Goal: Transaction & Acquisition: Purchase product/service

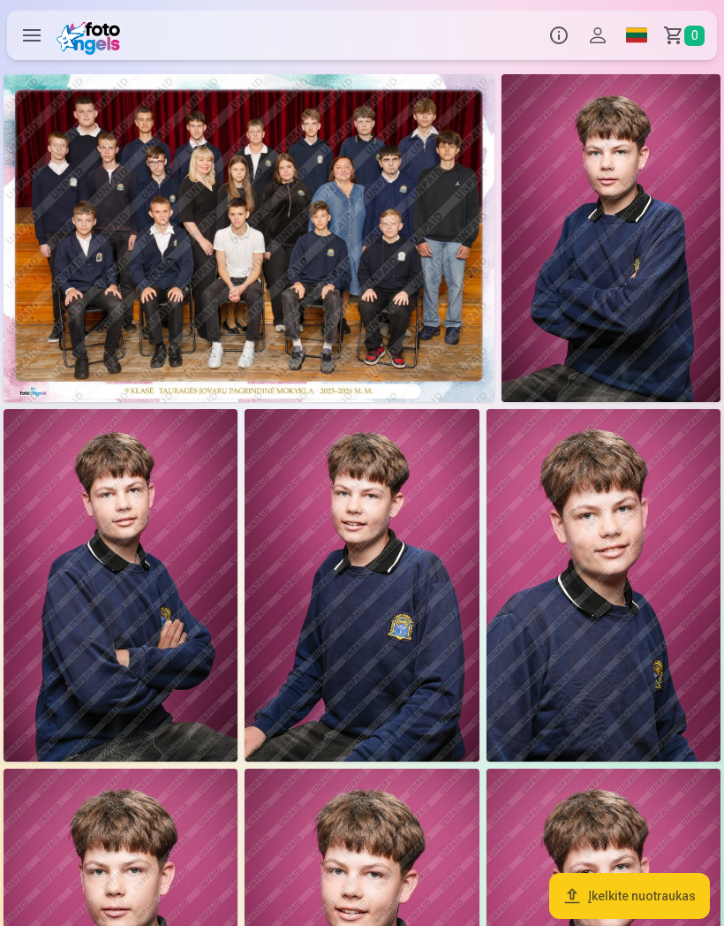
click at [603, 45] on button "Profilis" at bounding box center [598, 35] width 39 height 49
click at [34, 28] on label at bounding box center [31, 35] width 49 height 49
click at [72, 290] on img at bounding box center [249, 238] width 491 height 328
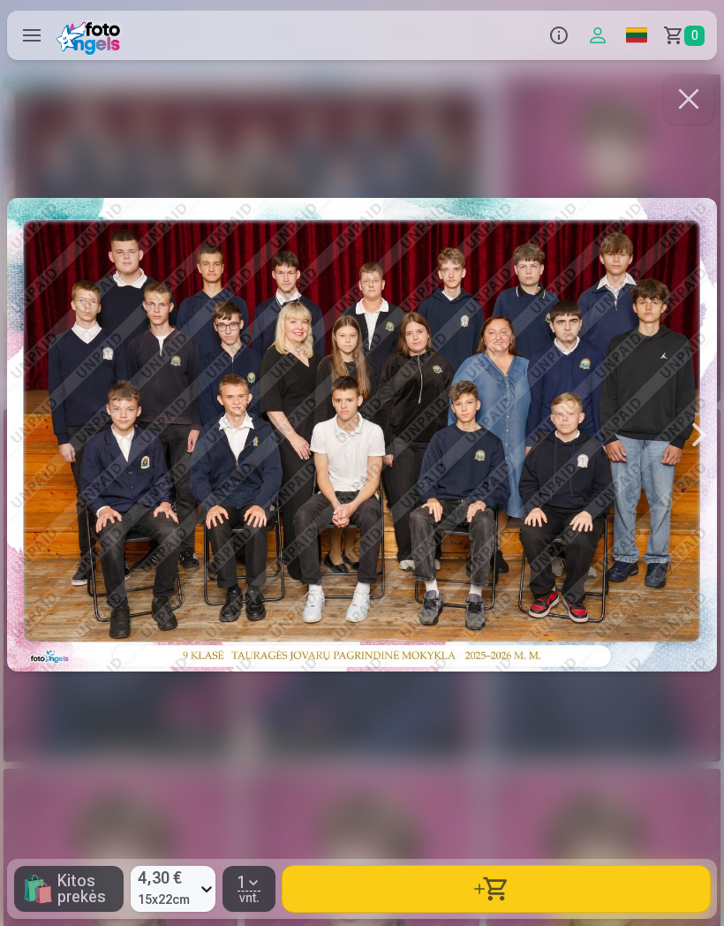
click at [690, 114] on button "button" at bounding box center [688, 98] width 49 height 49
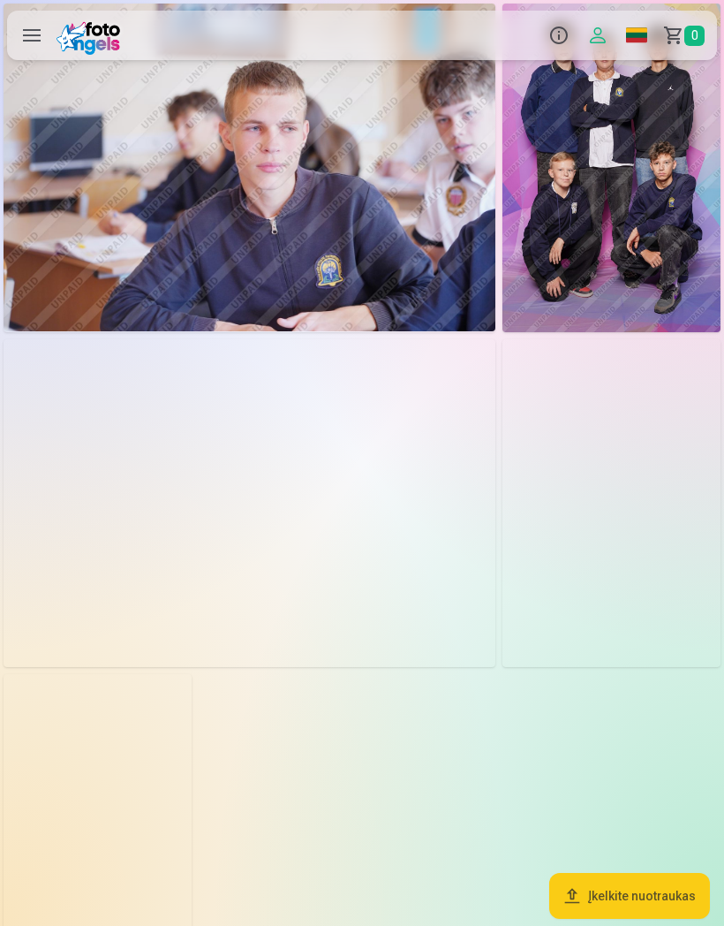
scroll to position [3376, 0]
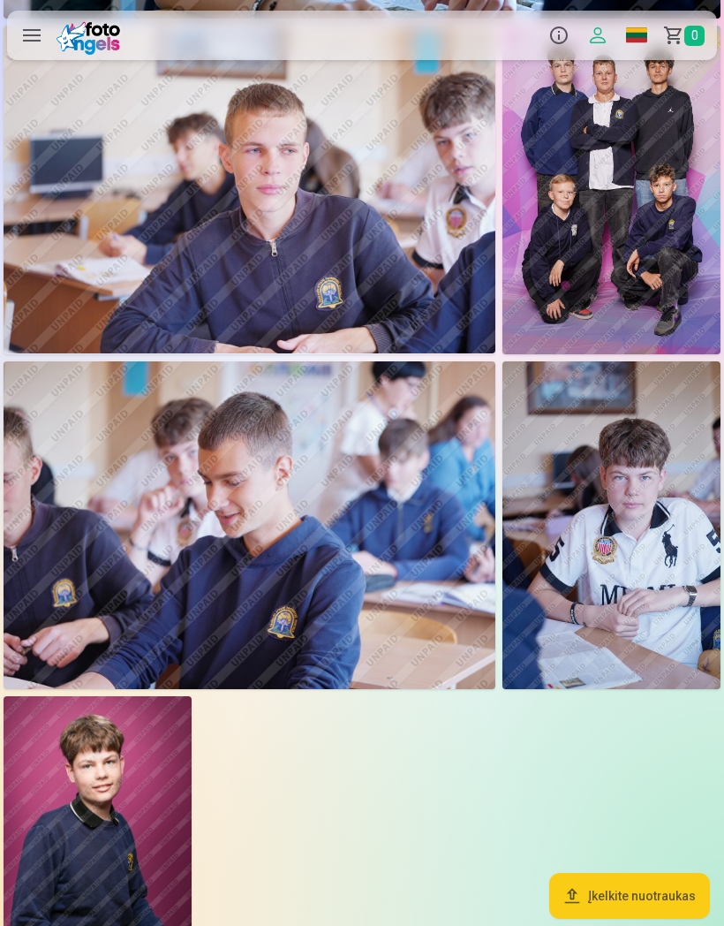
click at [657, 591] on img at bounding box center [612, 525] width 218 height 328
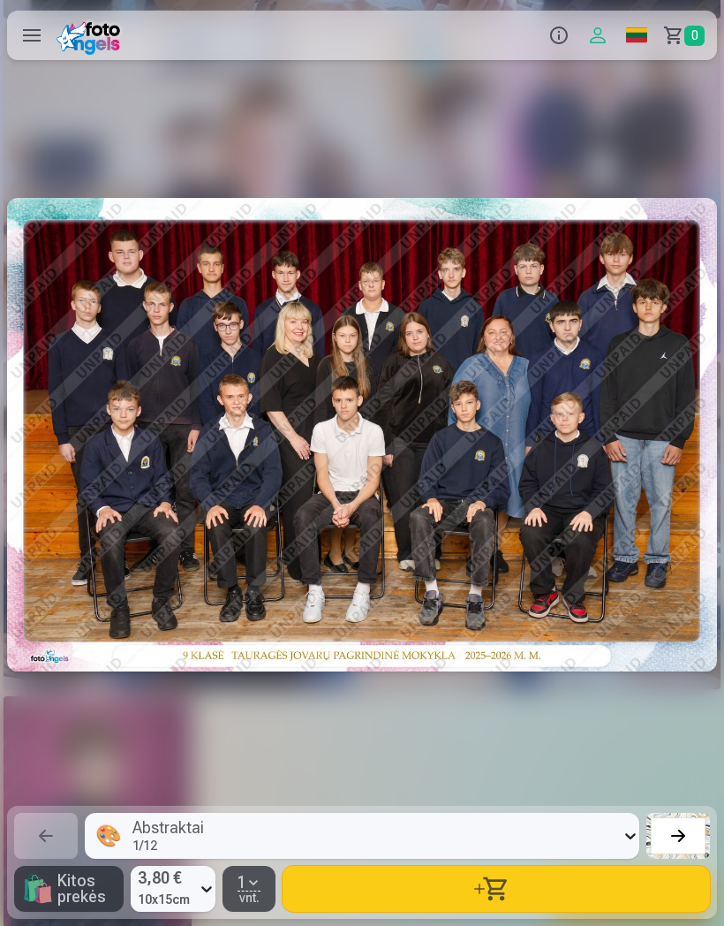
scroll to position [0, 12315]
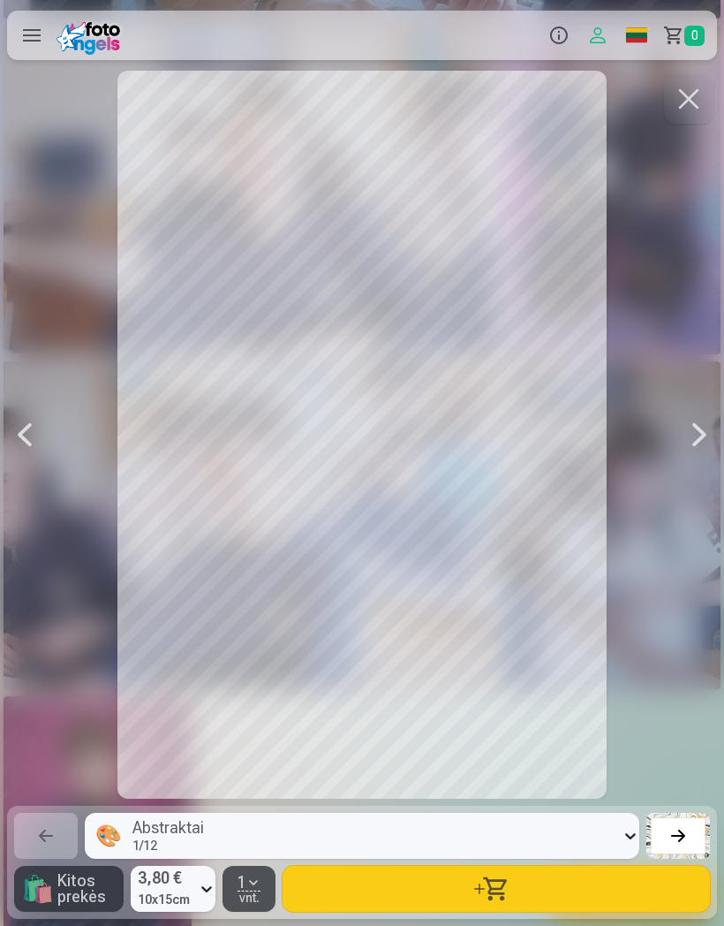
click at [684, 110] on button "button" at bounding box center [688, 98] width 49 height 49
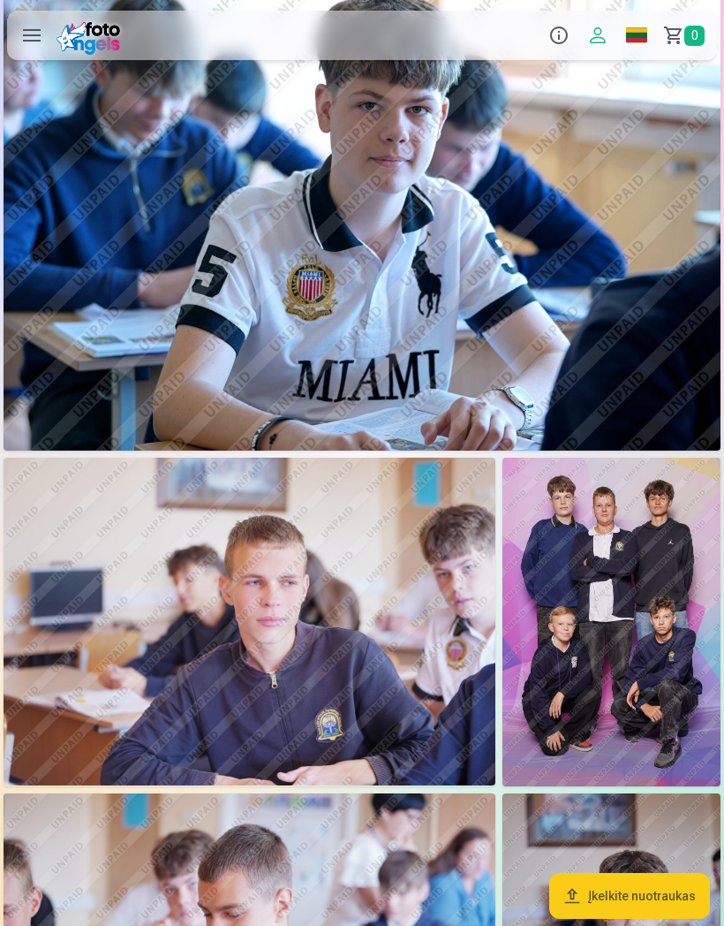
scroll to position [2952, 0]
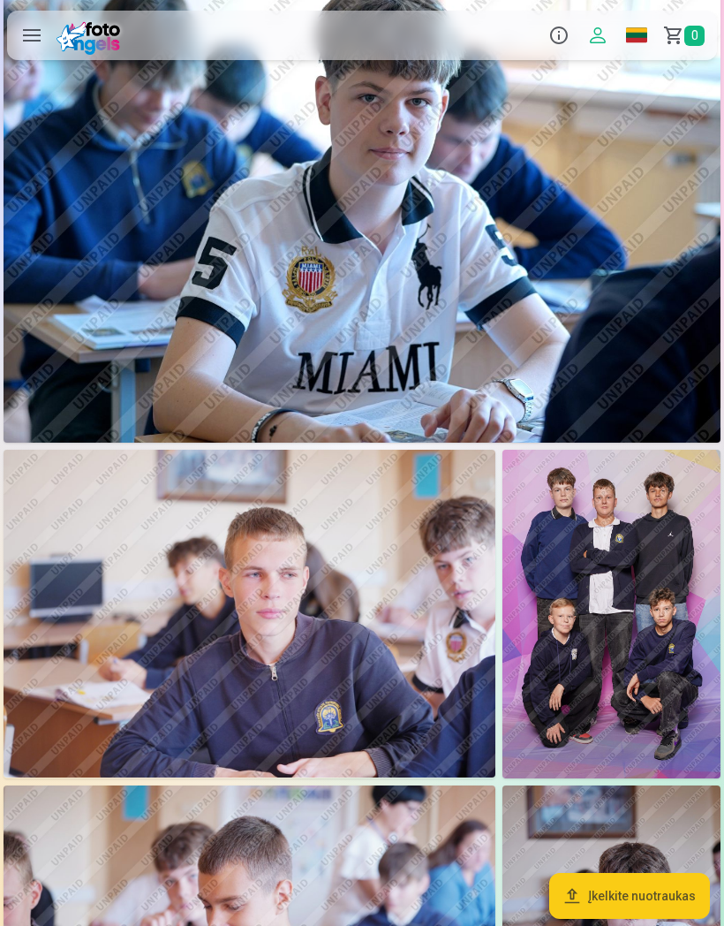
click at [684, 639] on img at bounding box center [612, 614] width 218 height 328
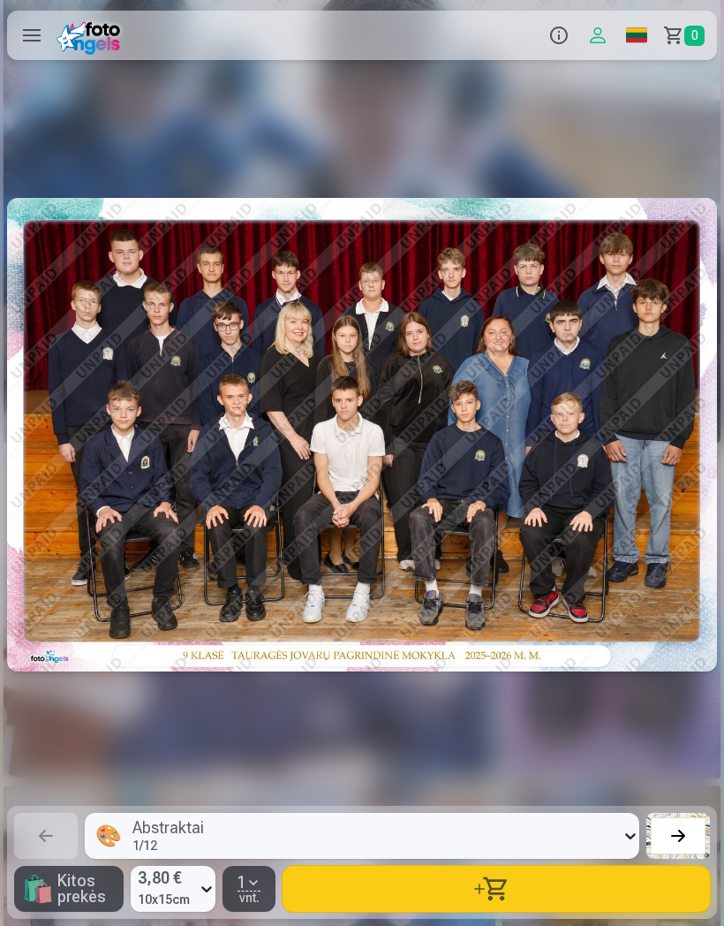
scroll to position [0, 10866]
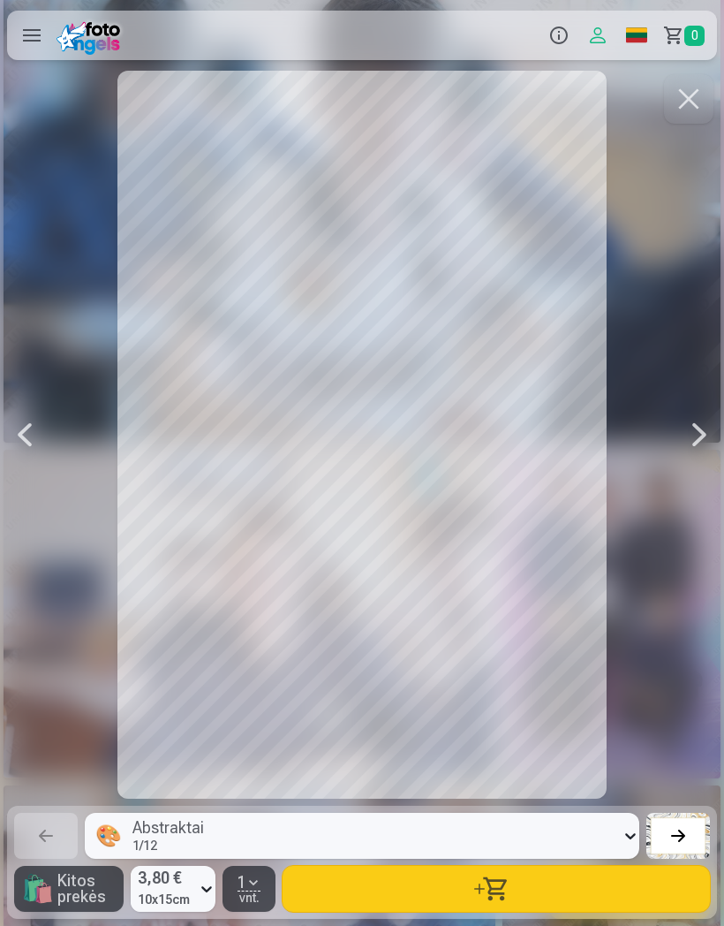
click at [687, 95] on button "button" at bounding box center [688, 98] width 49 height 49
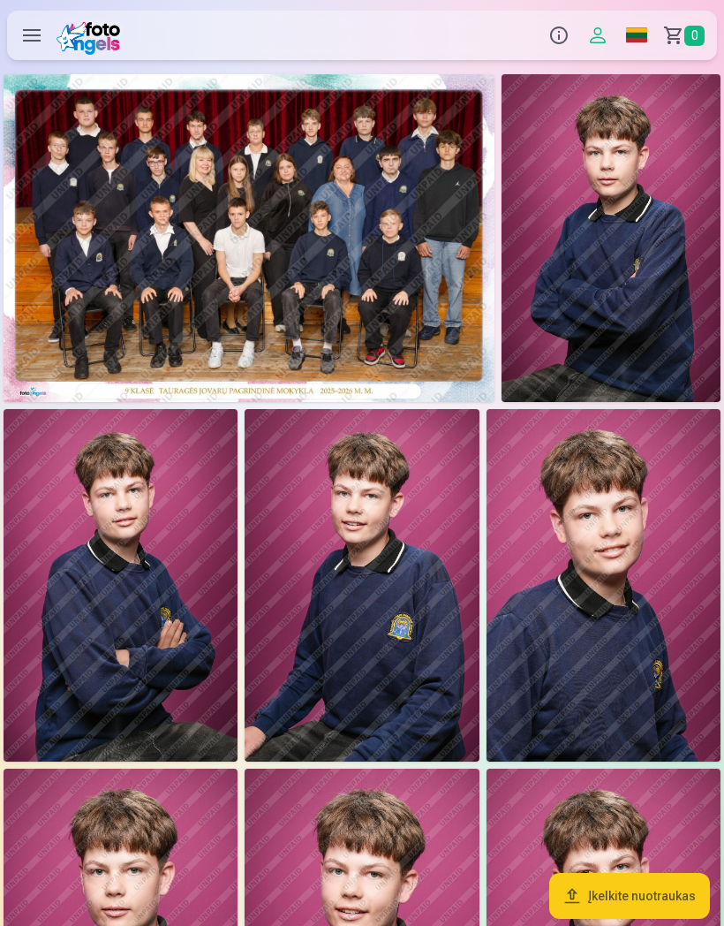
click at [433, 577] on img at bounding box center [362, 585] width 234 height 352
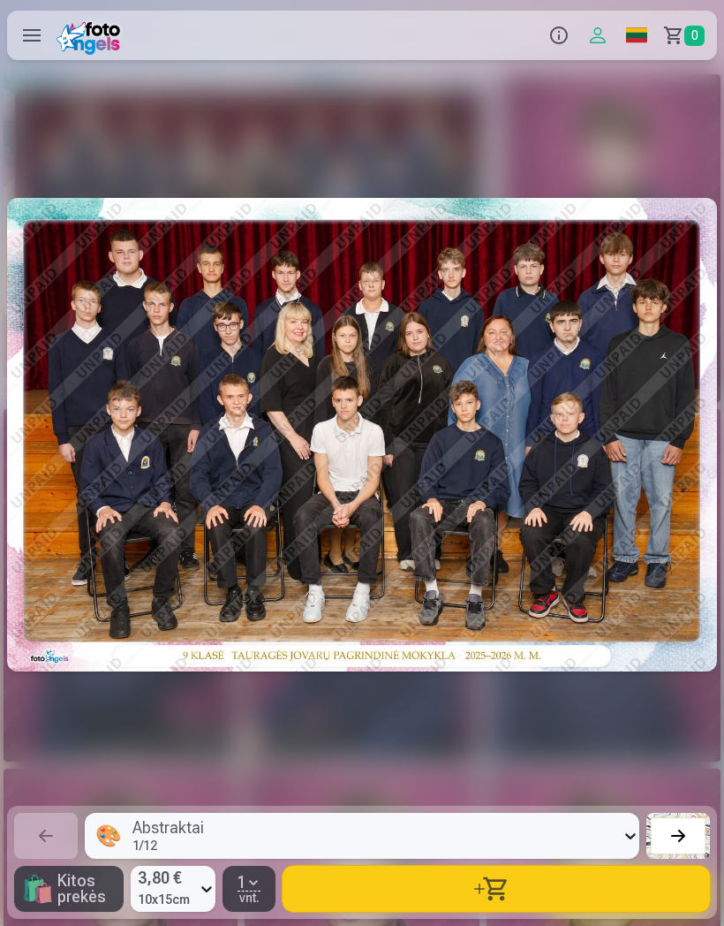
scroll to position [0, 2173]
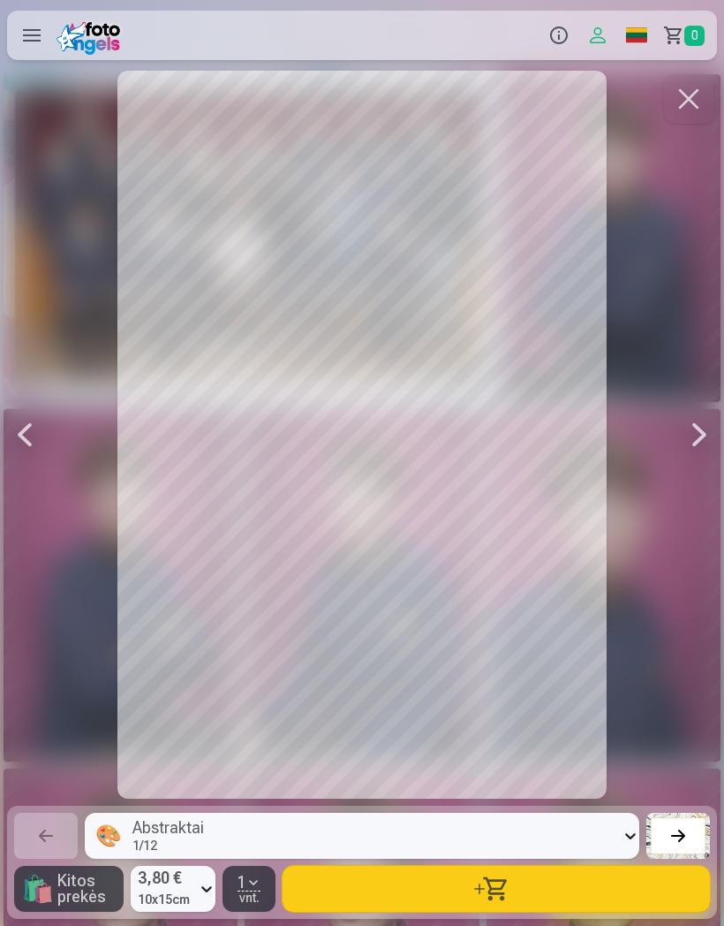
click at [693, 110] on button "button" at bounding box center [688, 98] width 49 height 49
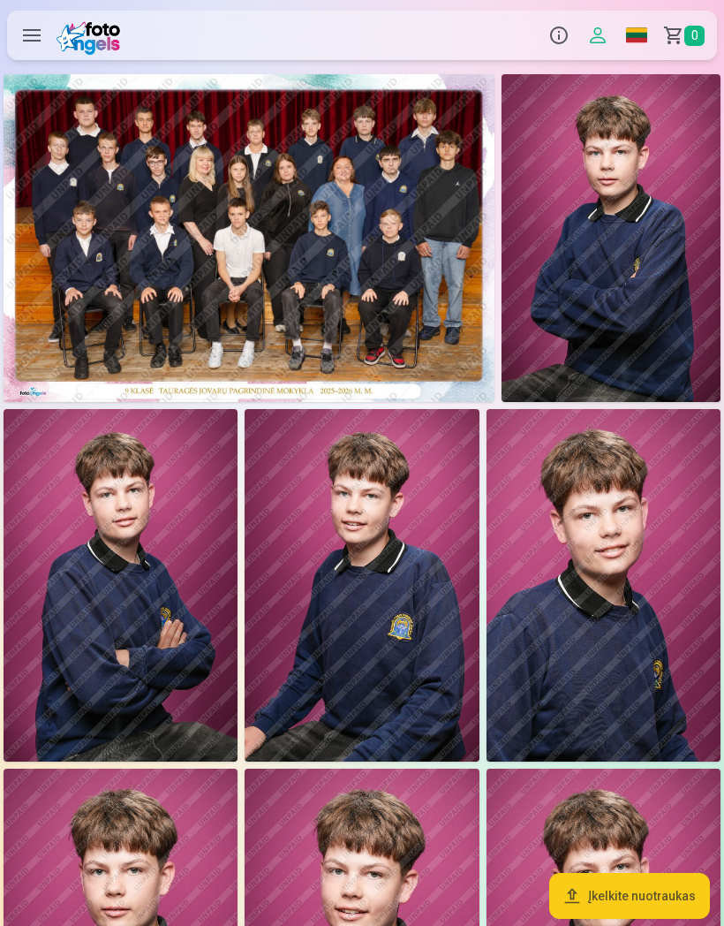
click at [591, 170] on img at bounding box center [611, 238] width 219 height 328
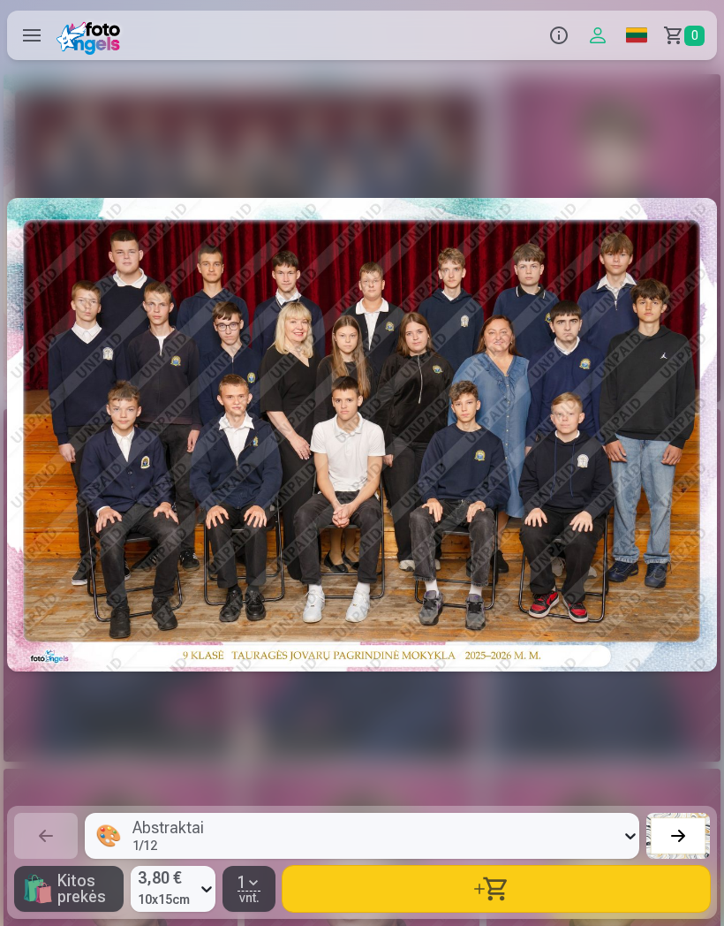
scroll to position [0, 724]
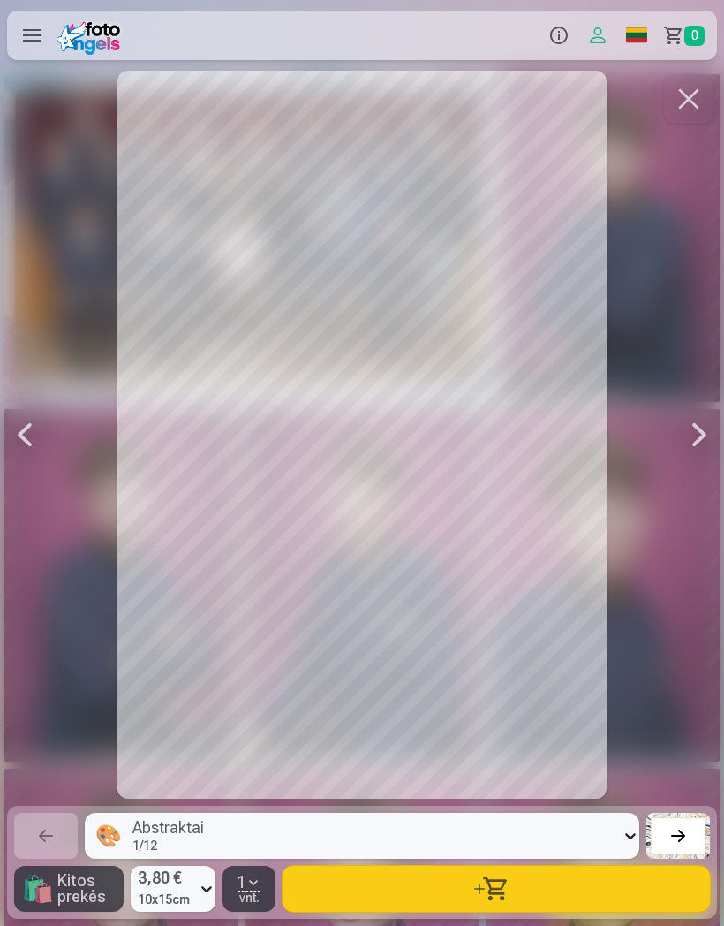
click at [679, 827] on div at bounding box center [678, 835] width 25 height 25
click at [683, 836] on div at bounding box center [678, 835] width 25 height 25
click at [681, 827] on div at bounding box center [678, 835] width 25 height 25
click at [677, 823] on div at bounding box center [678, 835] width 25 height 25
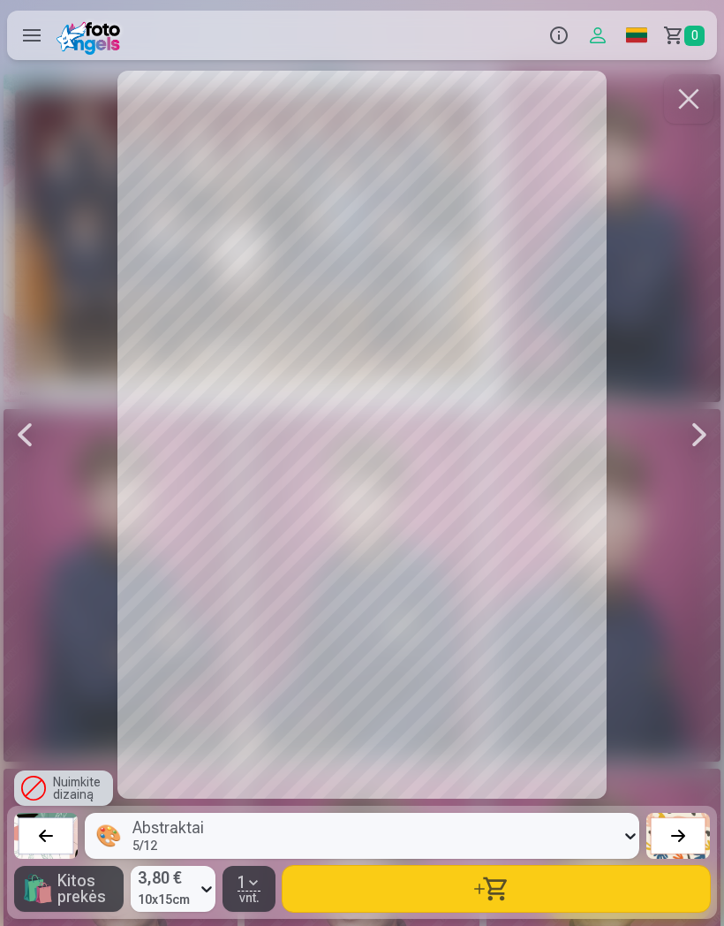
click at [672, 822] on button at bounding box center [679, 836] width 64 height 46
click at [663, 836] on button at bounding box center [679, 836] width 64 height 46
click at [678, 846] on div at bounding box center [678, 835] width 25 height 25
click at [674, 839] on div at bounding box center [678, 835] width 25 height 25
click at [677, 832] on div at bounding box center [678, 835] width 25 height 25
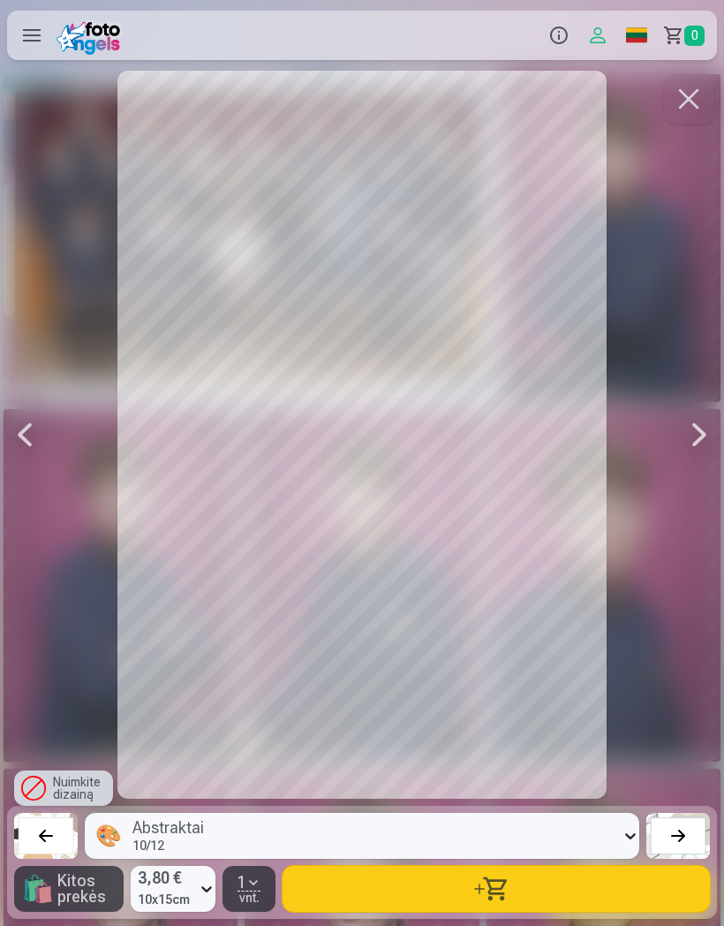
click at [686, 821] on button at bounding box center [679, 836] width 64 height 46
click at [685, 814] on button at bounding box center [679, 836] width 64 height 46
click at [39, 787] on div "Nuimkite dizainą" at bounding box center [63, 787] width 99 height 35
click at [79, 893] on span "Kitos prekės" at bounding box center [86, 889] width 59 height 32
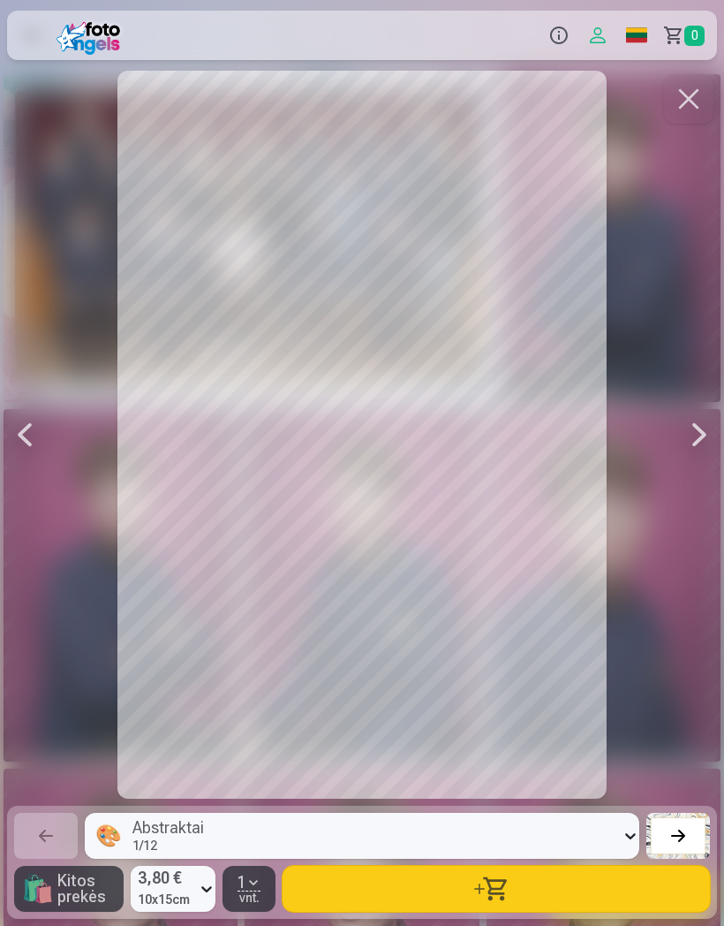
click at [42, 37] on label at bounding box center [31, 35] width 49 height 49
click at [678, 101] on button "button" at bounding box center [688, 98] width 49 height 49
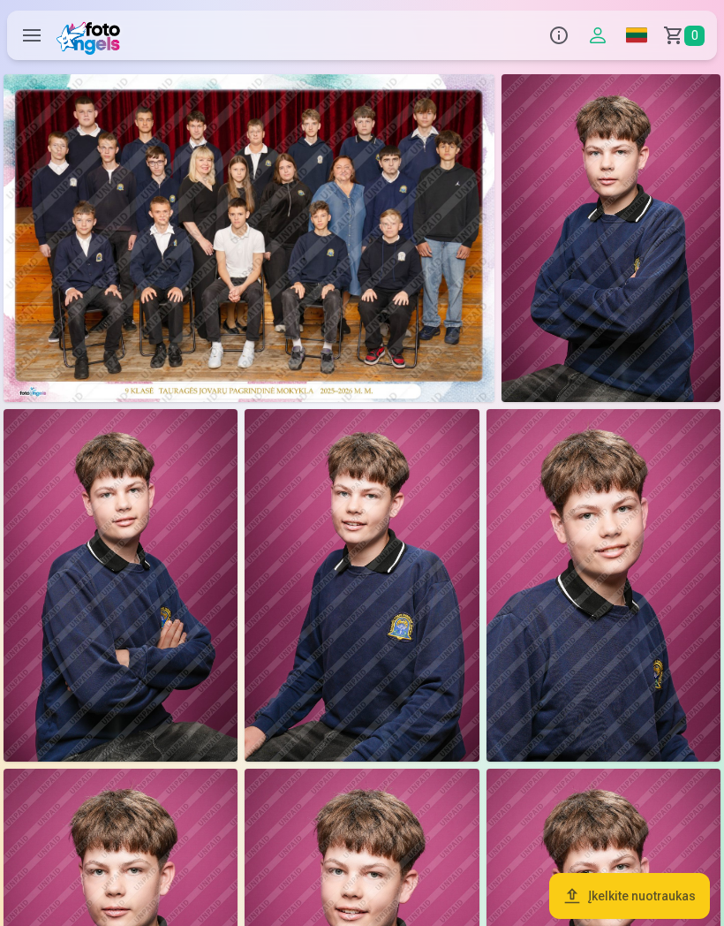
click at [64, 468] on img at bounding box center [121, 585] width 234 height 352
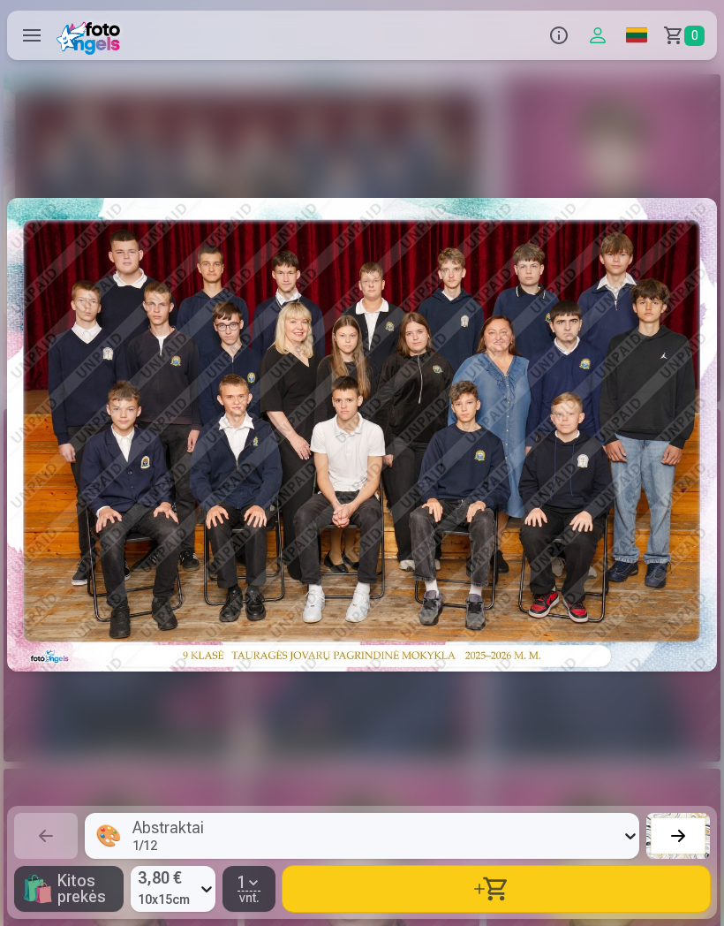
scroll to position [0, 1449]
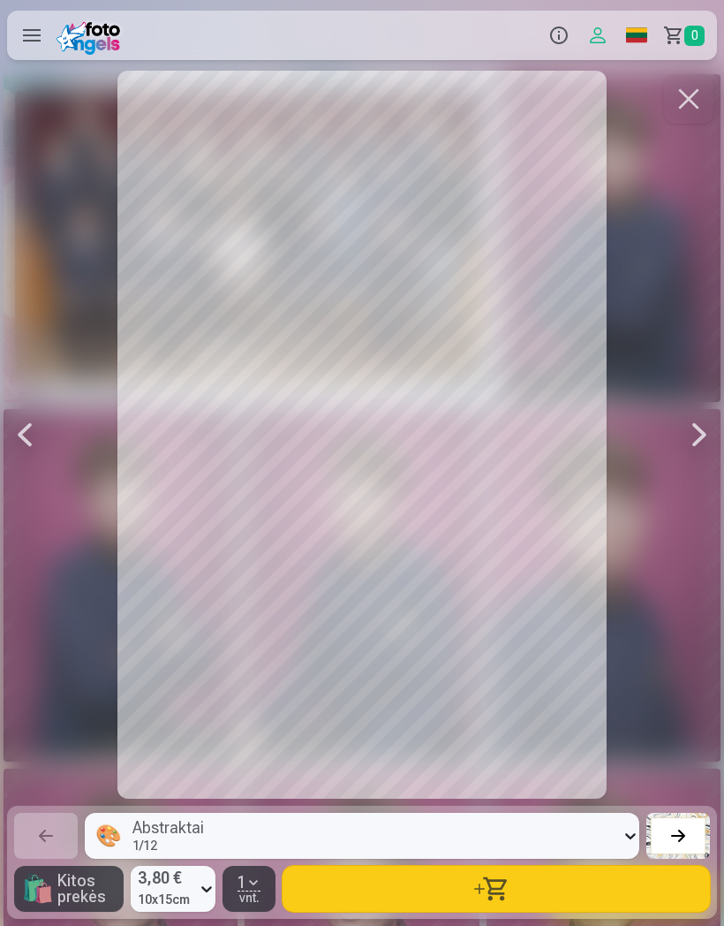
click at [701, 98] on button "button" at bounding box center [688, 98] width 49 height 49
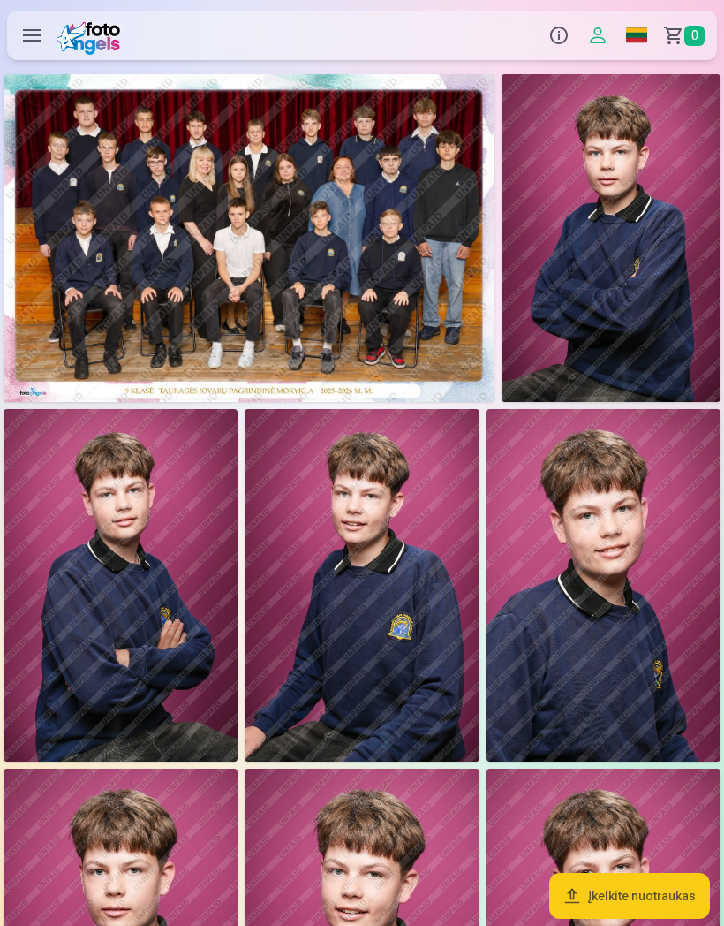
click at [64, 596] on img at bounding box center [121, 585] width 234 height 352
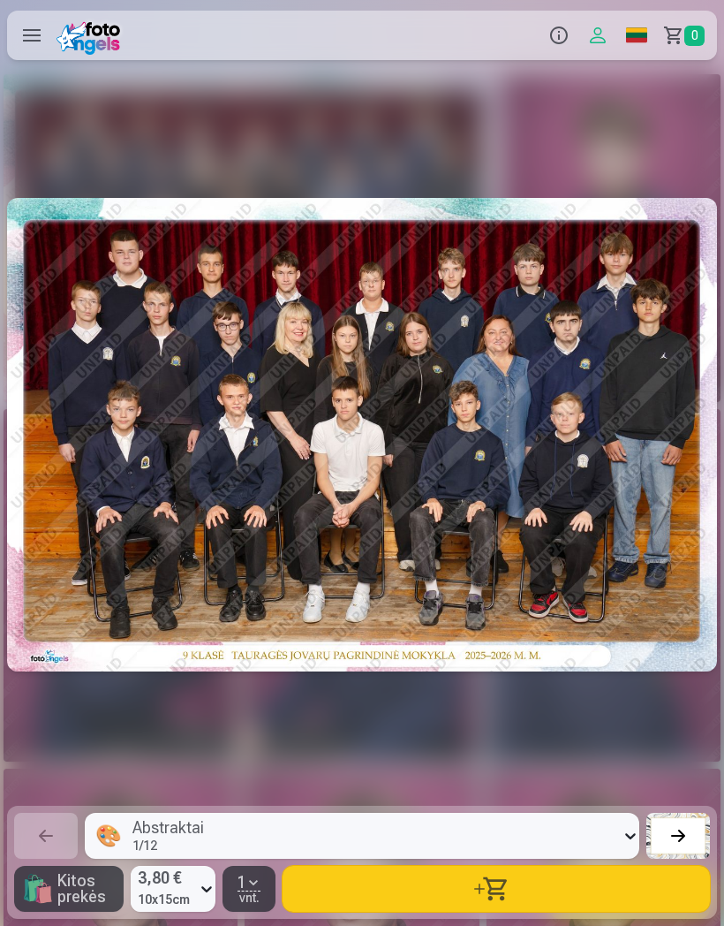
scroll to position [0, 1449]
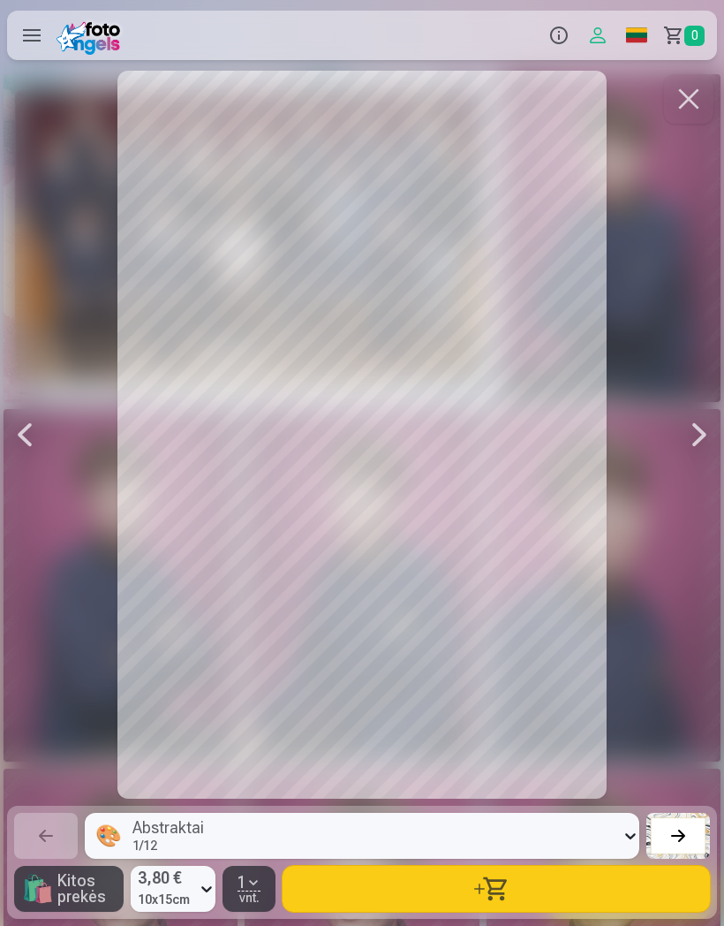
click at [638, 905] on button "button" at bounding box center [497, 889] width 428 height 46
click at [673, 96] on button "button" at bounding box center [688, 98] width 49 height 49
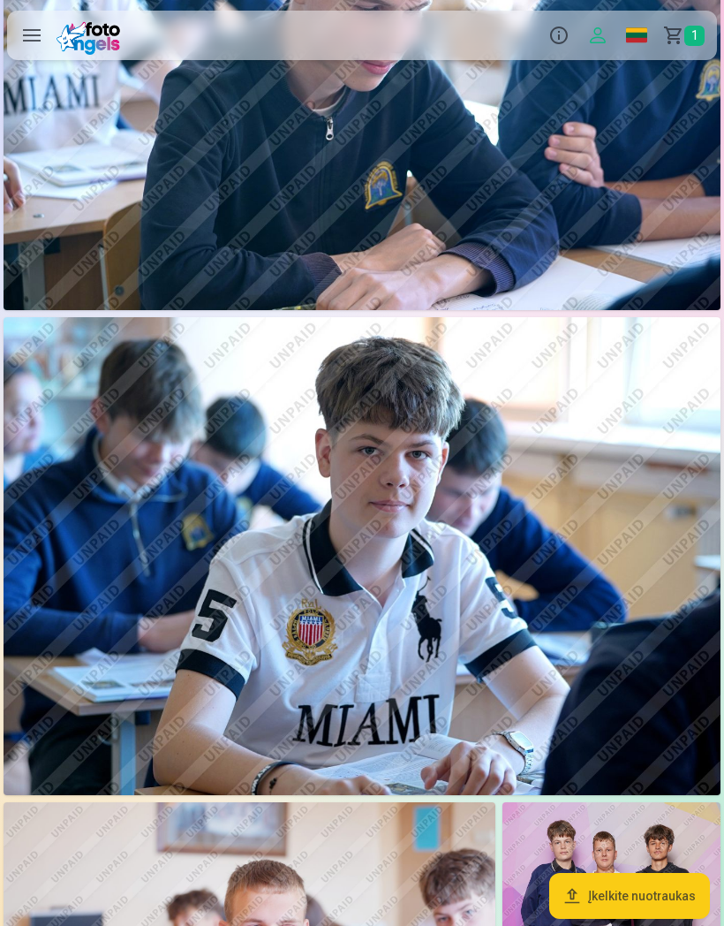
scroll to position [2626, 0]
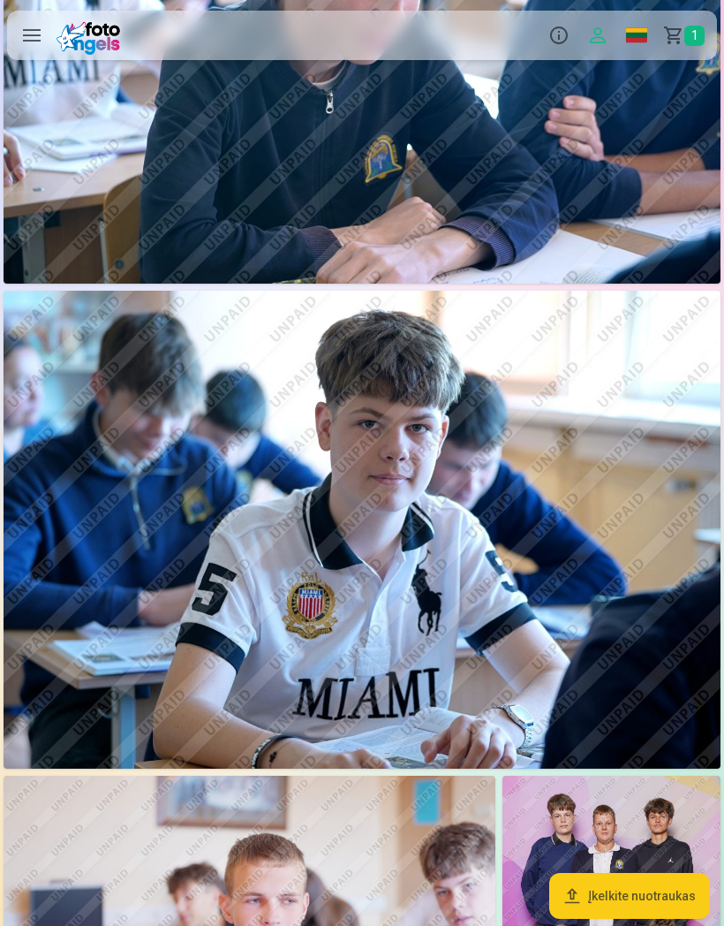
click at [673, 697] on img at bounding box center [362, 530] width 717 height 478
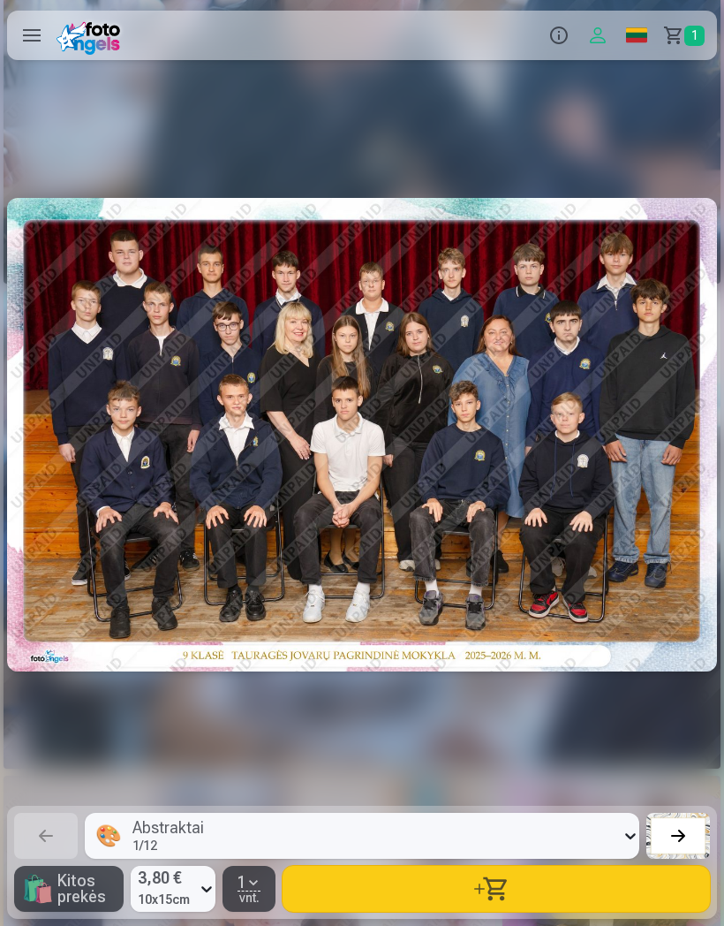
scroll to position [0, 9417]
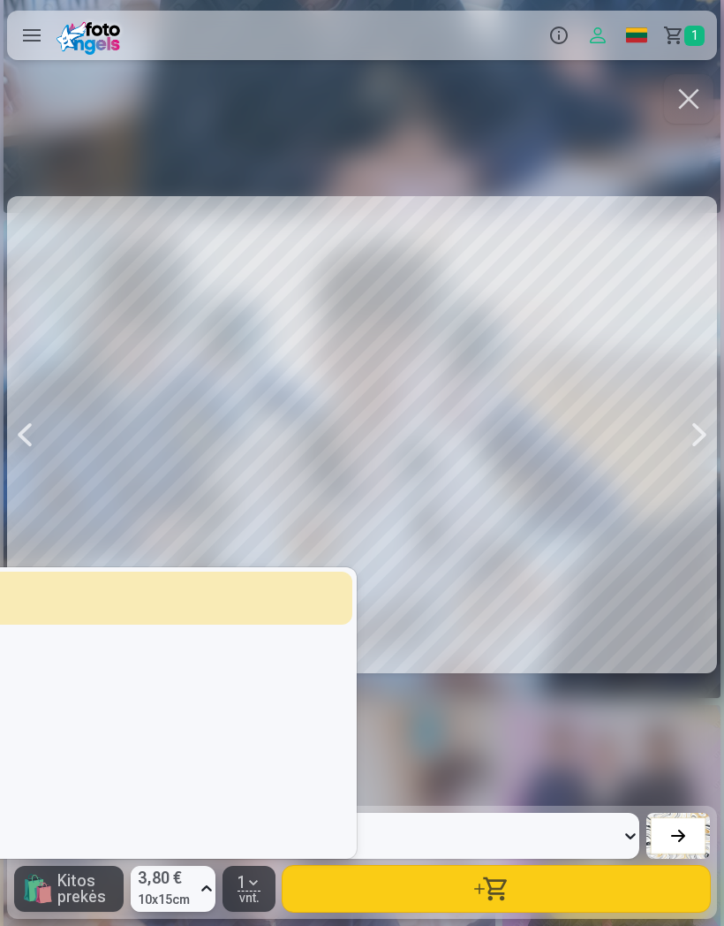
click at [686, 116] on button "button" at bounding box center [688, 98] width 49 height 49
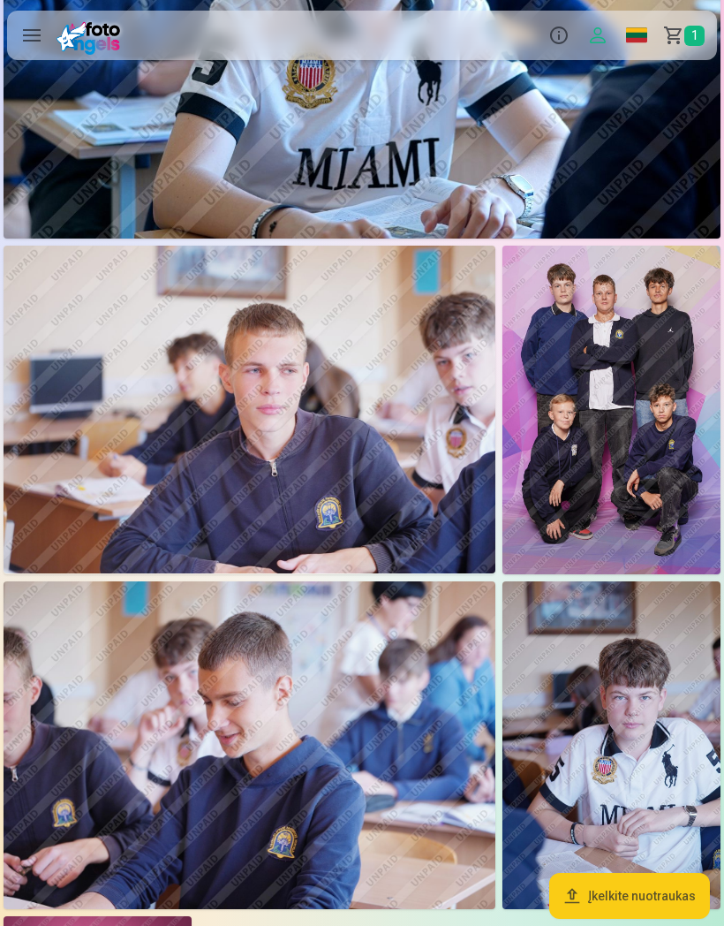
click at [683, 791] on img at bounding box center [612, 745] width 218 height 328
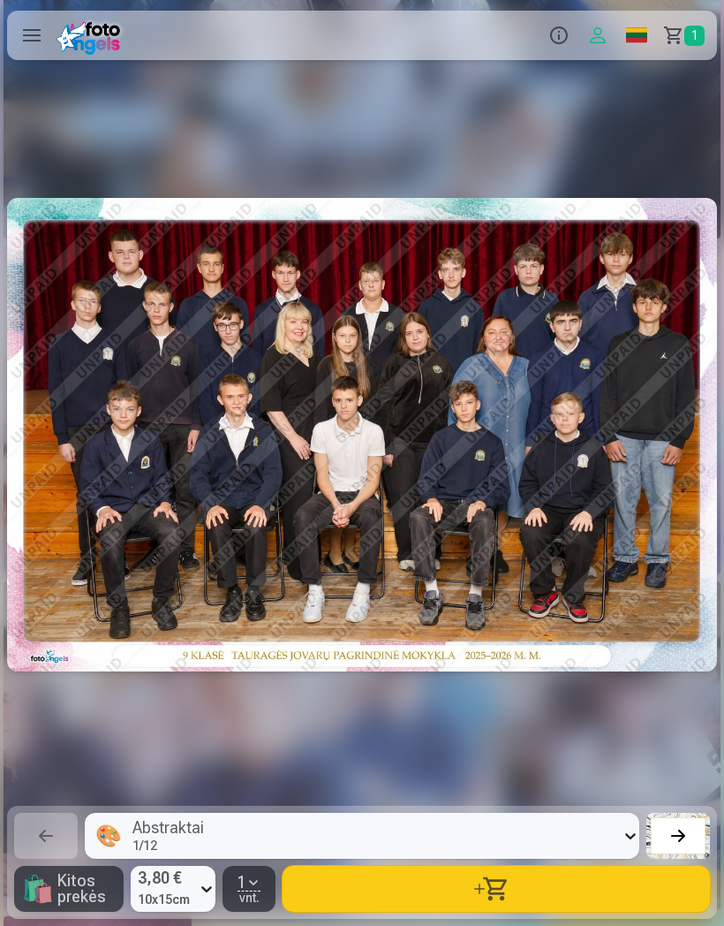
scroll to position [0, 12315]
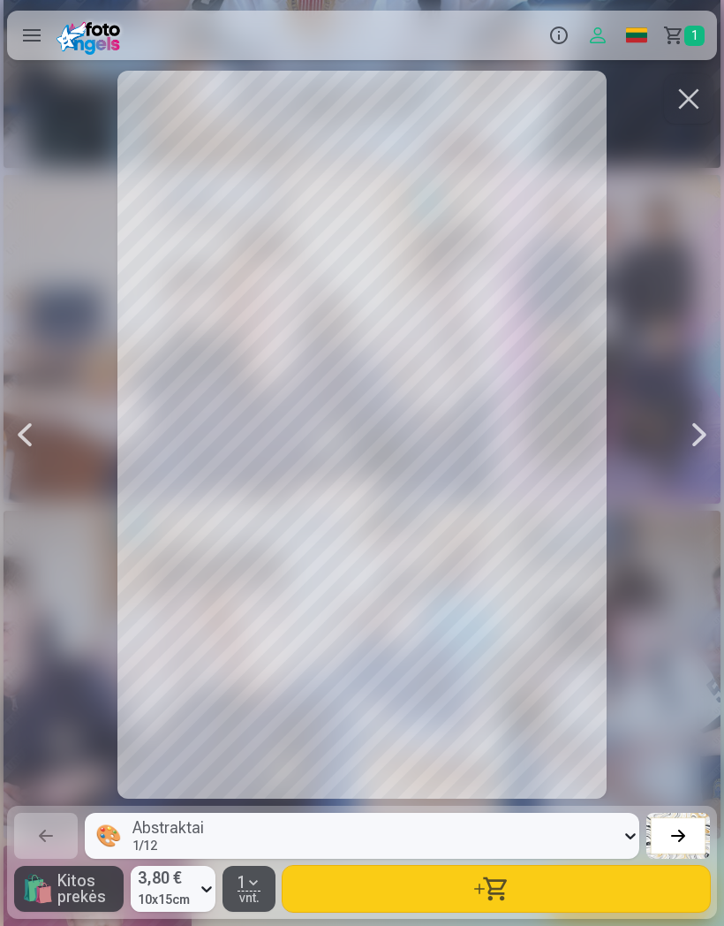
click at [627, 898] on button "button" at bounding box center [497, 889] width 428 height 46
click at [685, 95] on button "button" at bounding box center [688, 98] width 49 height 49
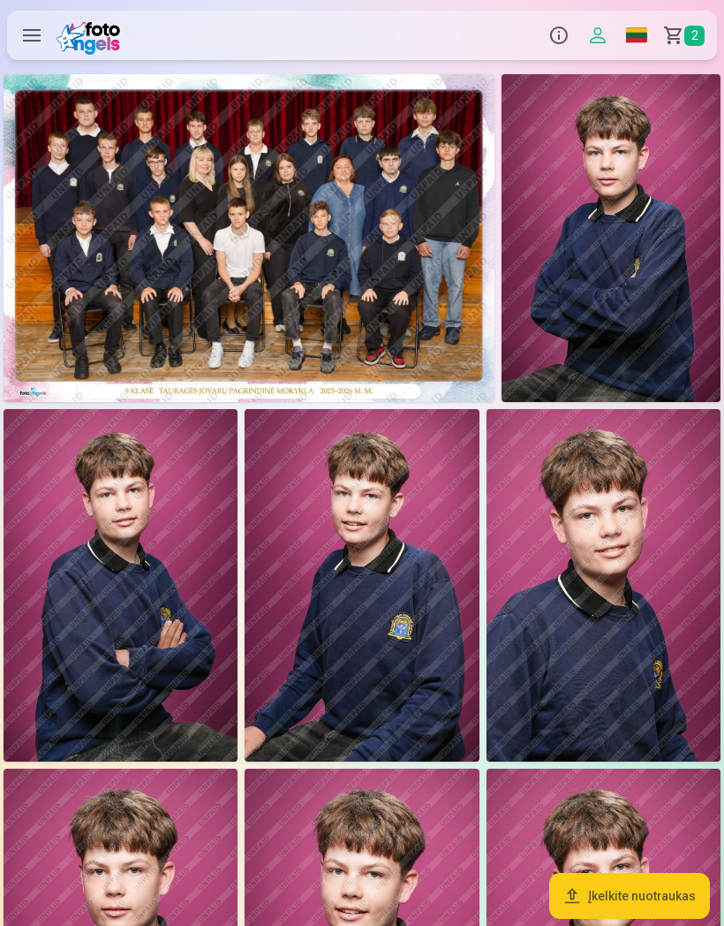
click at [476, 329] on img at bounding box center [249, 238] width 491 height 328
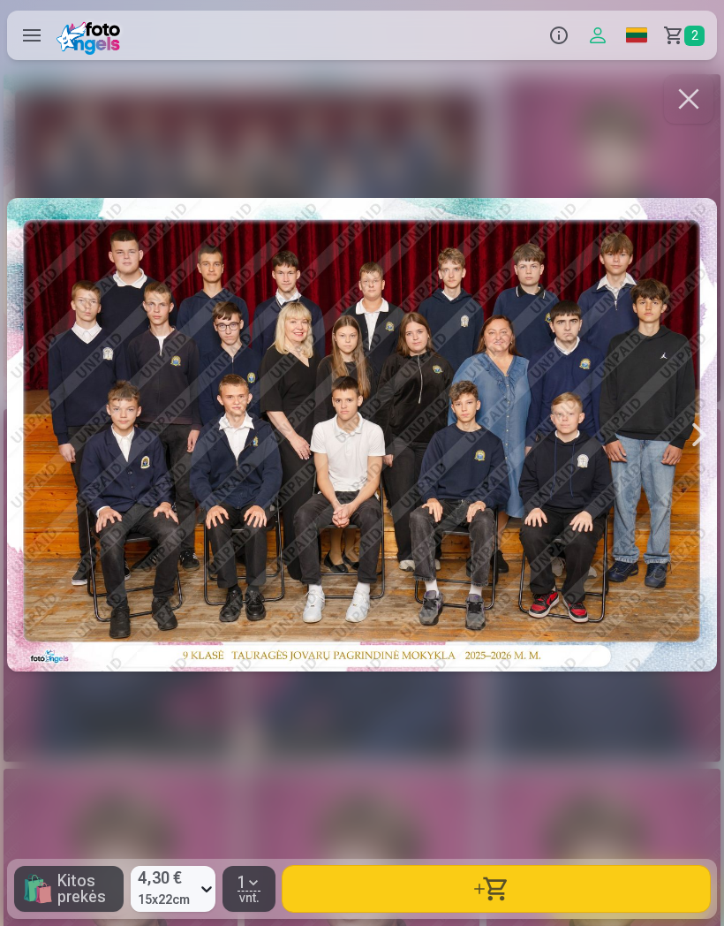
click at [597, 890] on button "button" at bounding box center [497, 889] width 428 height 46
click at [690, 106] on button "button" at bounding box center [688, 98] width 49 height 49
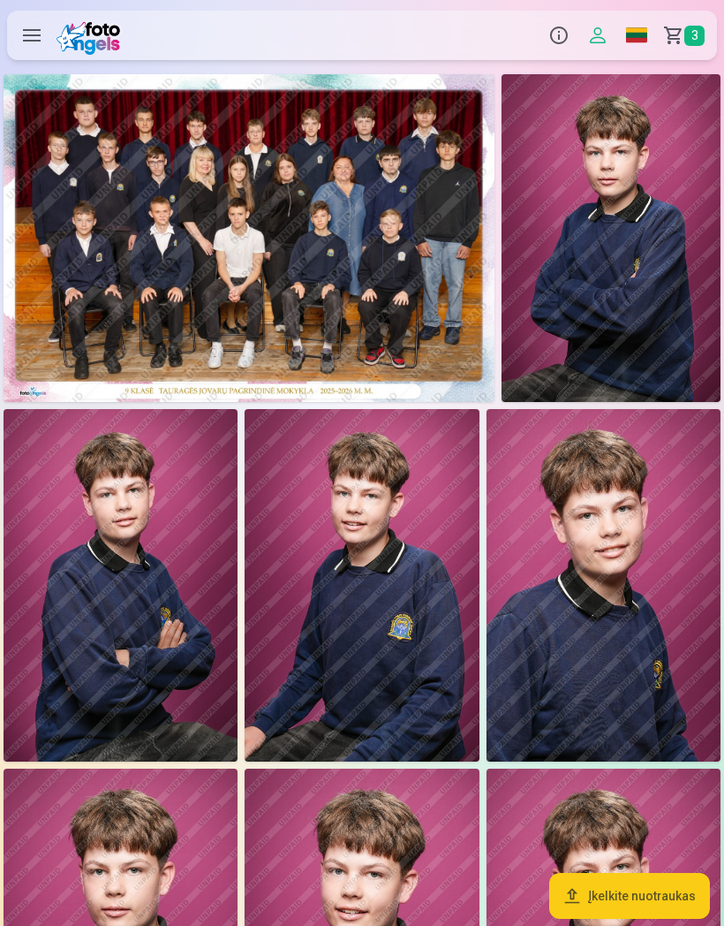
click at [599, 41] on button "Profilis" at bounding box center [598, 35] width 39 height 49
click at [684, 35] on link "Krepšelis 3" at bounding box center [686, 35] width 61 height 49
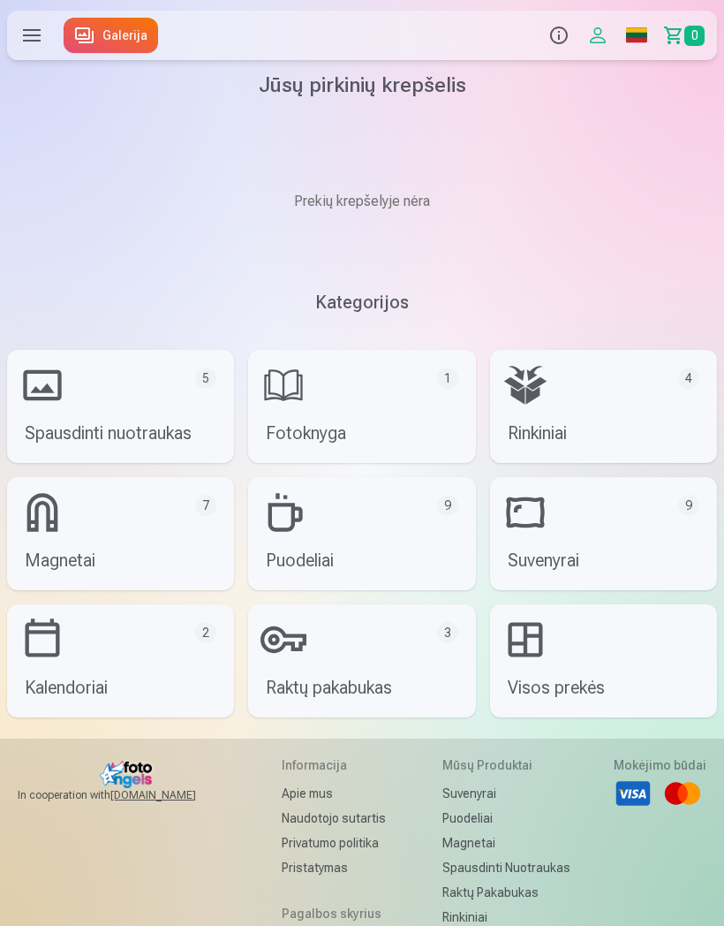
click at [102, 31] on link "Galerija" at bounding box center [111, 35] width 95 height 35
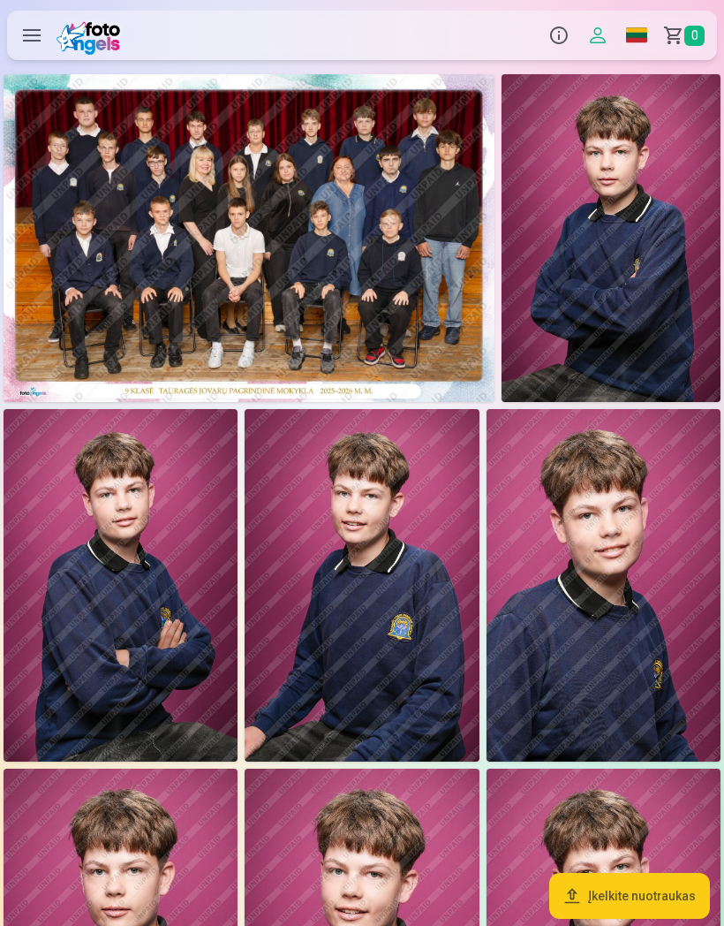
click at [693, 39] on span "0" at bounding box center [695, 36] width 20 height 20
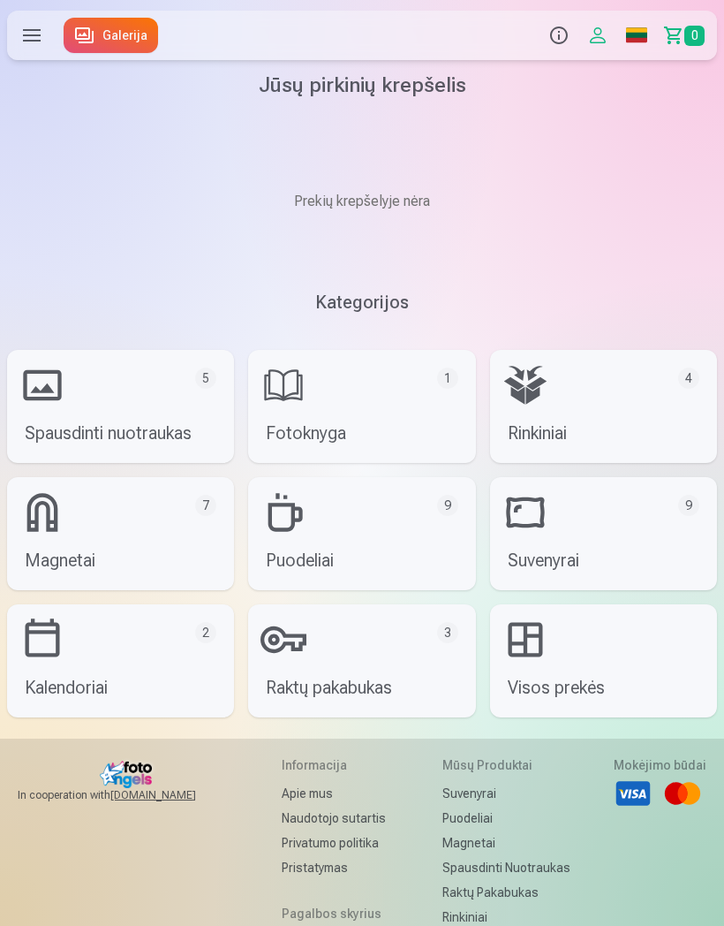
click at [99, 62] on div "Galerija" at bounding box center [108, 35] width 102 height 57
click at [117, 41] on link "Galerija" at bounding box center [111, 35] width 95 height 35
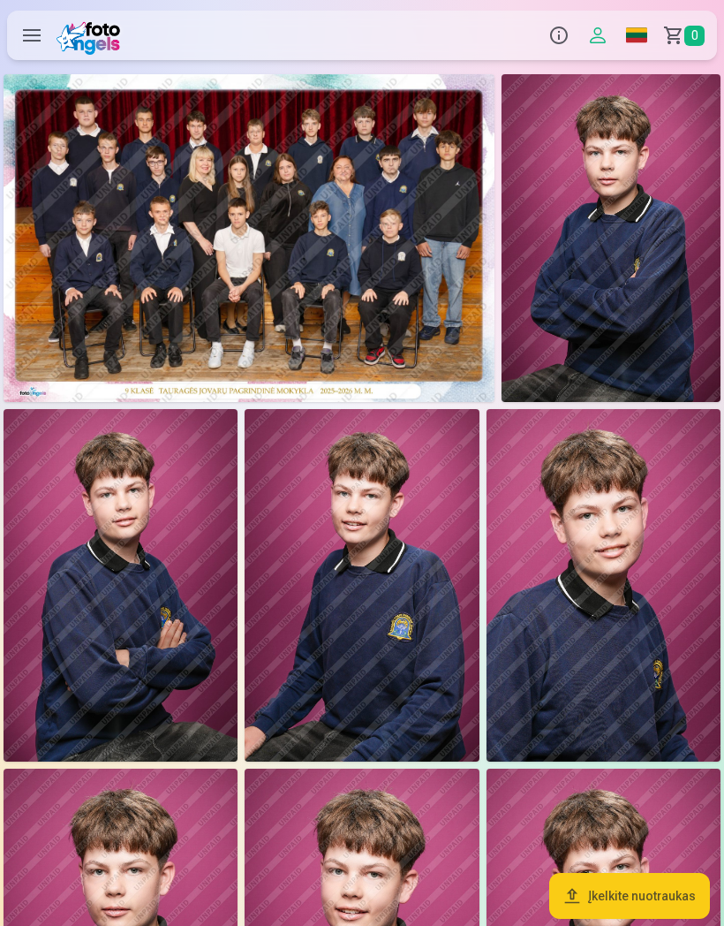
click at [410, 283] on img at bounding box center [249, 238] width 491 height 328
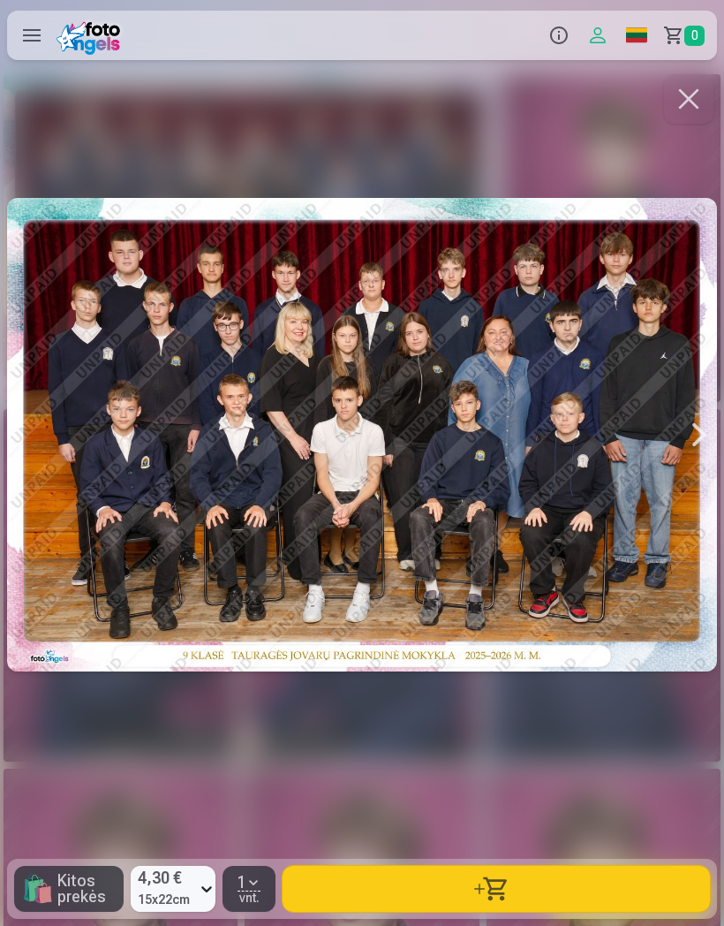
click at [587, 890] on button "button" at bounding box center [497, 889] width 428 height 46
click at [687, 104] on button "button" at bounding box center [688, 98] width 49 height 49
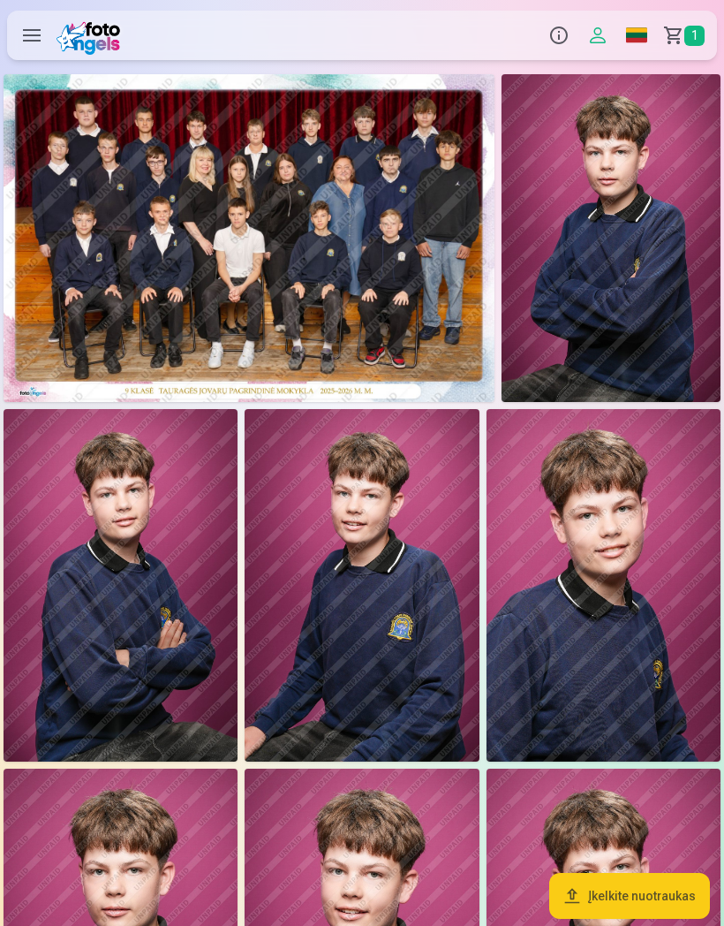
click at [85, 529] on img at bounding box center [121, 585] width 234 height 352
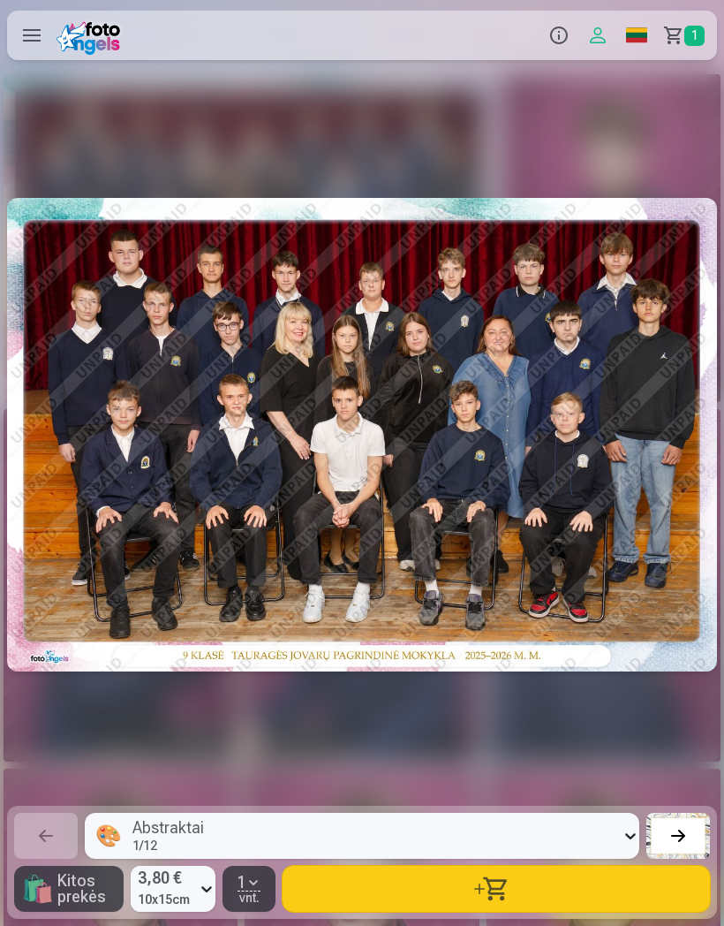
scroll to position [0, 1449]
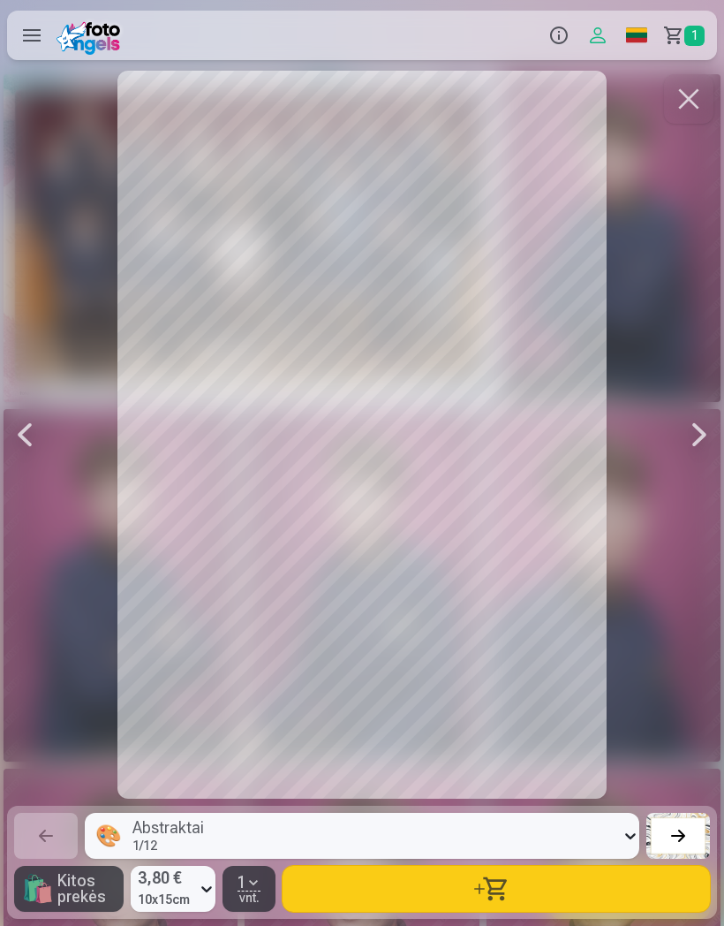
click at [627, 899] on button "button" at bounding box center [497, 889] width 428 height 46
click at [694, 103] on button "button" at bounding box center [688, 98] width 49 height 49
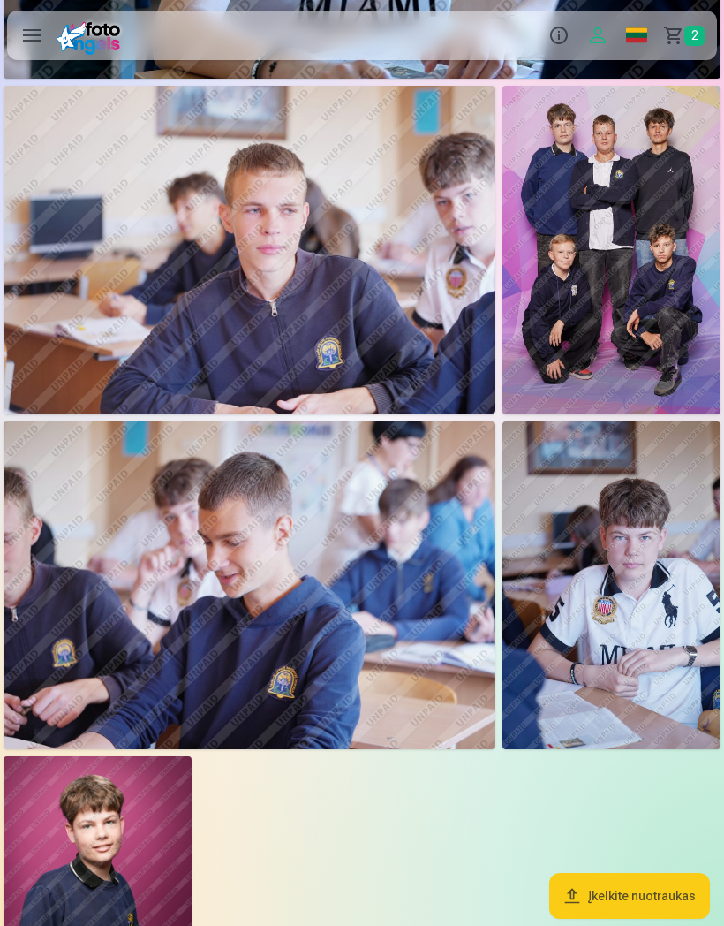
click at [664, 559] on img at bounding box center [612, 585] width 218 height 328
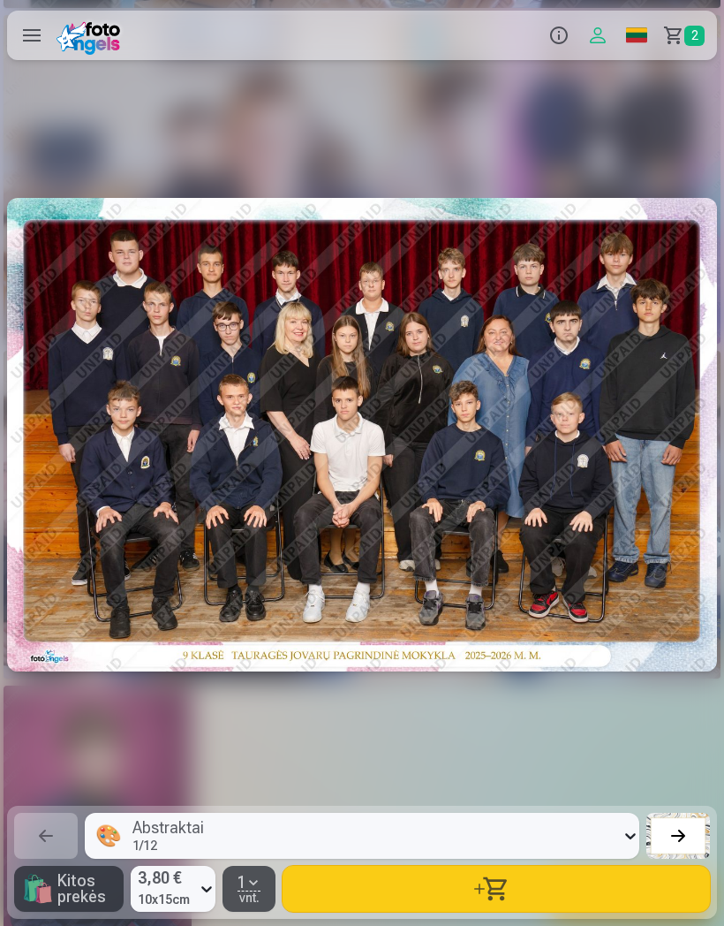
scroll to position [0, 12315]
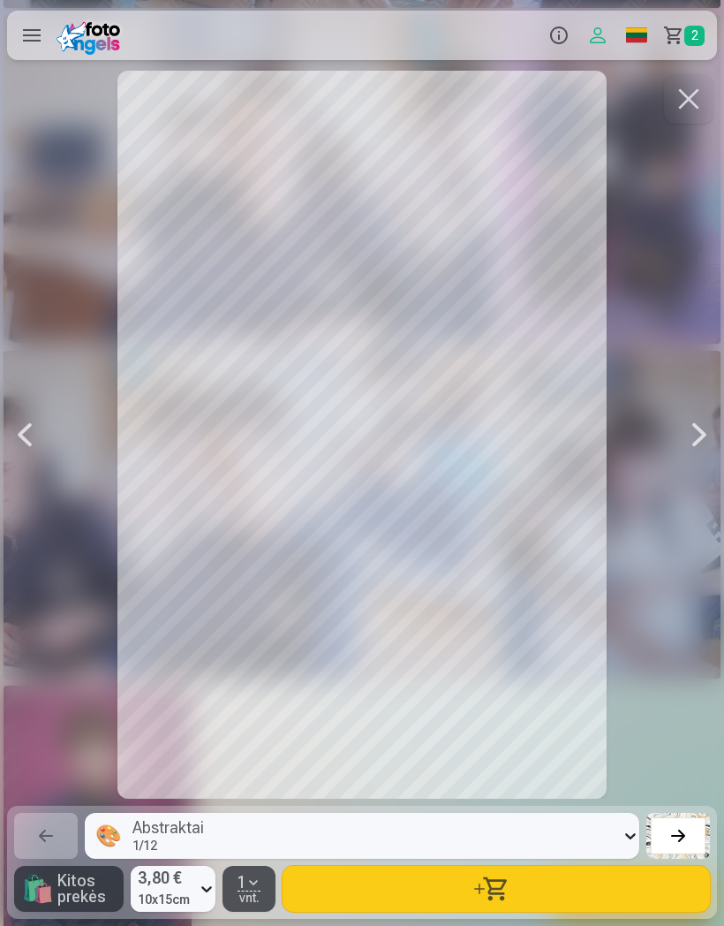
click at [624, 895] on button "button" at bounding box center [497, 889] width 428 height 46
click at [682, 43] on link "Krepšelis 3" at bounding box center [686, 35] width 61 height 49
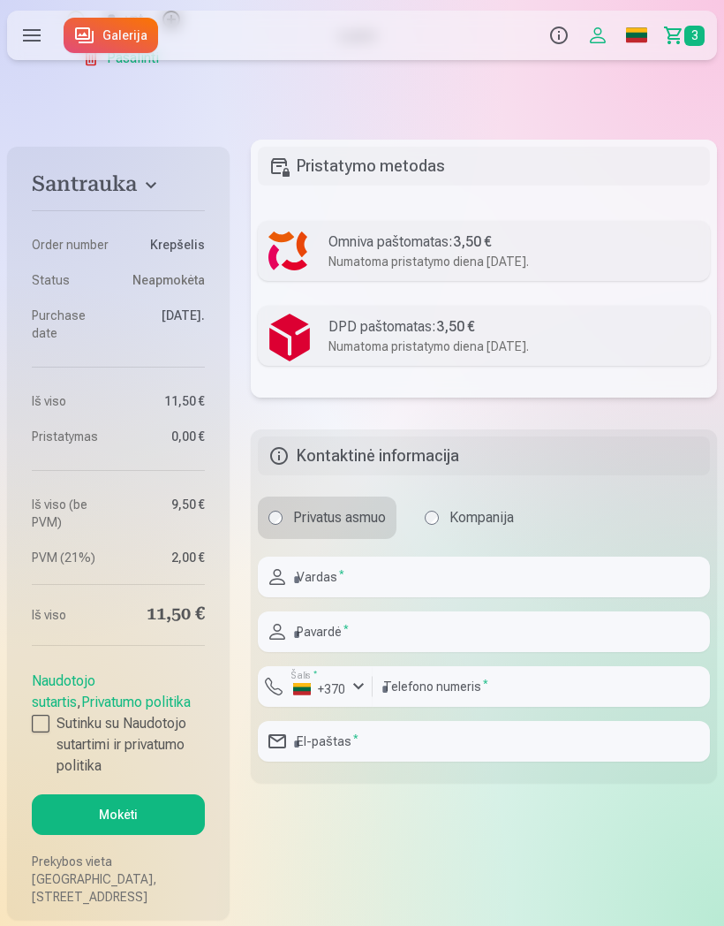
scroll to position [822, 0]
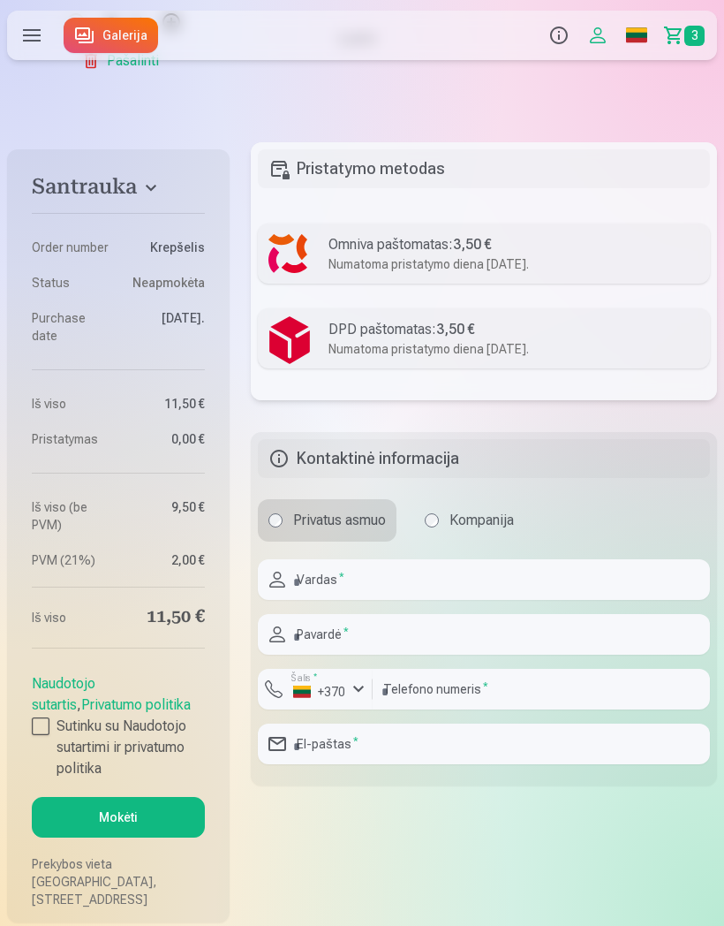
click at [592, 42] on button "Profilis" at bounding box center [598, 35] width 39 height 49
click at [701, 35] on span "3" at bounding box center [695, 36] width 20 height 20
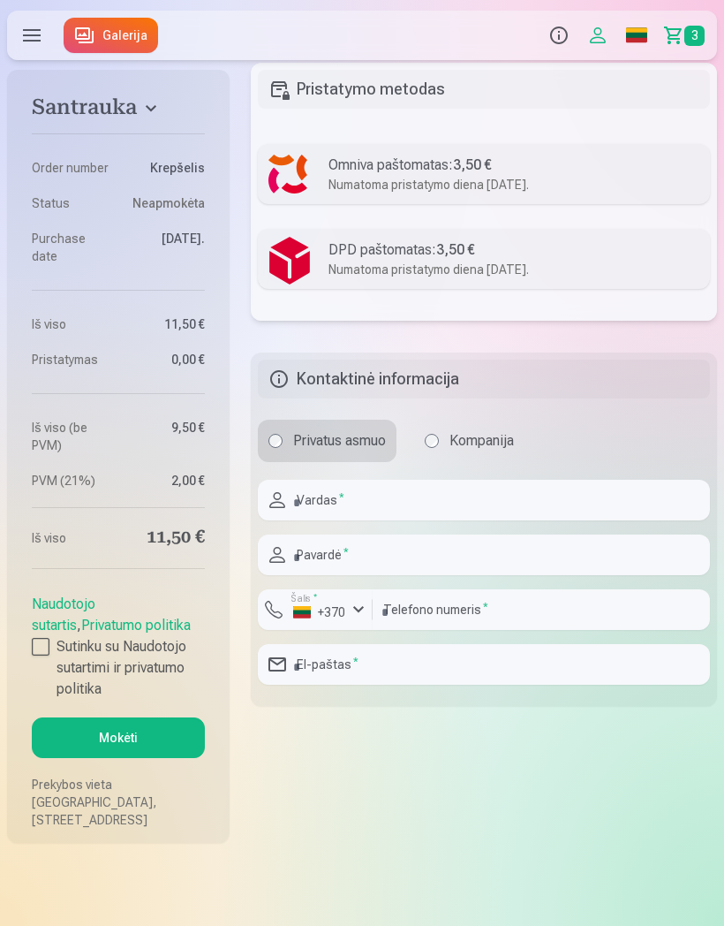
scroll to position [905, 0]
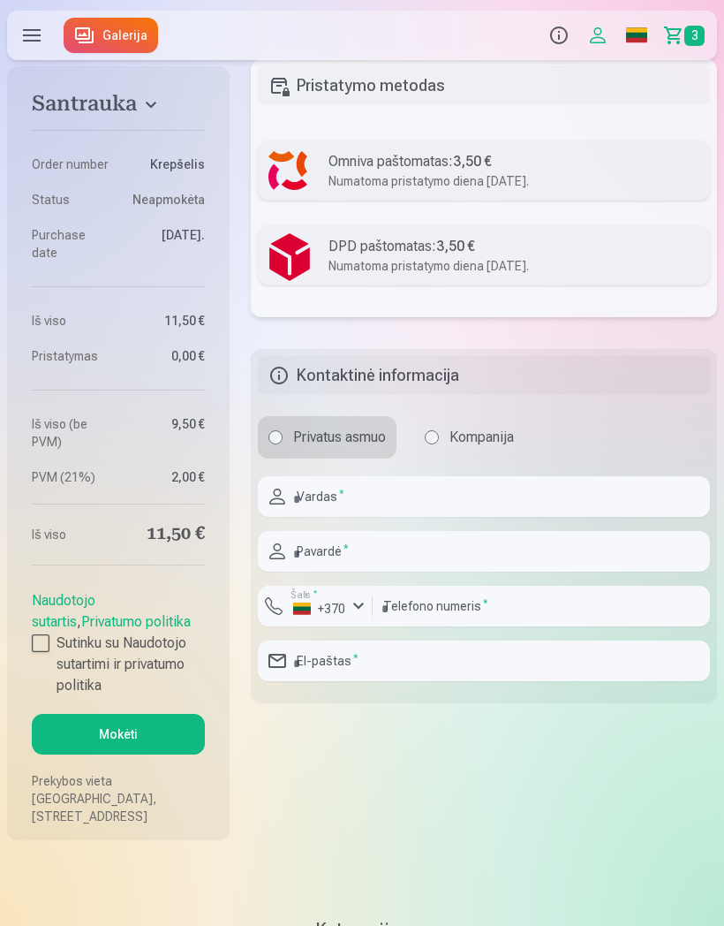
click at [50, 645] on label "Sutinku su Naudotojo sutartimi ir privatumo politika" at bounding box center [118, 665] width 173 height 64
click at [144, 735] on button "Mokėti" at bounding box center [118, 734] width 173 height 41
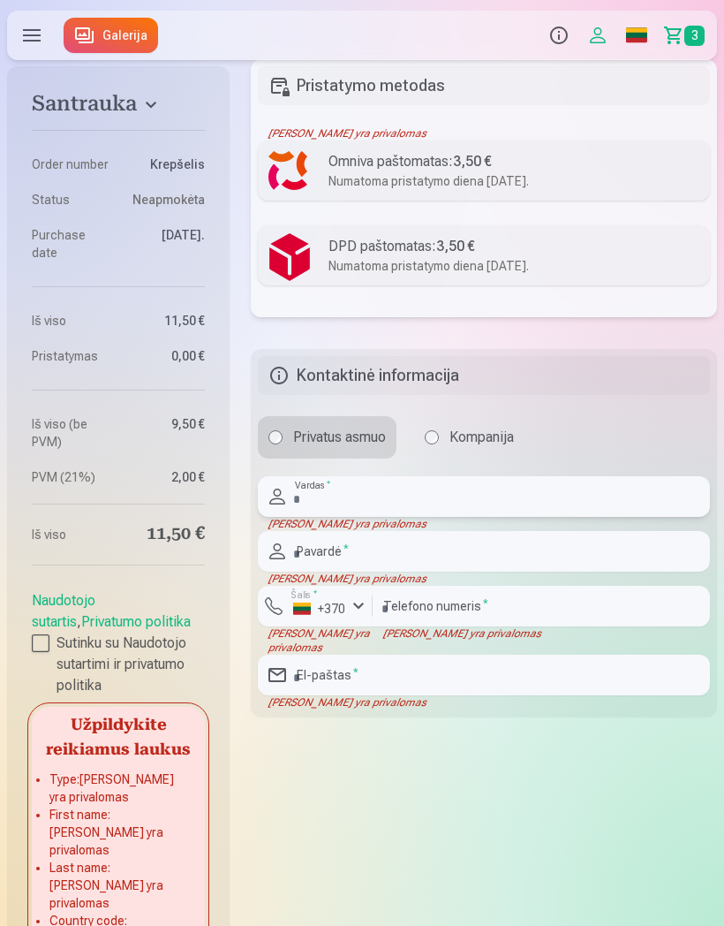
click at [409, 496] on input "text" at bounding box center [484, 496] width 452 height 41
type input "******"
type input "**********"
type input "********"
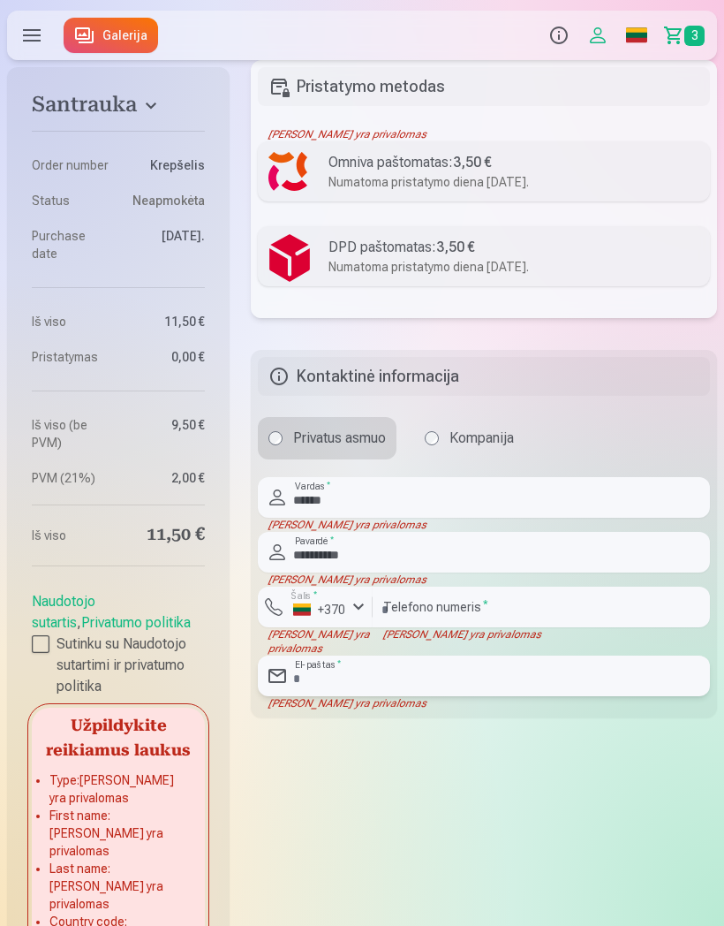
type input "**********"
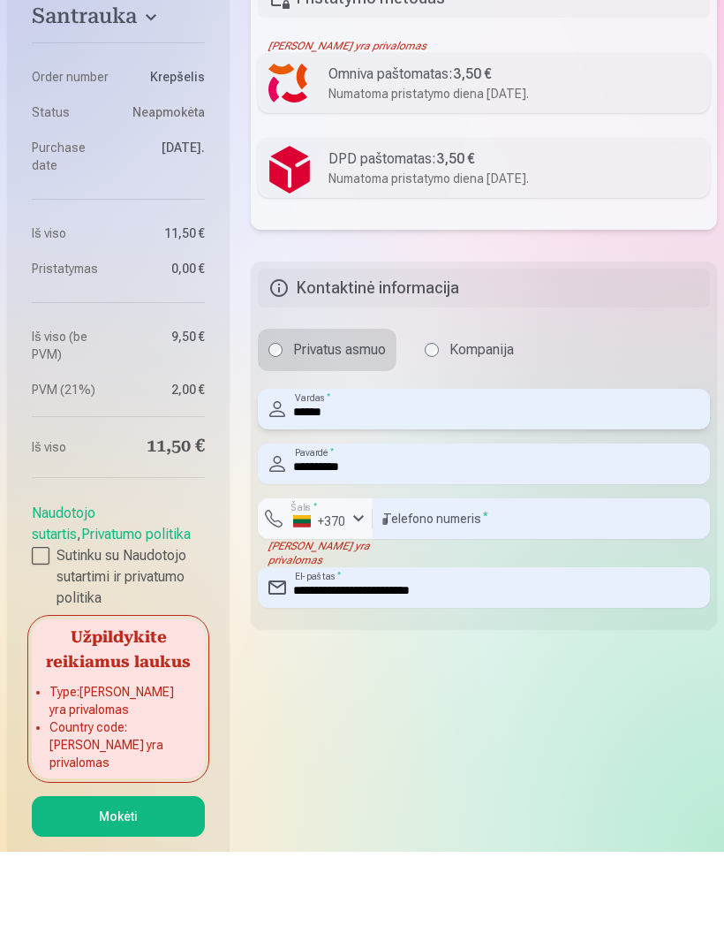
scroll to position [925, 0]
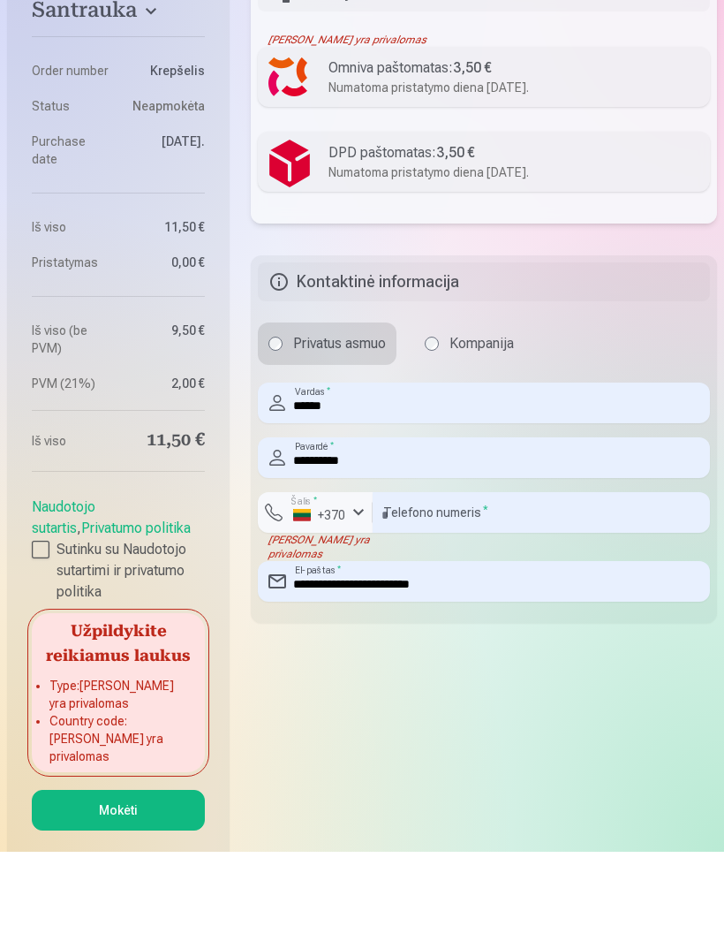
click at [155, 864] on button "Mokėti" at bounding box center [118, 884] width 173 height 41
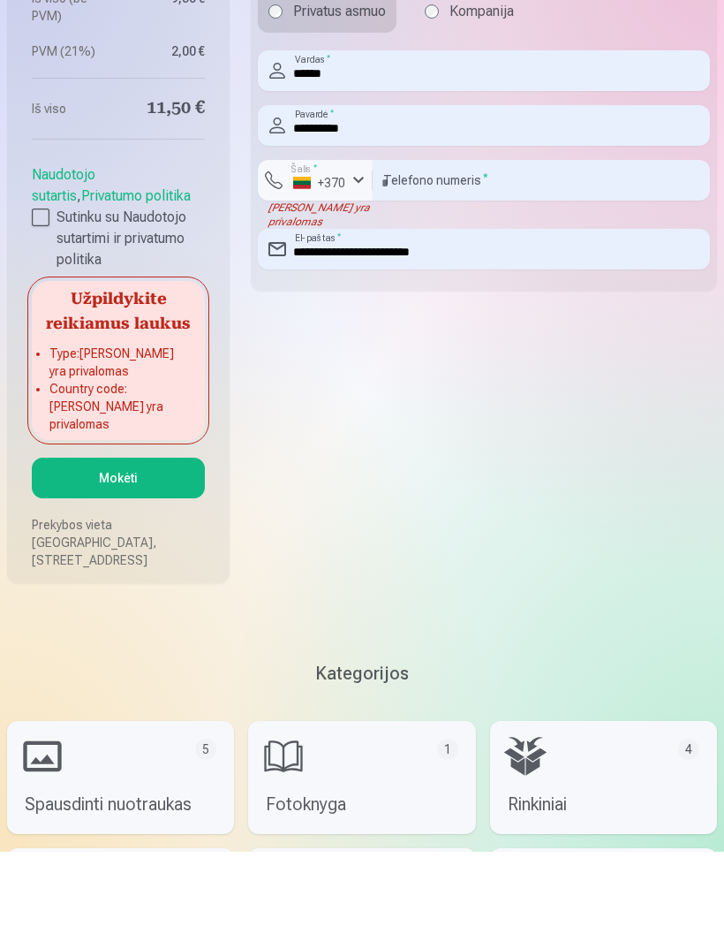
scroll to position [1291, 0]
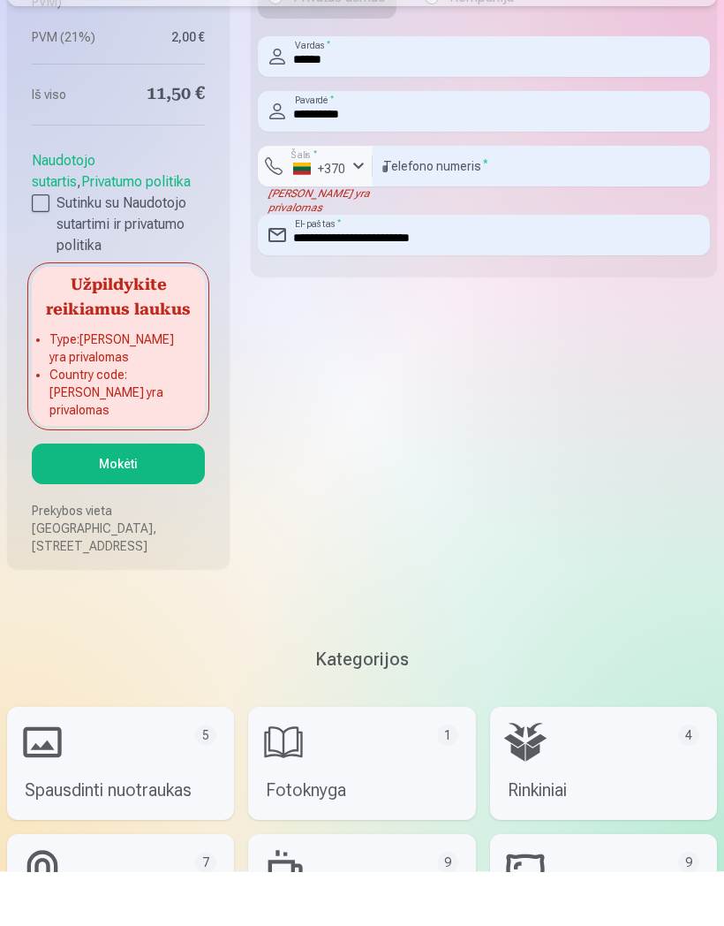
click at [139, 498] on button "Mokėti" at bounding box center [118, 518] width 173 height 41
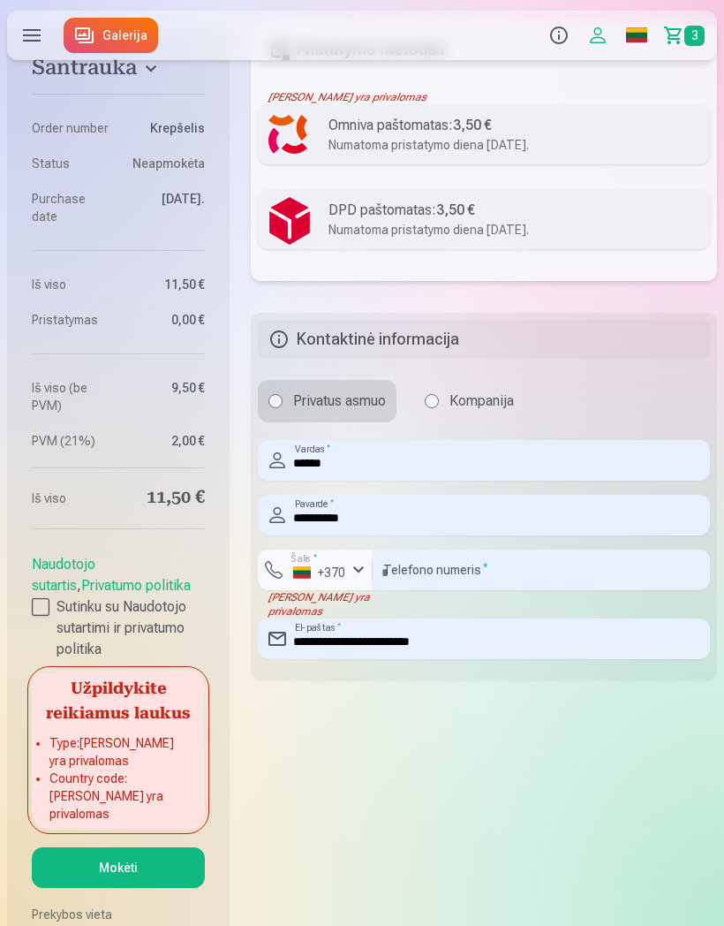
click at [585, 141] on div "Numatoma pristatymo diena 25.10.2025." at bounding box center [514, 145] width 371 height 18
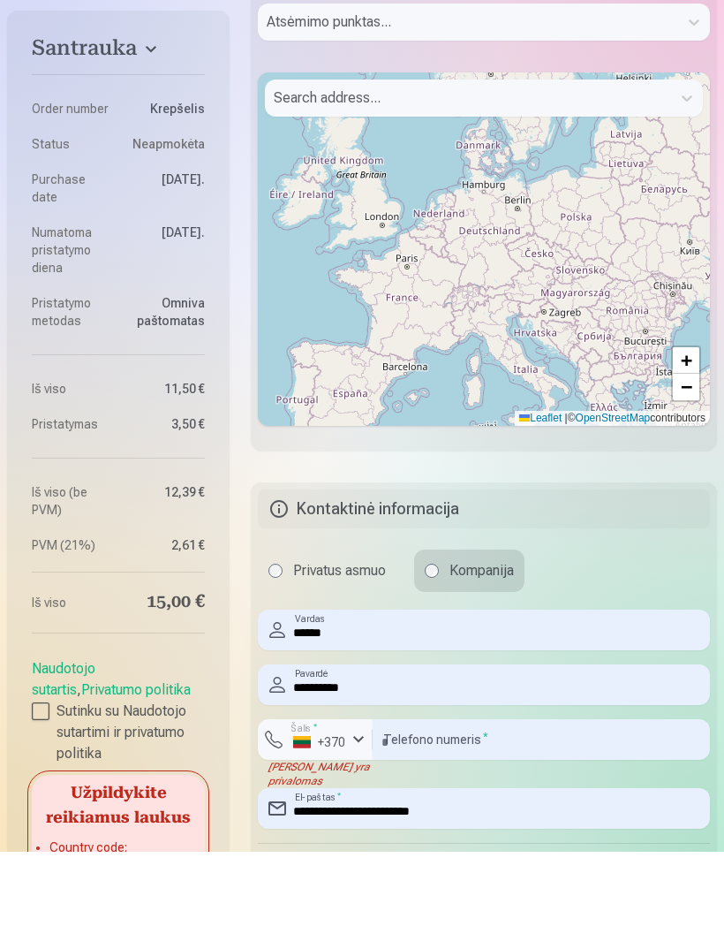
scroll to position [1284, 0]
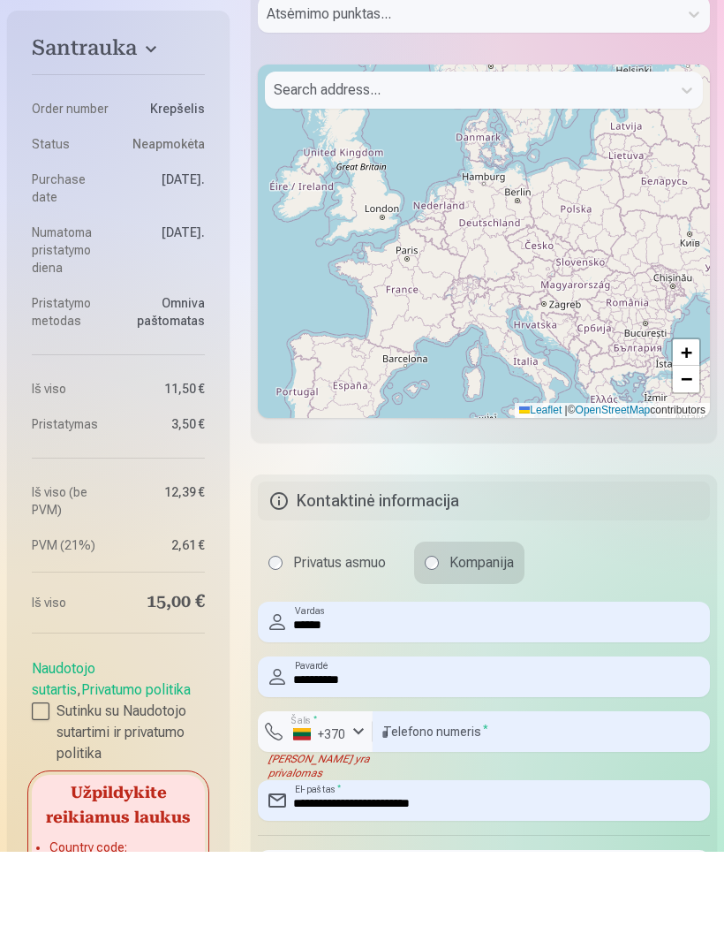
click at [289, 616] on label "Privatus asmuo" at bounding box center [327, 637] width 139 height 42
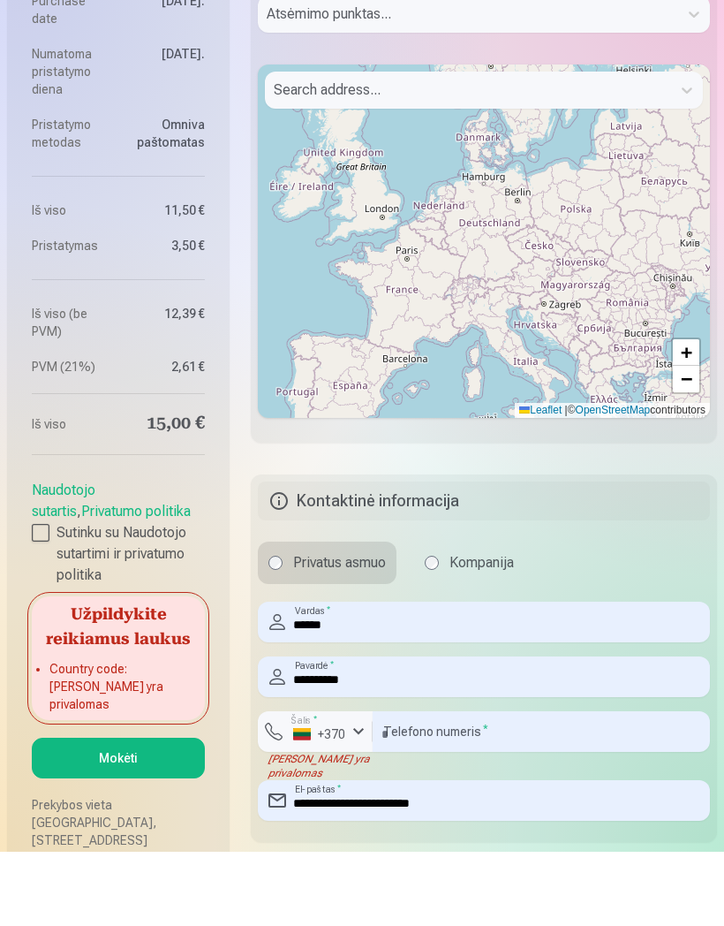
click at [160, 812] on button "Mokėti" at bounding box center [118, 832] width 173 height 41
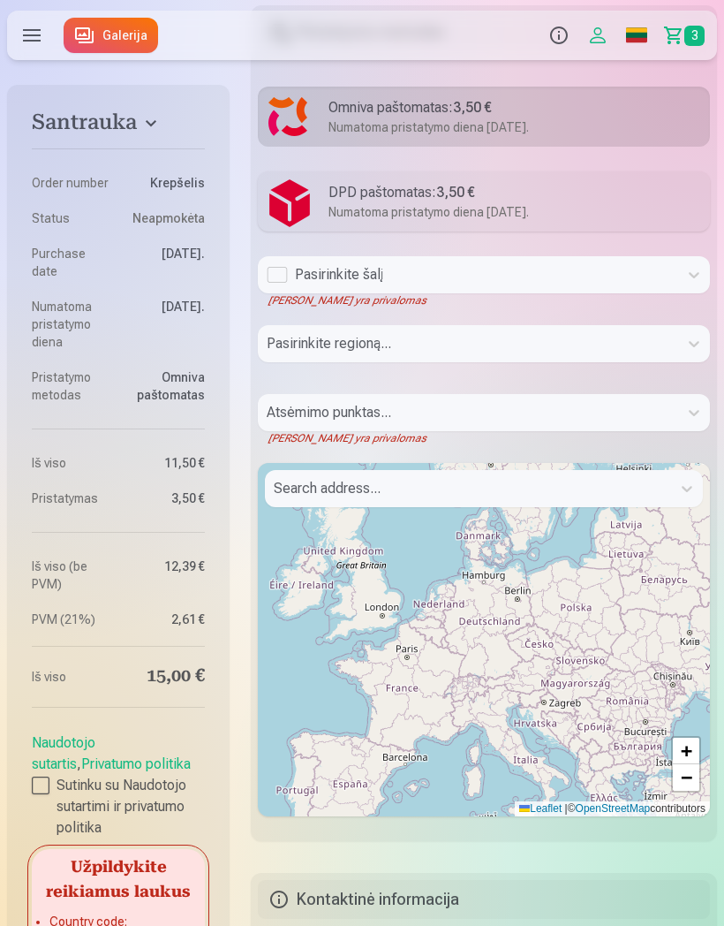
scroll to position [958, 0]
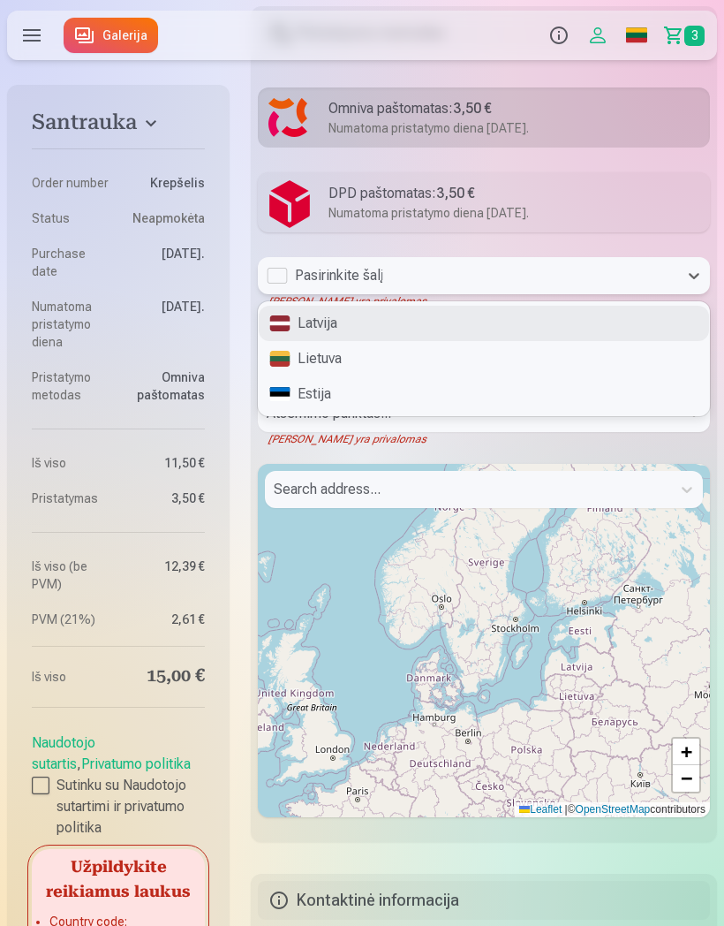
click at [589, 360] on div "Lietuva" at bounding box center [484, 358] width 451 height 35
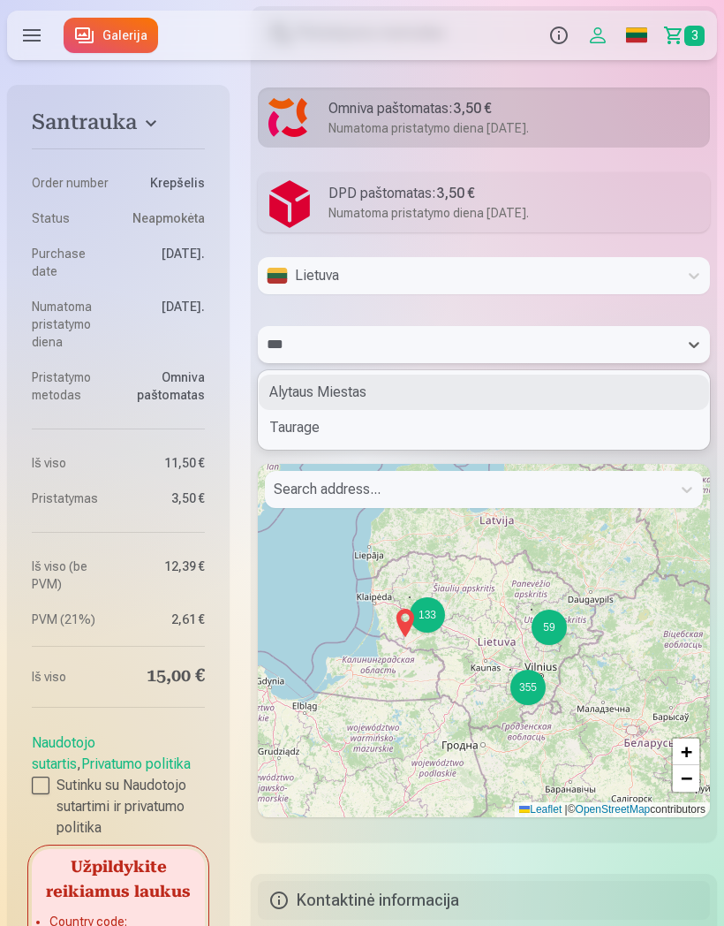
click at [490, 435] on div "Taurage" at bounding box center [484, 427] width 451 height 35
type input "***"
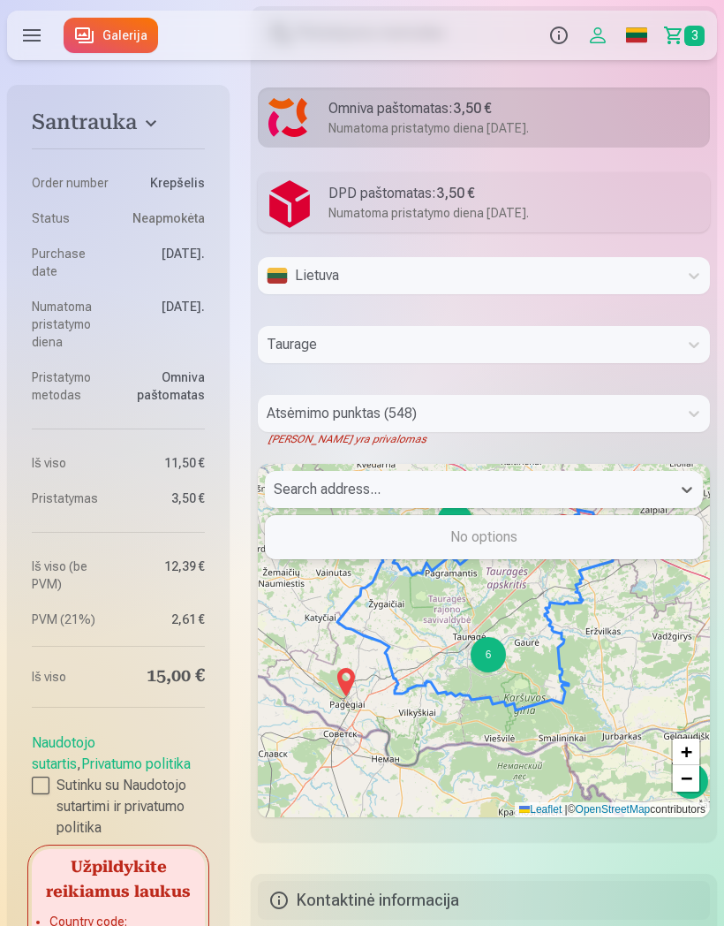
type input "**********"
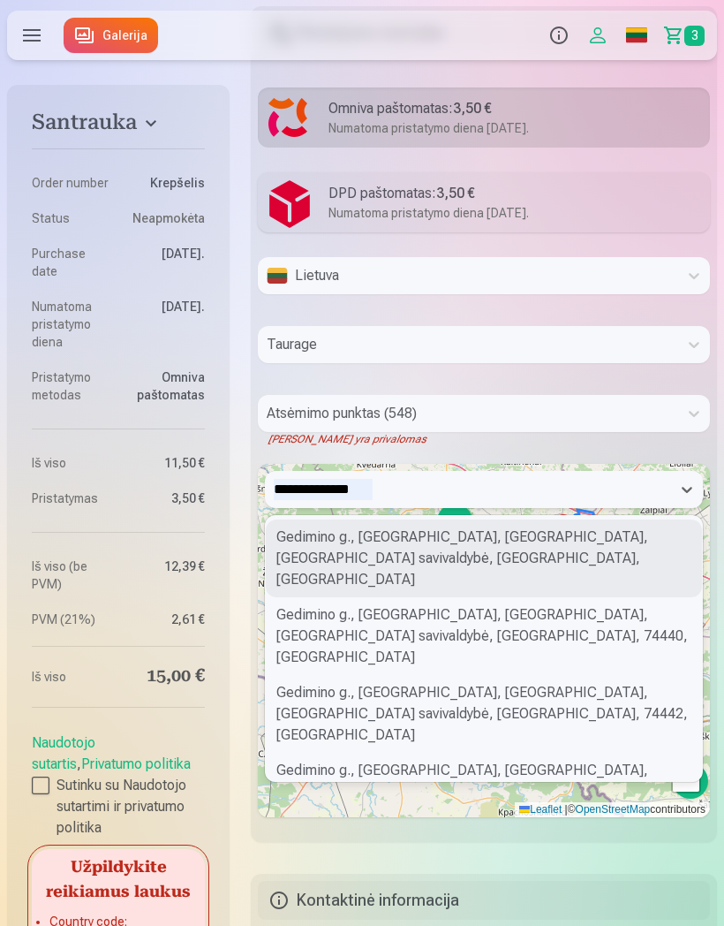
scroll to position [0, 0]
click at [688, 486] on icon at bounding box center [687, 490] width 18 height 18
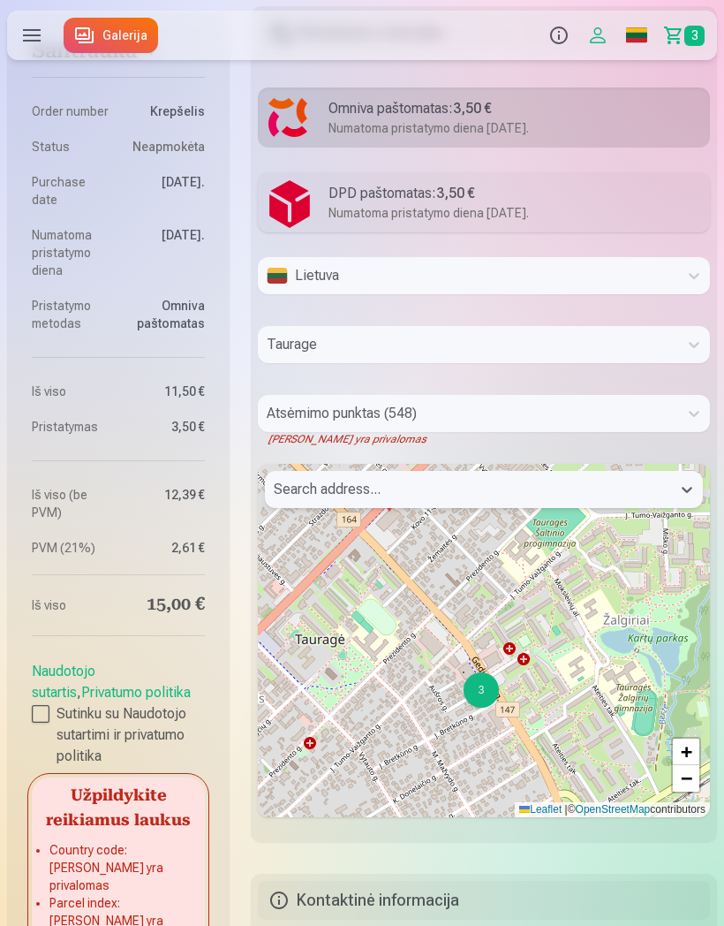
click at [486, 692] on div "3" at bounding box center [481, 689] width 35 height 35
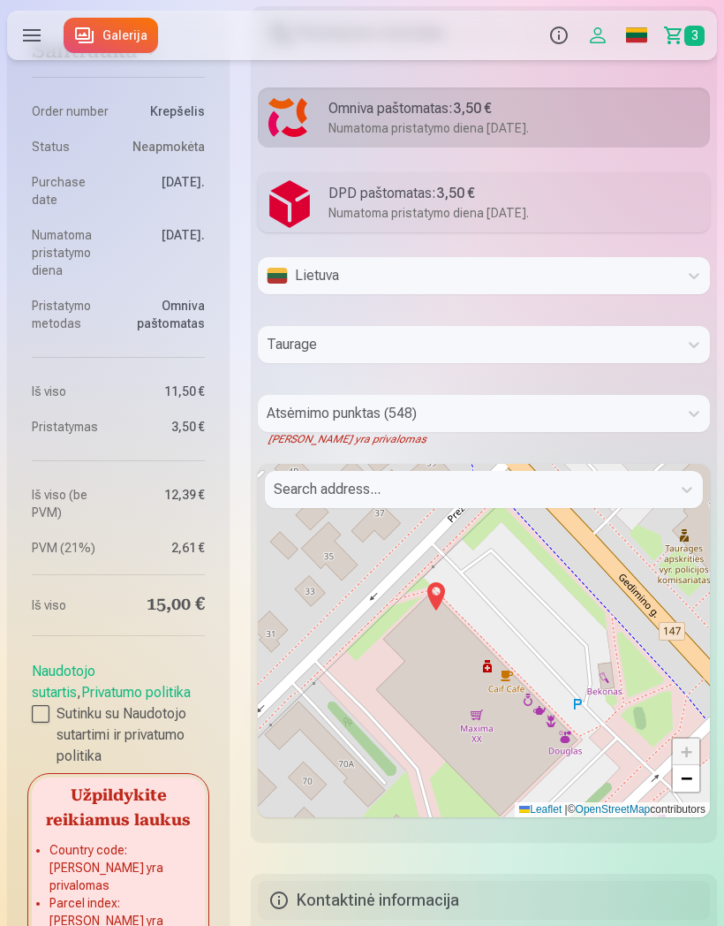
click at [434, 589] on img at bounding box center [436, 596] width 28 height 42
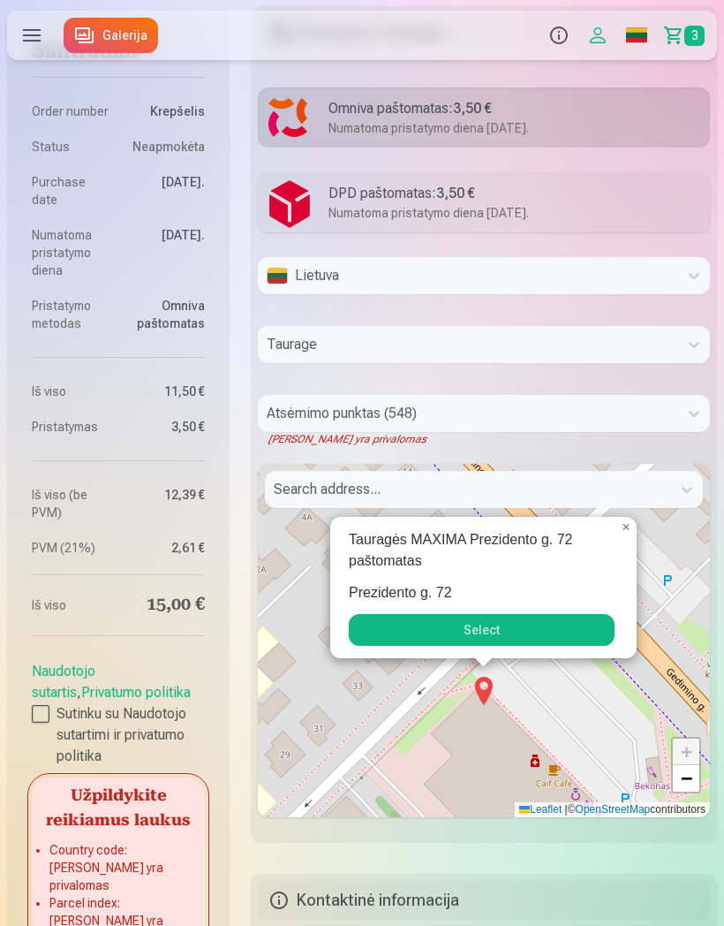
click at [559, 627] on button "Select" at bounding box center [482, 630] width 266 height 32
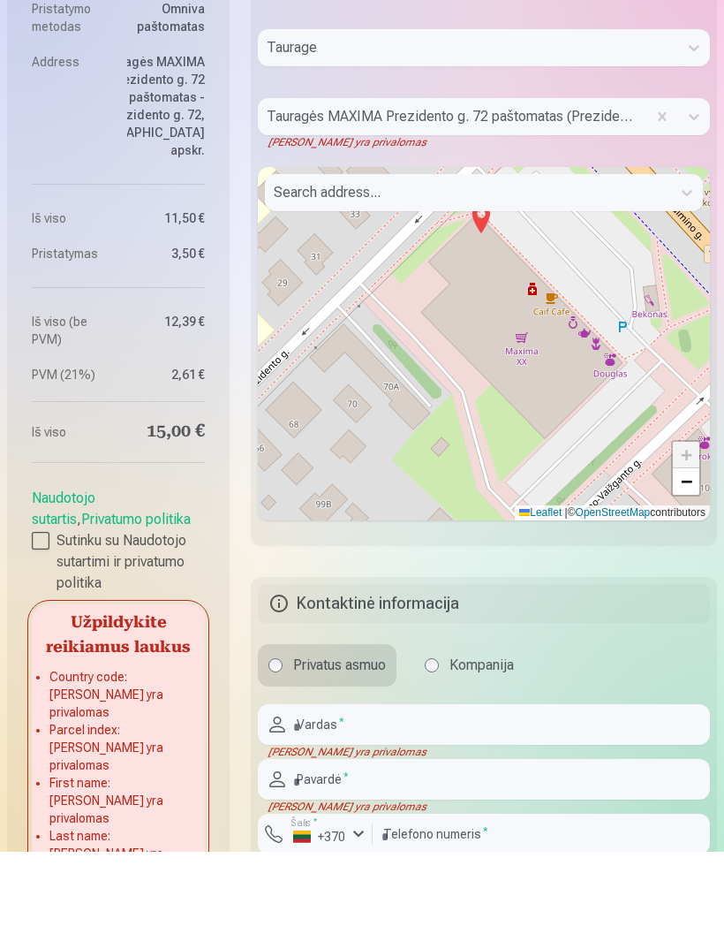
scroll to position [1182, 0]
click at [366, 777] on input "text" at bounding box center [484, 797] width 452 height 41
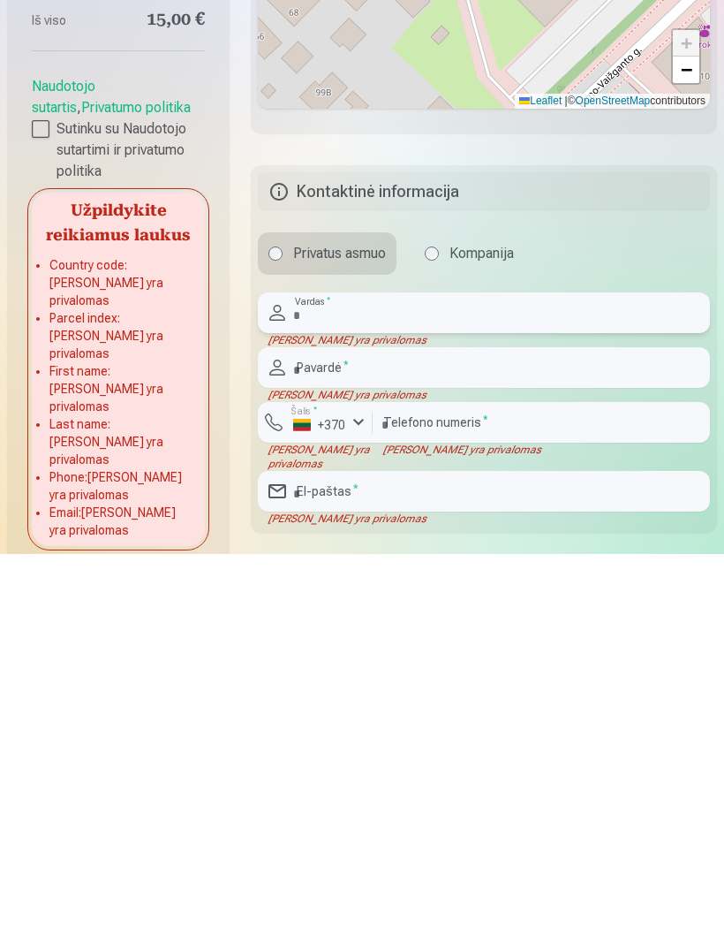
scroll to position [1317, 0]
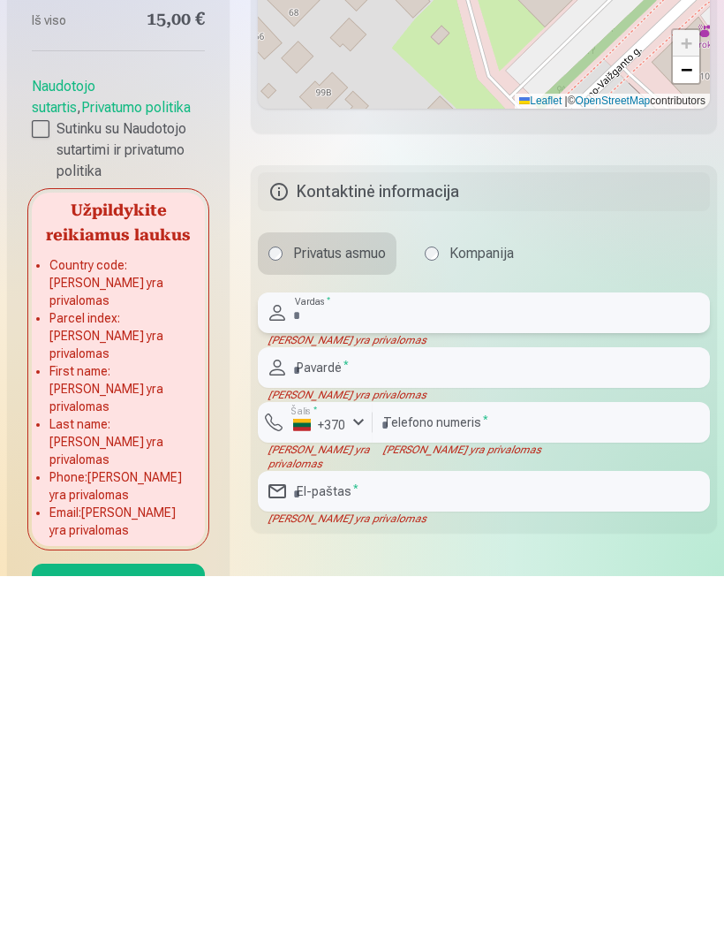
type input "******"
type input "**********"
type input "********"
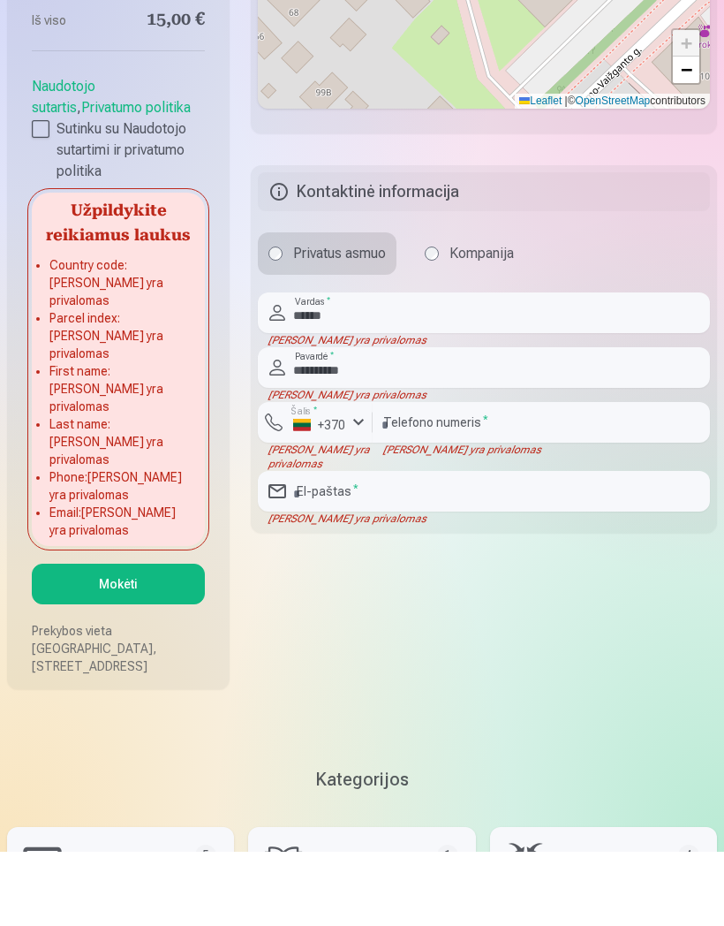
type input "**********"
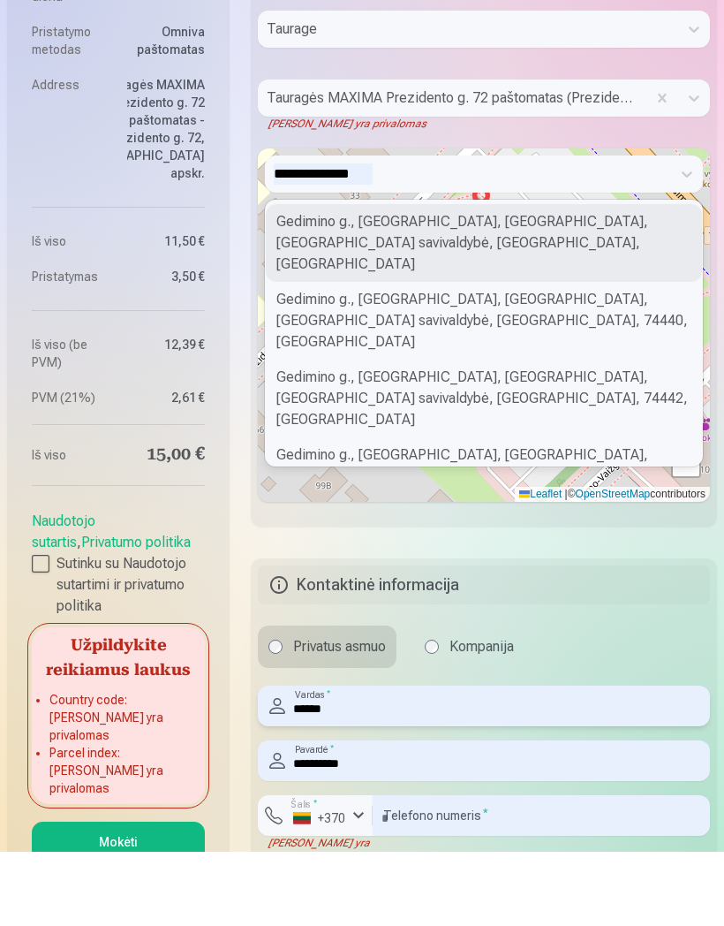
scroll to position [1224, 0]
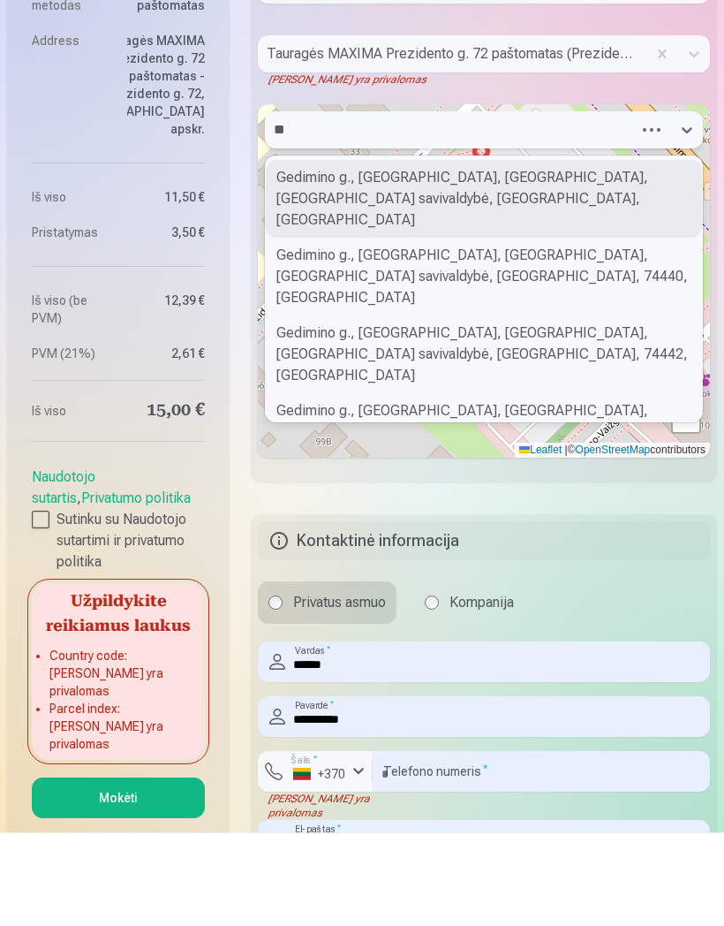
type input "*"
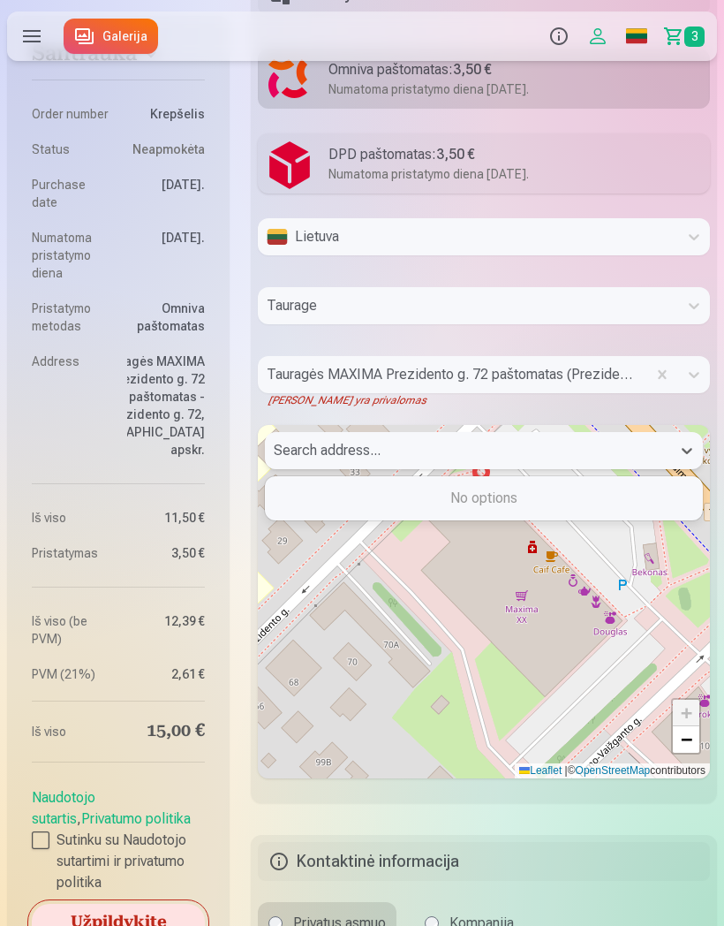
scroll to position [970, 0]
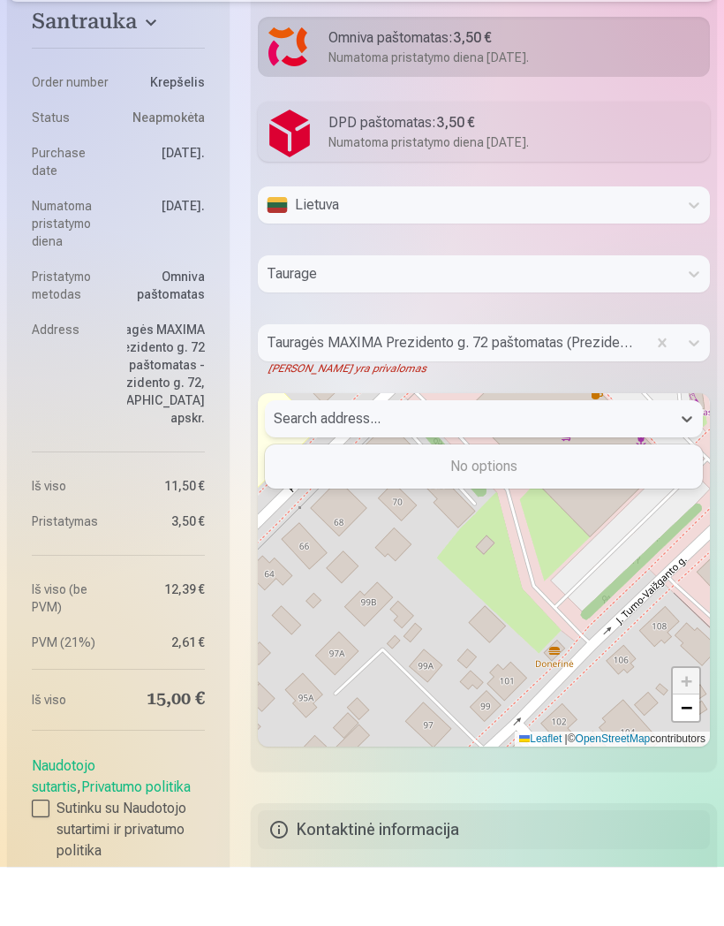
click at [702, 561] on div "+ − Leaflet | © OpenStreetMap contributors" at bounding box center [484, 628] width 452 height 353
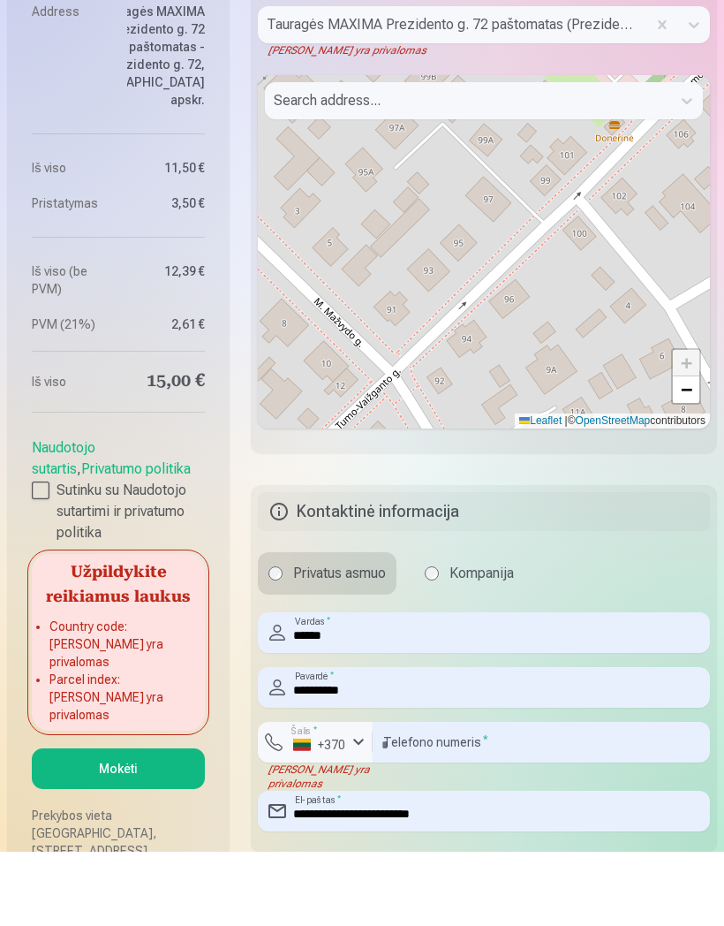
scroll to position [1274, 0]
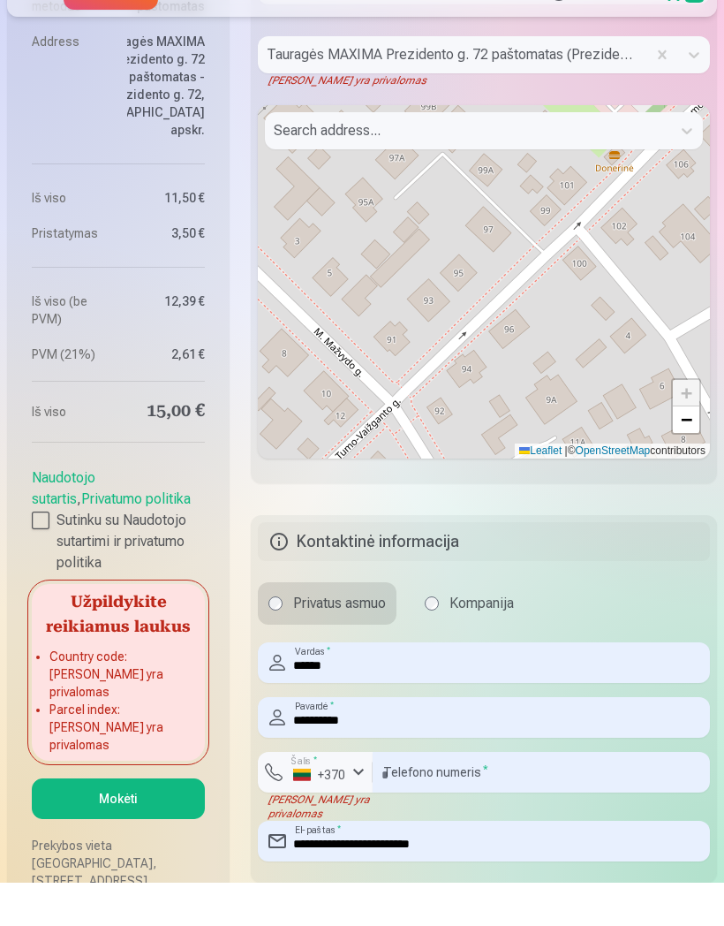
click at [153, 822] on button "Mokėti" at bounding box center [118, 842] width 173 height 41
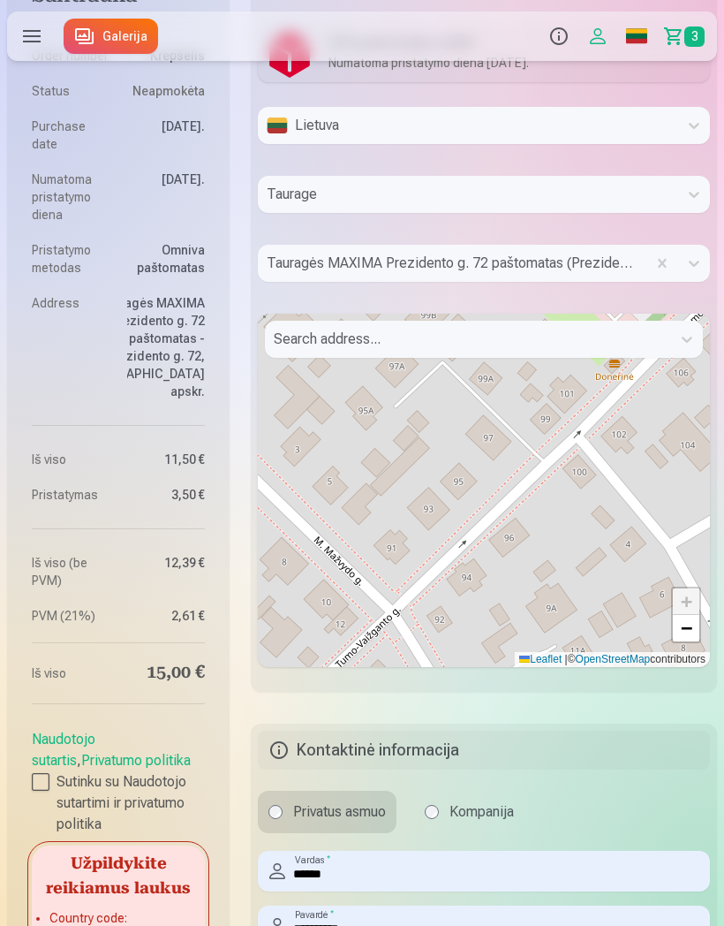
scroll to position [1107, 0]
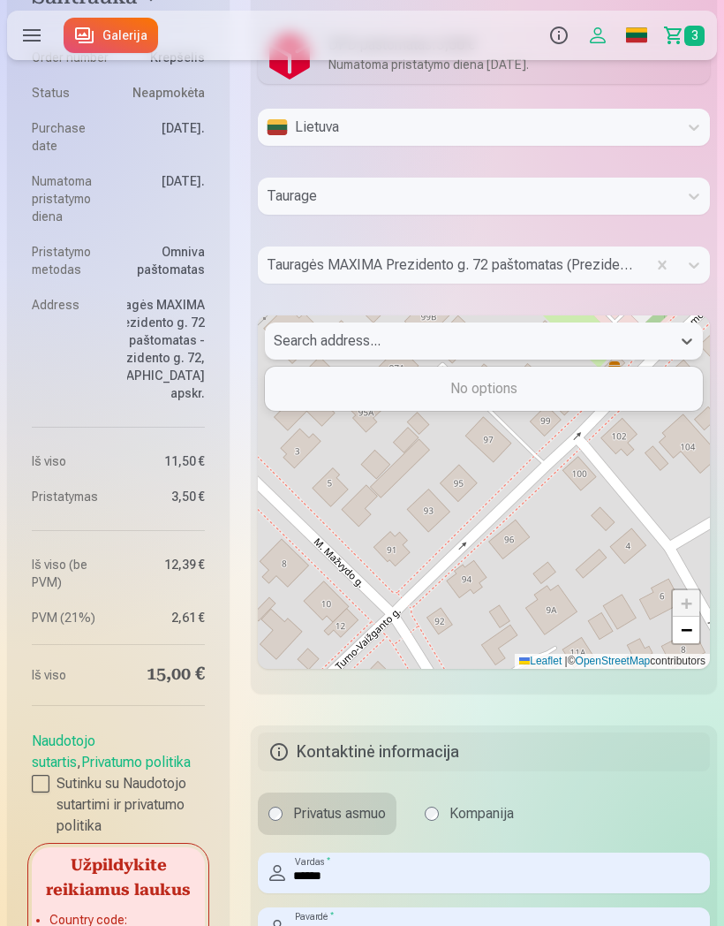
type input "**********"
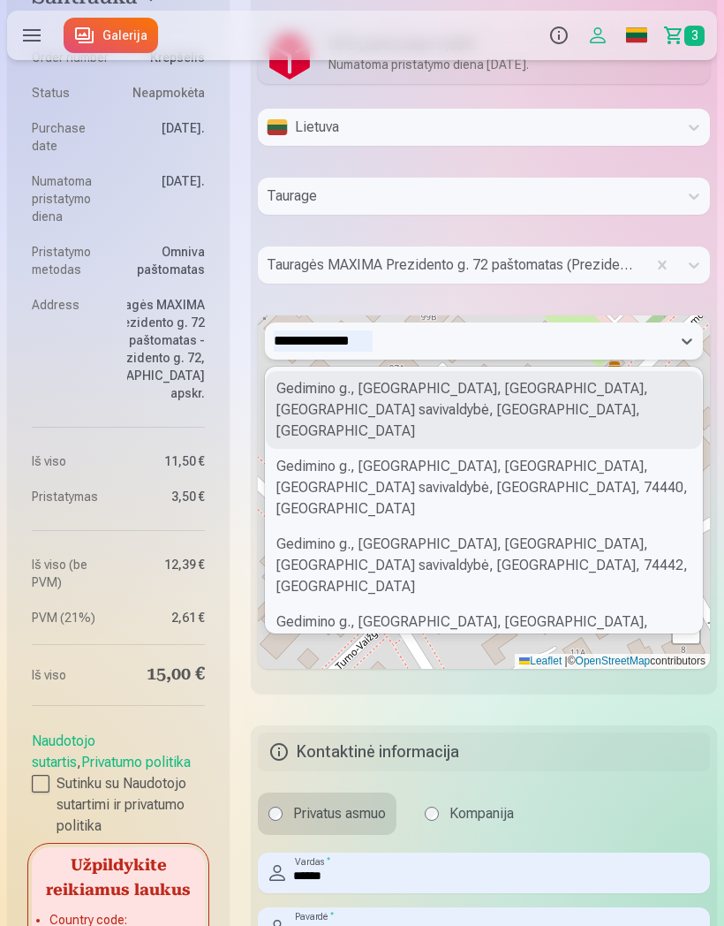
scroll to position [0, 0]
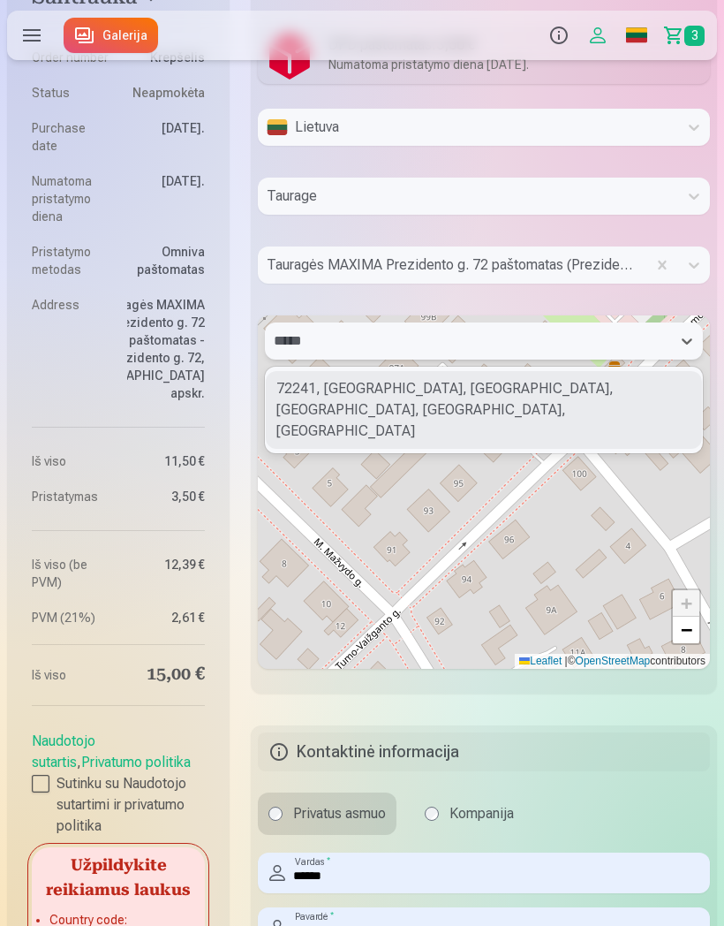
click at [533, 404] on div "72241, Tauragė, Tauragės miesto seniūnija, Tauragės rajono savivaldybė, Tauragė…" at bounding box center [484, 410] width 436 height 78
type input "*****"
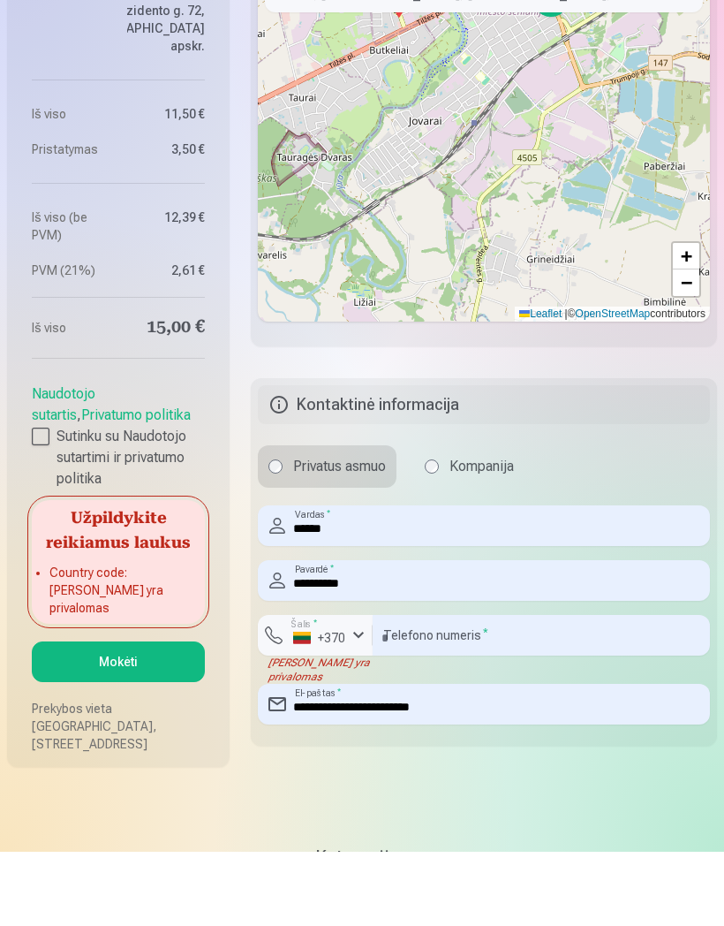
scroll to position [1409, 0]
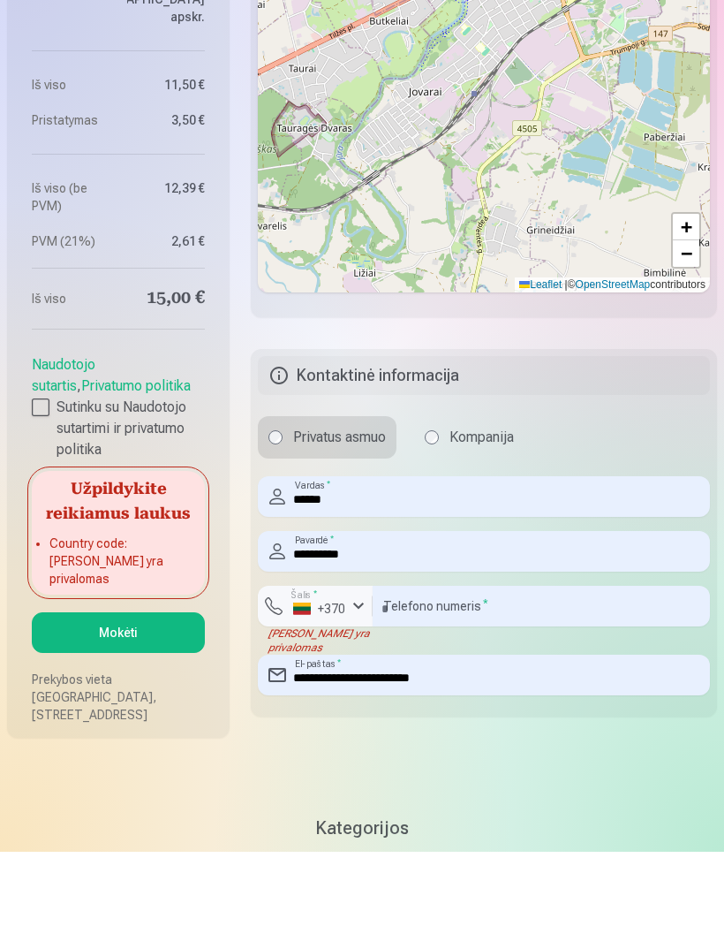
click at [169, 686] on button "Mokėti" at bounding box center [118, 706] width 173 height 41
click at [139, 686] on button "Mokėti" at bounding box center [118, 706] width 173 height 41
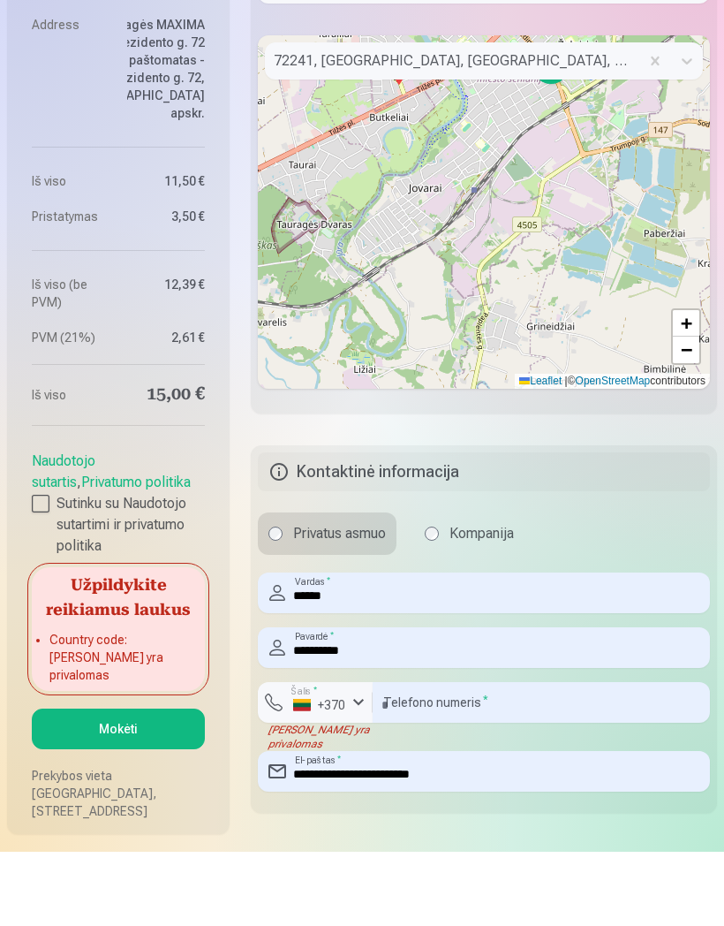
scroll to position [1313, 0]
click at [133, 783] on button "Mokėti" at bounding box center [118, 803] width 173 height 41
click at [64, 889] on div "Jūsų pirkinių krepšelis Santrauka Order number Krepšelis Status Neapmokėta Purc…" at bounding box center [362, 79] width 724 height 2670
click at [152, 783] on button "Mokėti" at bounding box center [118, 803] width 173 height 41
click at [130, 783] on button "Mokėti" at bounding box center [118, 803] width 173 height 41
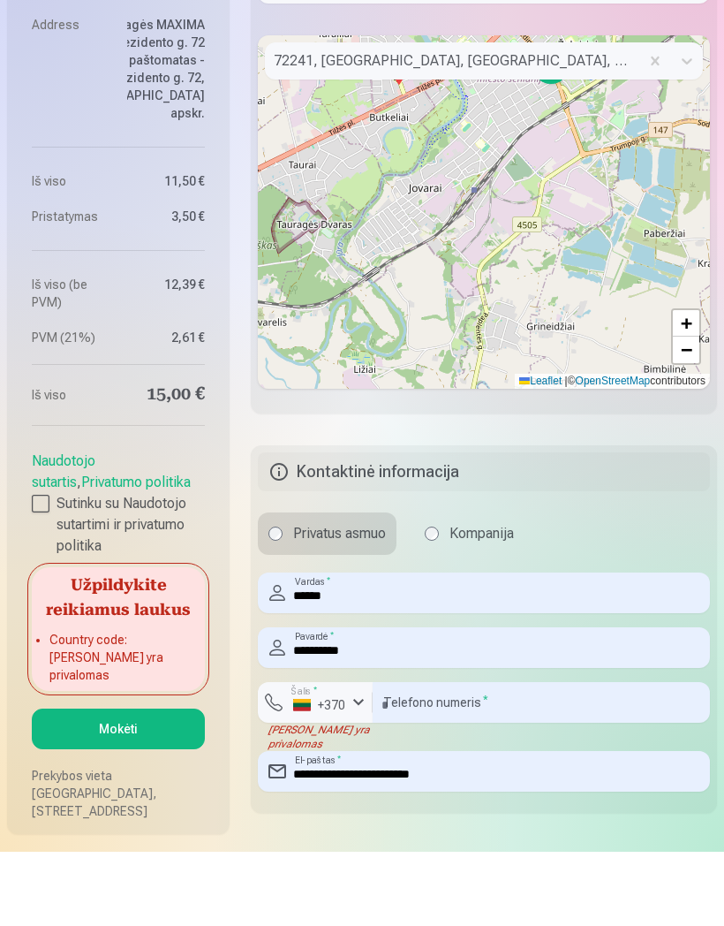
click at [129, 783] on button "Mokėti" at bounding box center [118, 803] width 173 height 41
click at [104, 782] on button "Mokėti" at bounding box center [118, 802] width 173 height 41
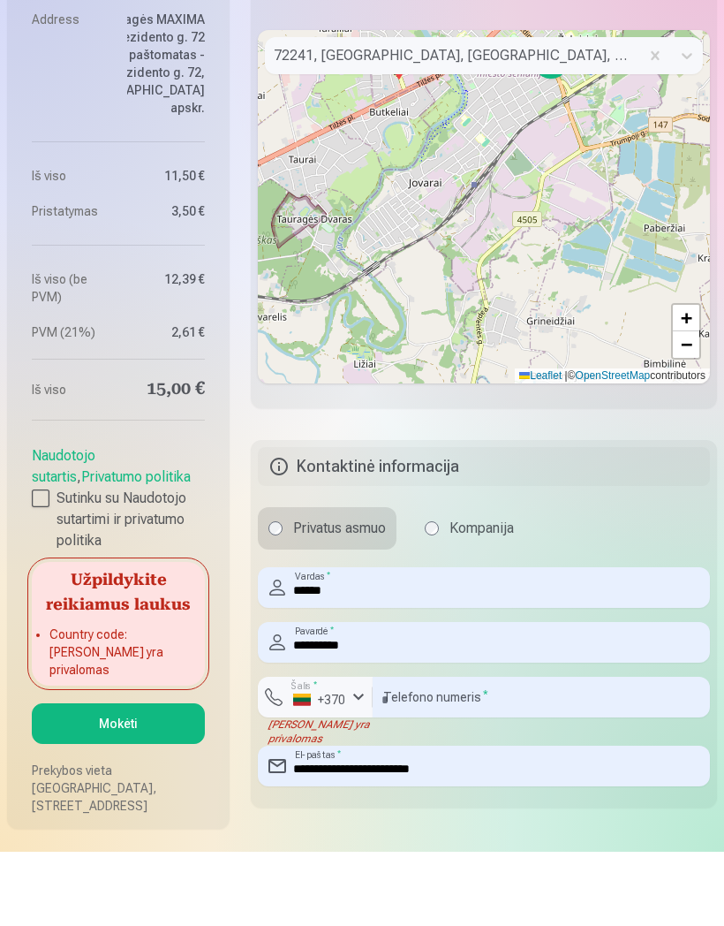
scroll to position [1321, 0]
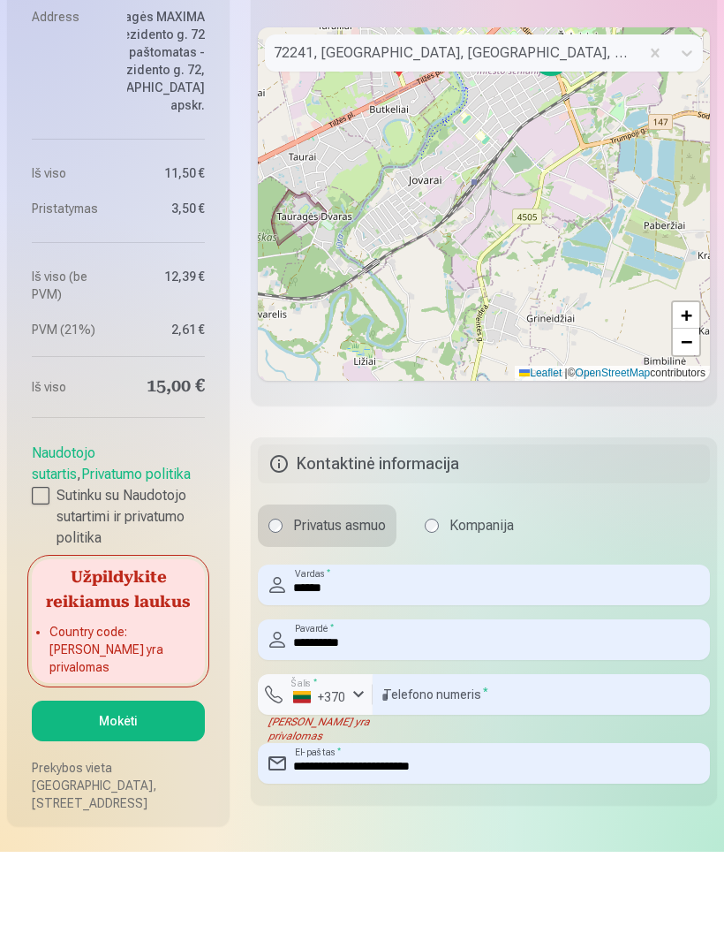
click at [102, 775] on button "Mokėti" at bounding box center [118, 795] width 173 height 41
click at [96, 775] on button "Mokėti" at bounding box center [118, 795] width 173 height 41
click at [98, 775] on button "Mokėti" at bounding box center [118, 795] width 173 height 41
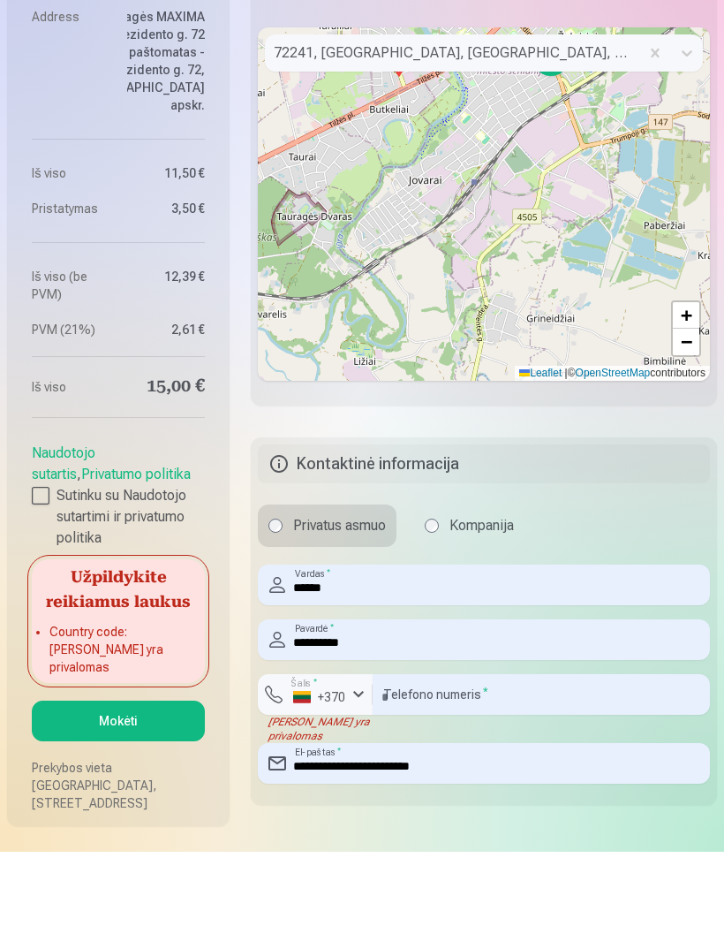
click at [97, 775] on button "Mokėti" at bounding box center [118, 795] width 173 height 41
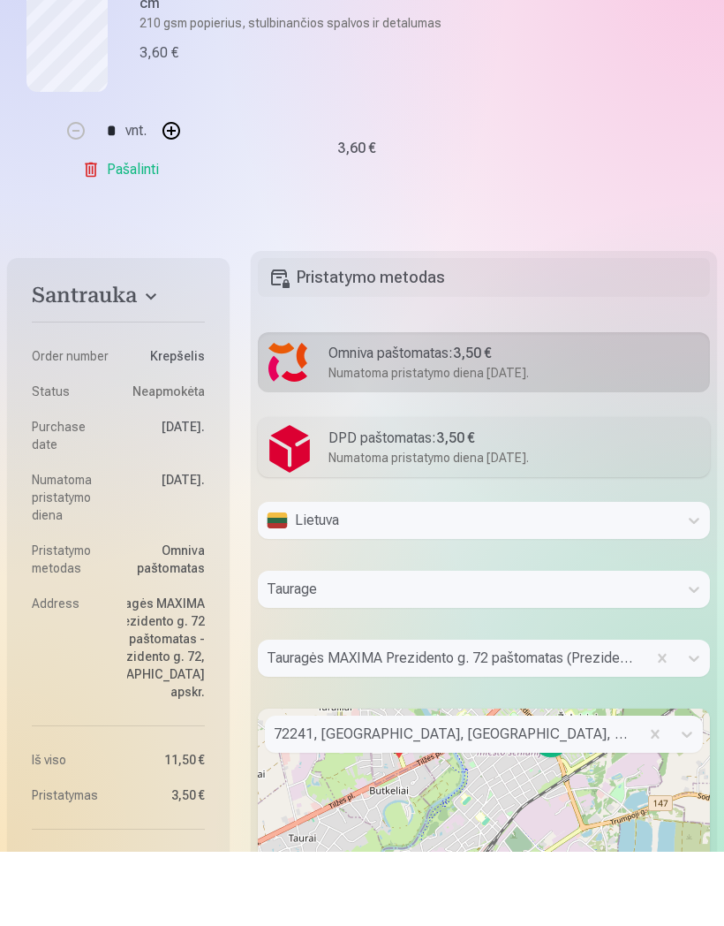
scroll to position [642, 0]
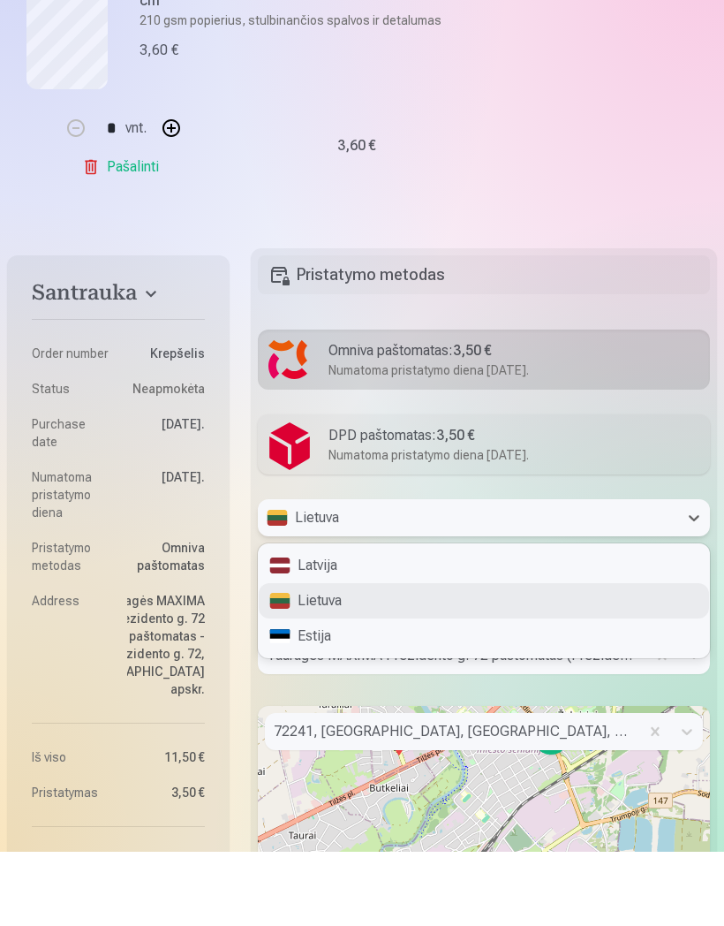
click at [642, 657] on div "Lietuva" at bounding box center [484, 674] width 451 height 35
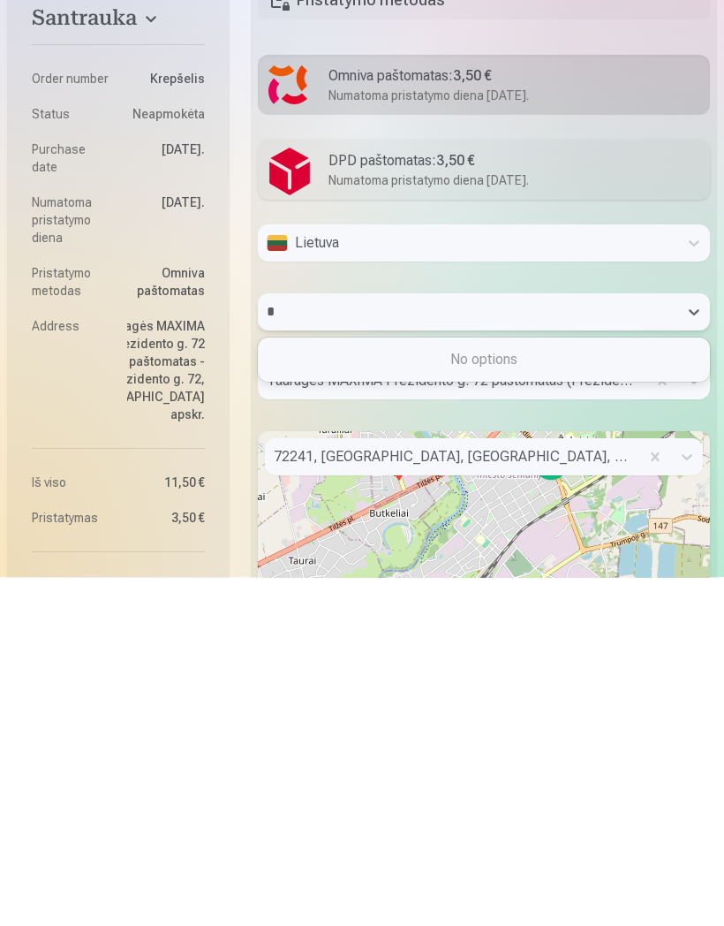
scroll to position [0, 0]
type input "**********"
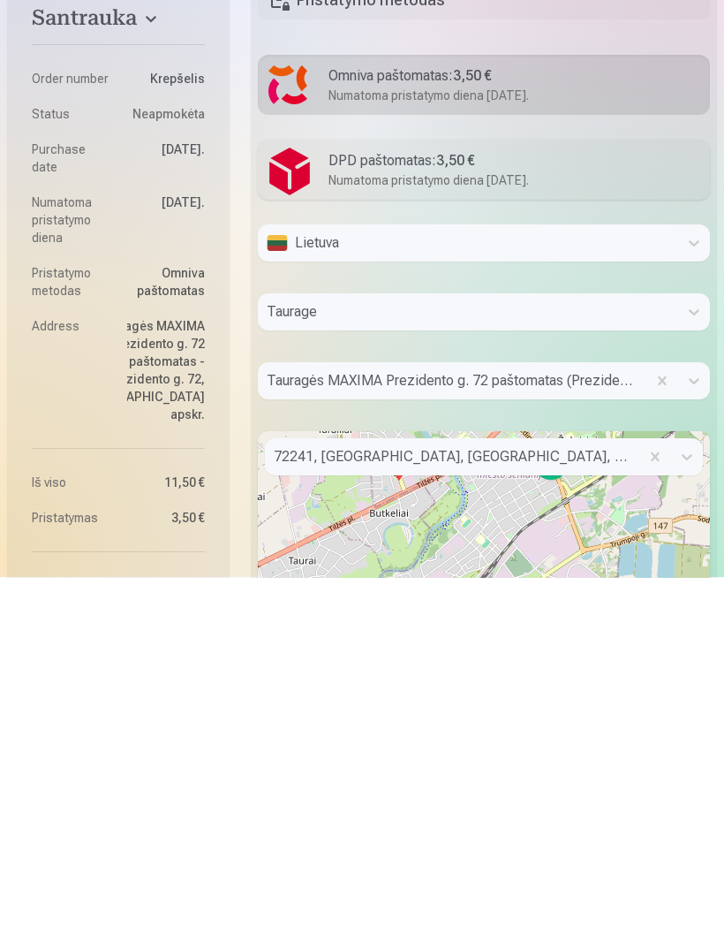
scroll to position [916, 0]
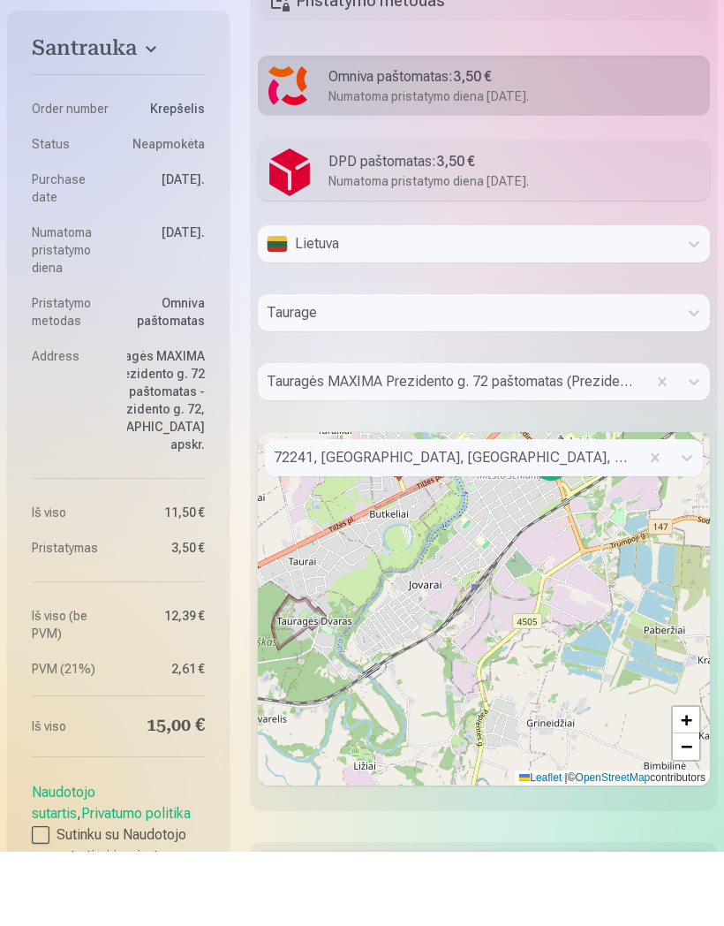
click at [240, 538] on div "Santrauka Order number Krepšelis Status Neapmokėta Purchase date 9.10.2025. Num…" at bounding box center [362, 268] width 710 height 2072
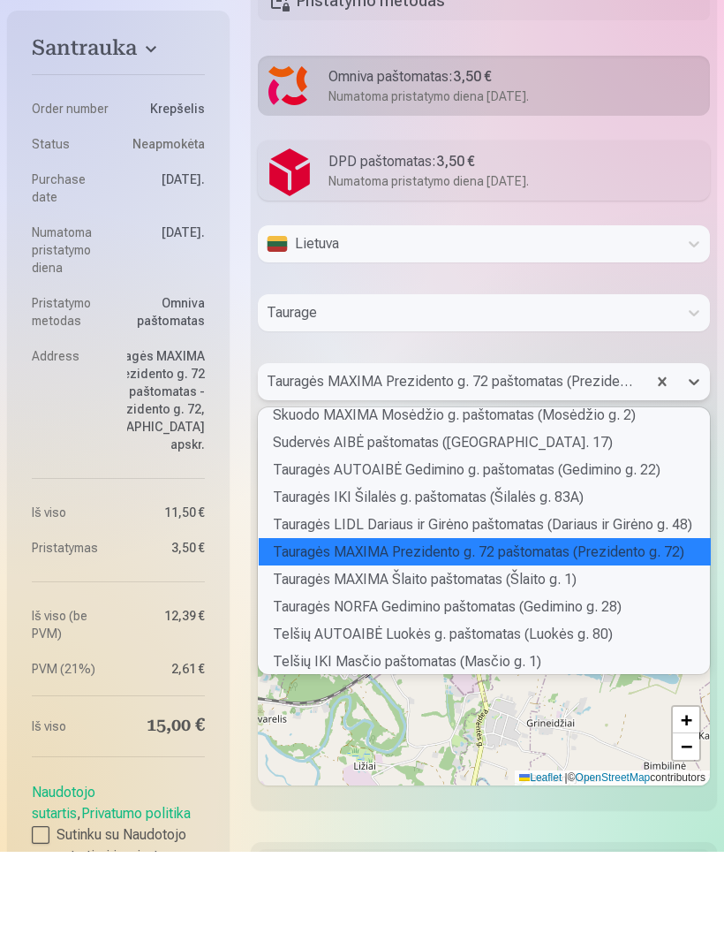
scroll to position [8664, 0]
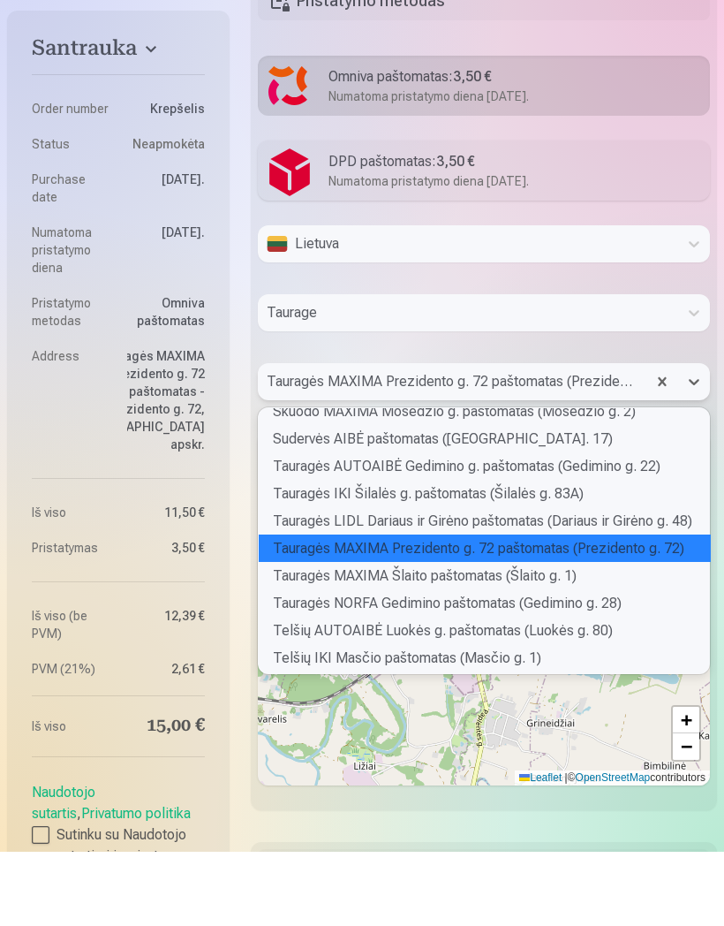
click at [623, 609] on div "Tauragės MAXIMA Prezidento g. 72 paštomatas (Prezidento g. 72)" at bounding box center [485, 622] width 452 height 27
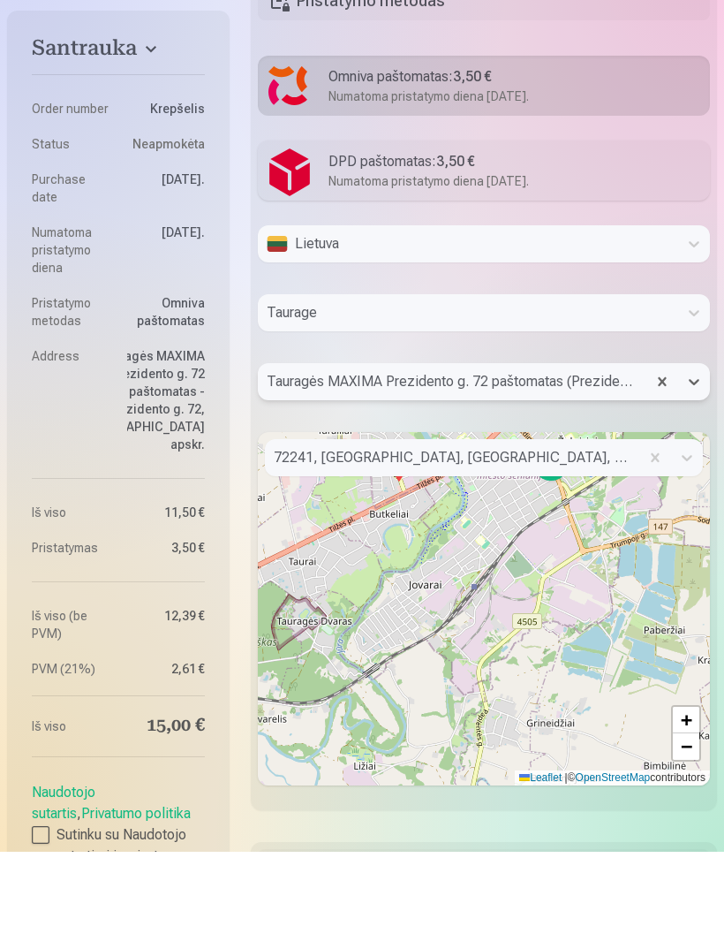
click at [241, 418] on div "Santrauka Order number Krepšelis Status Neapmokėta Purchase date 9.10.2025. Num…" at bounding box center [362, 268] width 710 height 2072
click at [682, 474] on div at bounding box center [484, 481] width 452 height 14
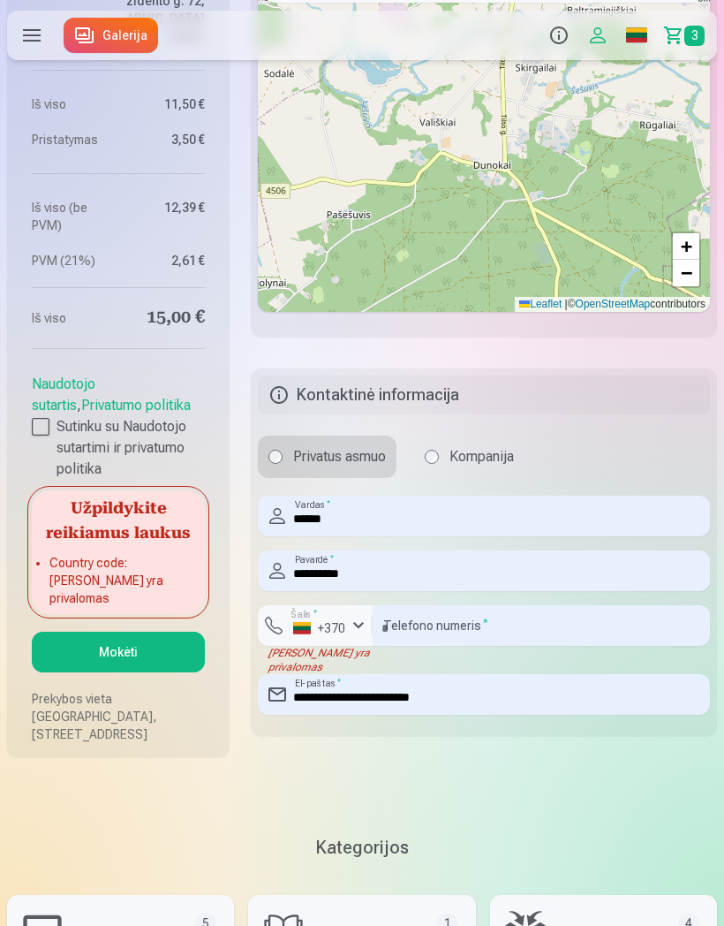
scroll to position [1436, 0]
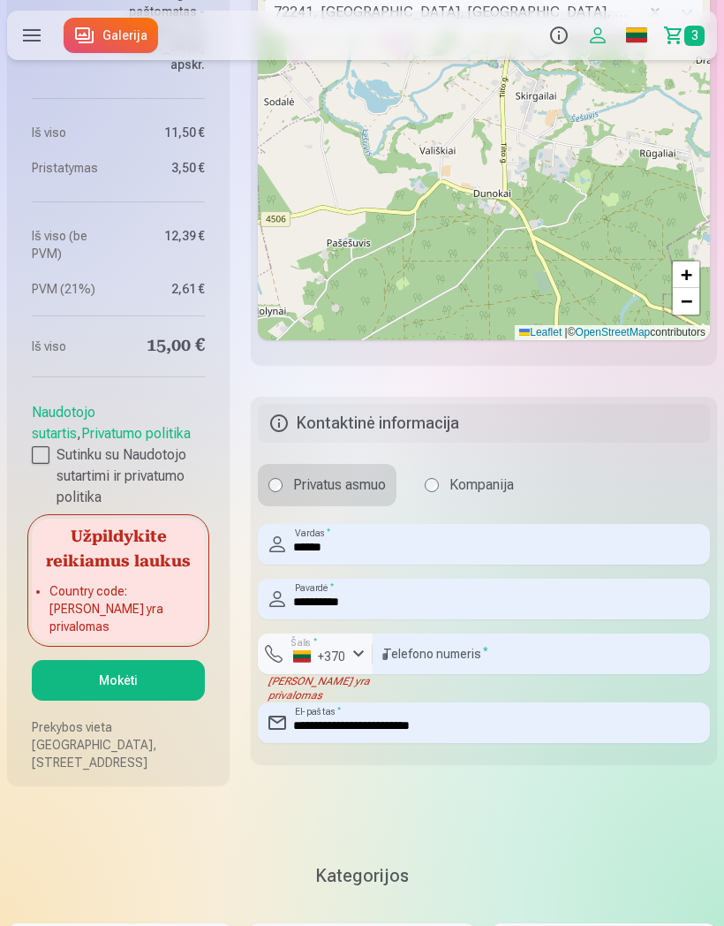
click at [156, 681] on button "Mokėti" at bounding box center [118, 680] width 173 height 41
click at [162, 684] on button "Mokėti" at bounding box center [118, 680] width 173 height 41
click at [161, 683] on button "Mokėti" at bounding box center [118, 680] width 173 height 41
click at [157, 676] on button "Mokėti" at bounding box center [118, 680] width 173 height 41
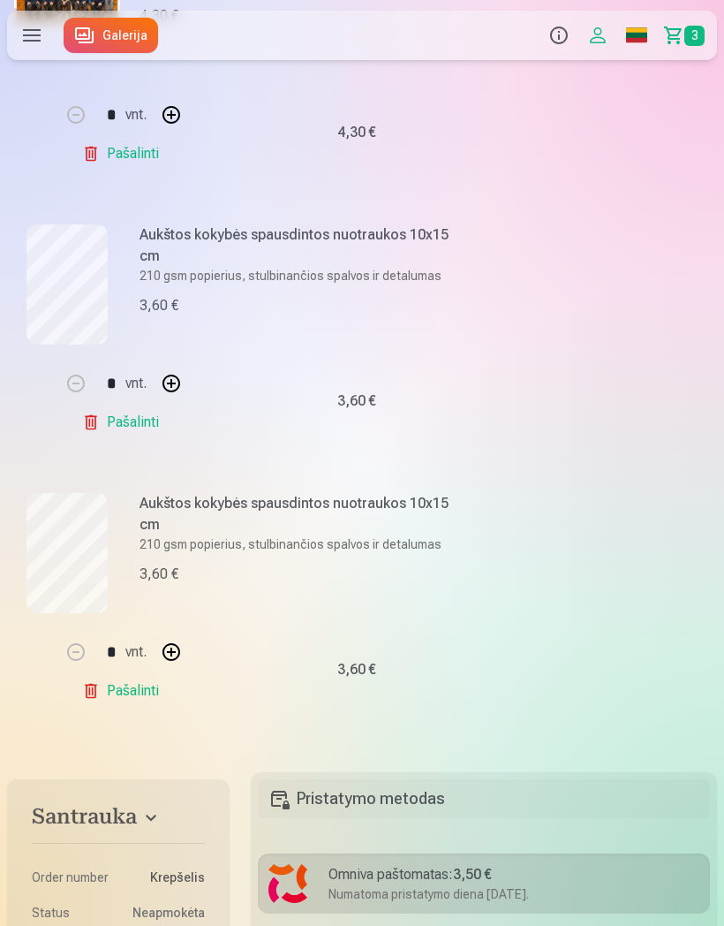
scroll to position [0, 0]
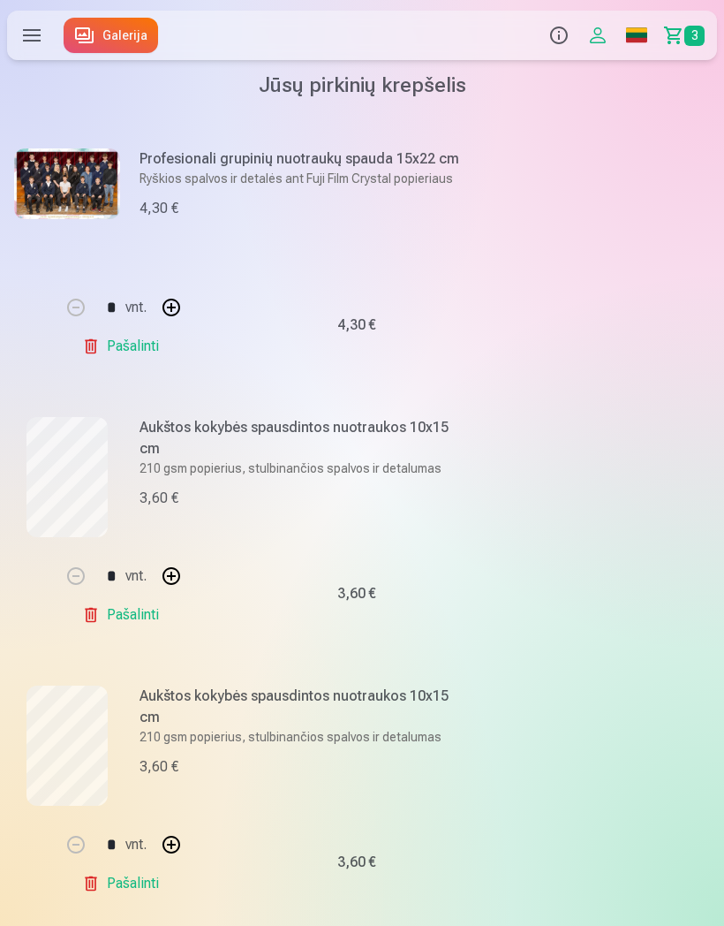
click at [37, 29] on label at bounding box center [31, 35] width 49 height 49
